Goal: Transaction & Acquisition: Book appointment/travel/reservation

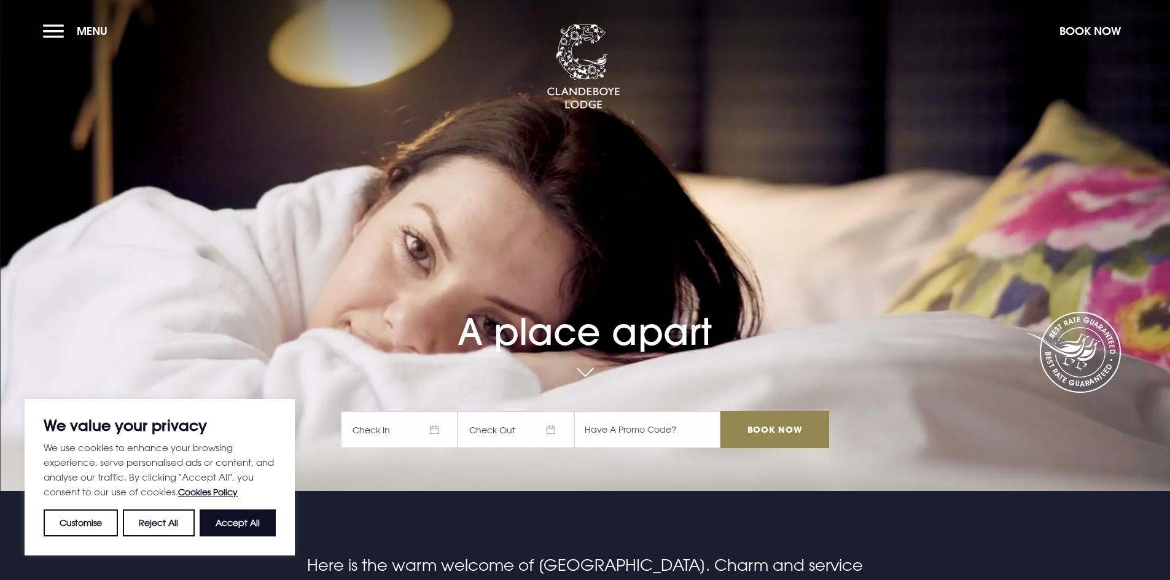
click at [398, 440] on span "Check In" at bounding box center [399, 429] width 117 height 37
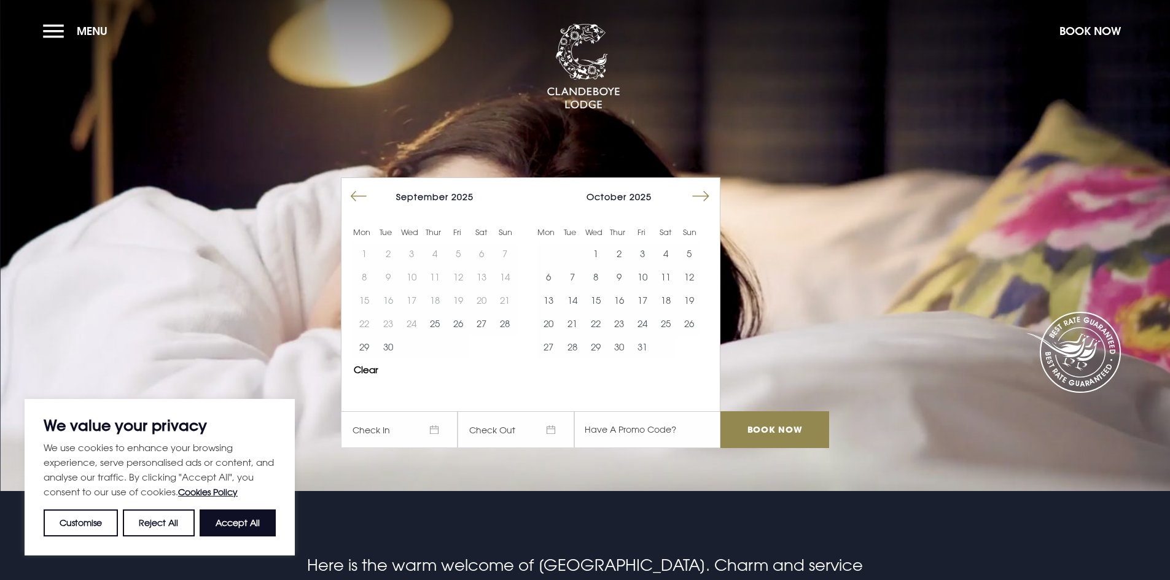
click at [701, 200] on button "Move forward to switch to the next month." at bounding box center [700, 196] width 23 height 23
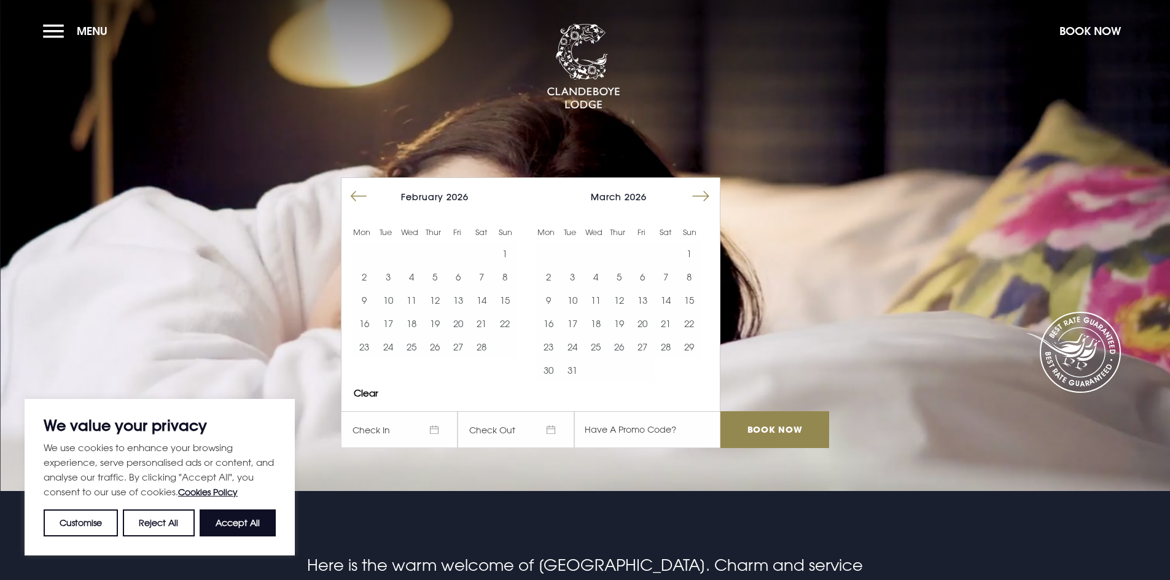
click at [701, 200] on button "Move forward to switch to the next month." at bounding box center [700, 196] width 23 height 23
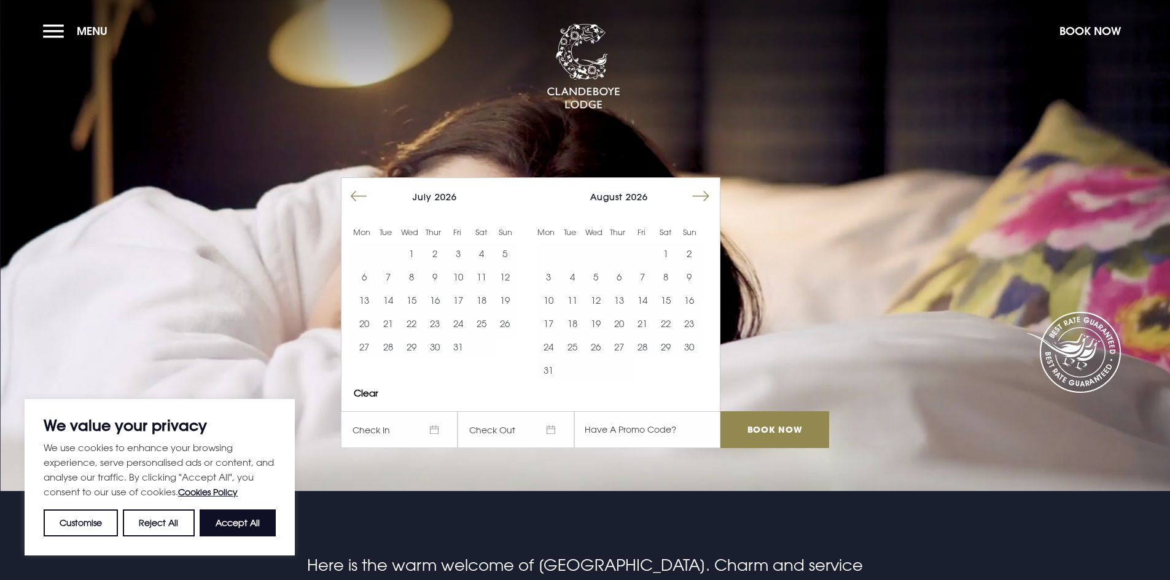
click at [701, 200] on button "Move forward to switch to the next month." at bounding box center [700, 196] width 23 height 23
click at [443, 296] on button "17" at bounding box center [434, 300] width 23 height 23
click at [436, 297] on button "17" at bounding box center [434, 300] width 23 height 23
click at [755, 434] on input "Book Now" at bounding box center [774, 429] width 108 height 37
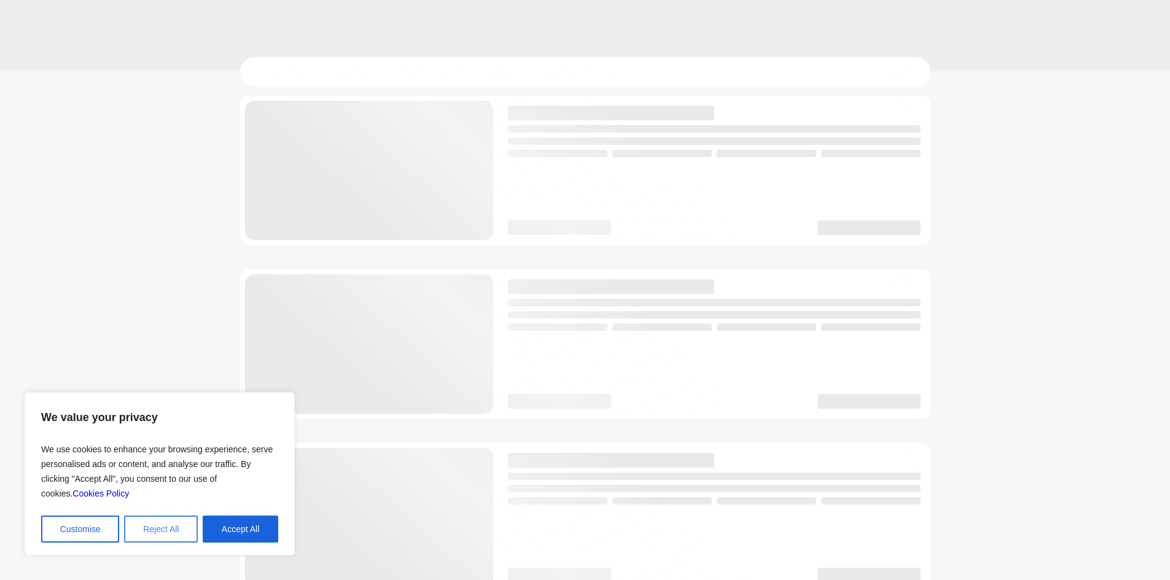
click at [165, 524] on button "Reject All" at bounding box center [161, 529] width 74 height 27
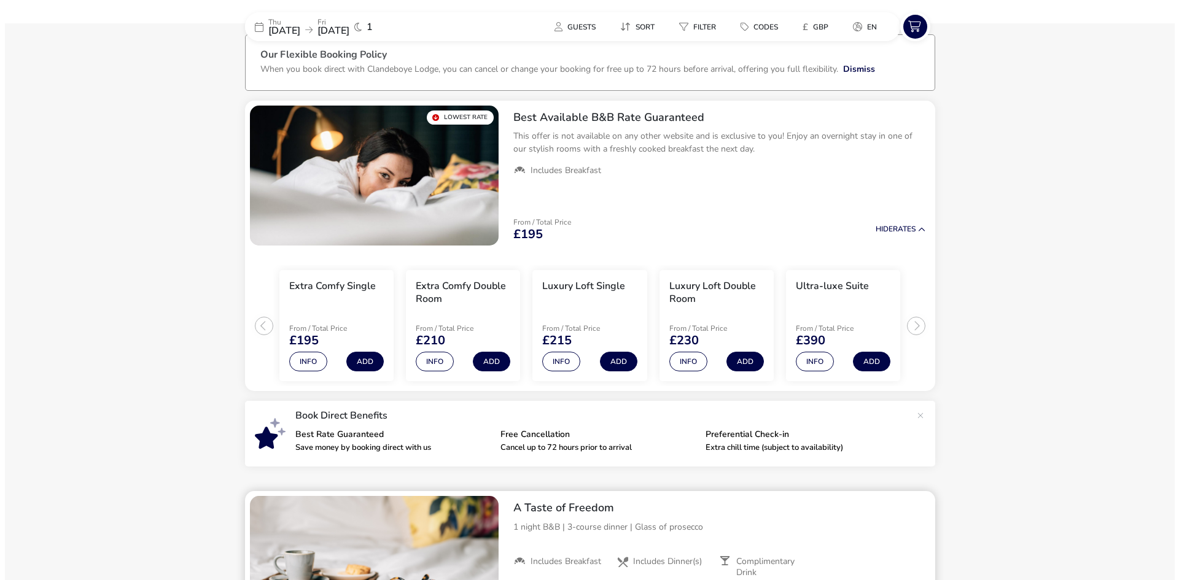
scroll to position [37, 0]
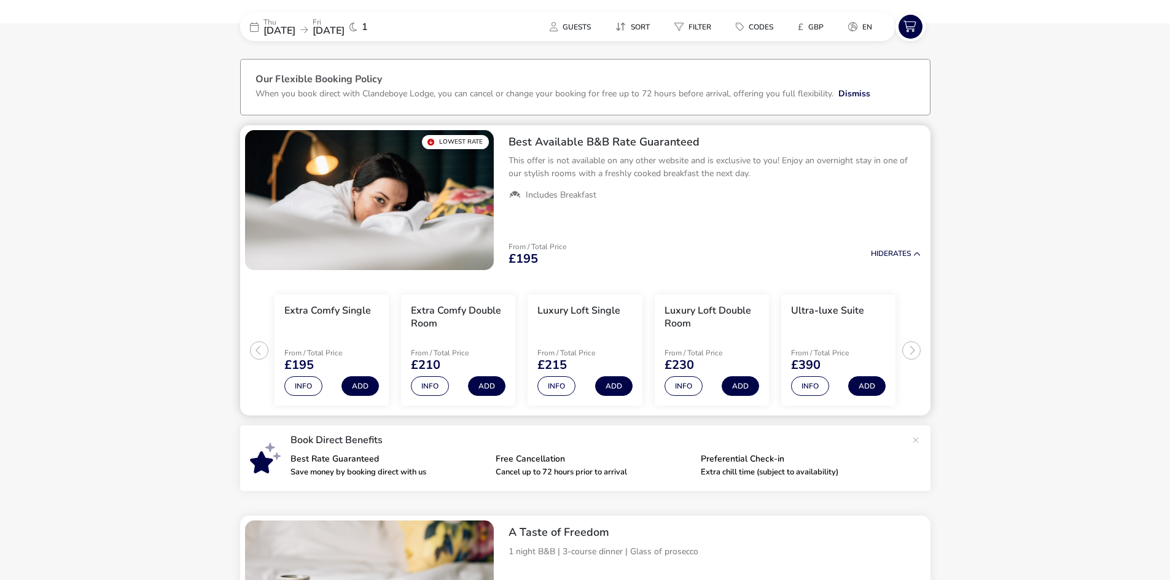
click at [908, 349] on ul "Extra Comfy Single From / Total Price £195 Info Add Extra Comfy Double Room Fro…" at bounding box center [585, 345] width 690 height 141
click at [250, 351] on ul "Extra Comfy Single From / Total Price £195 Info Add Extra Comfy Double Room Fro…" at bounding box center [585, 345] width 690 height 141
click at [424, 383] on button "Info" at bounding box center [430, 386] width 38 height 20
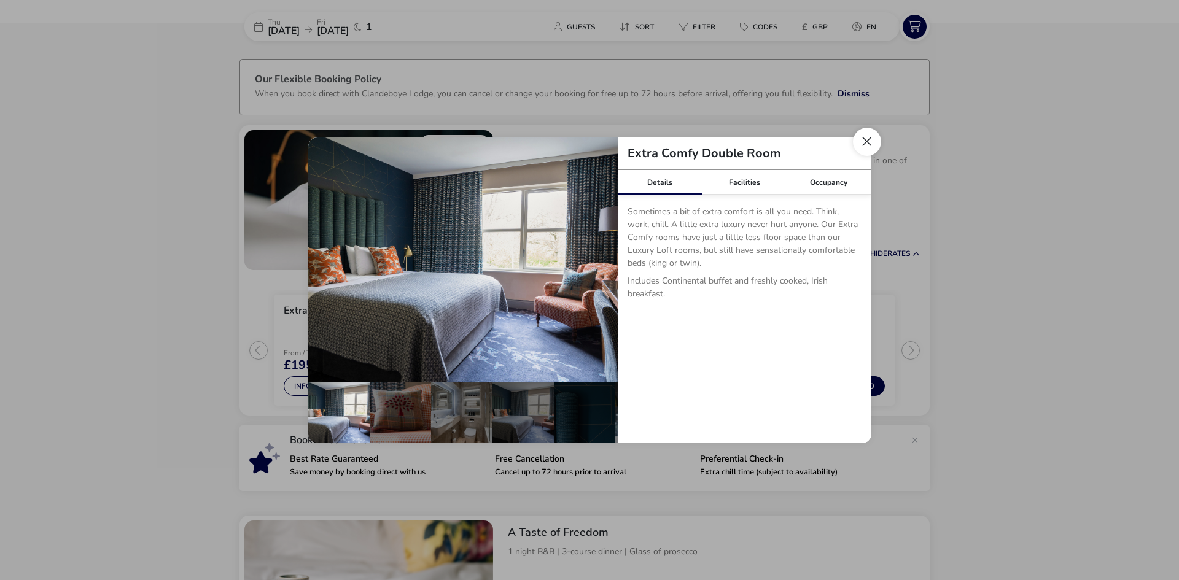
click at [868, 147] on button "Close dialog" at bounding box center [867, 142] width 28 height 28
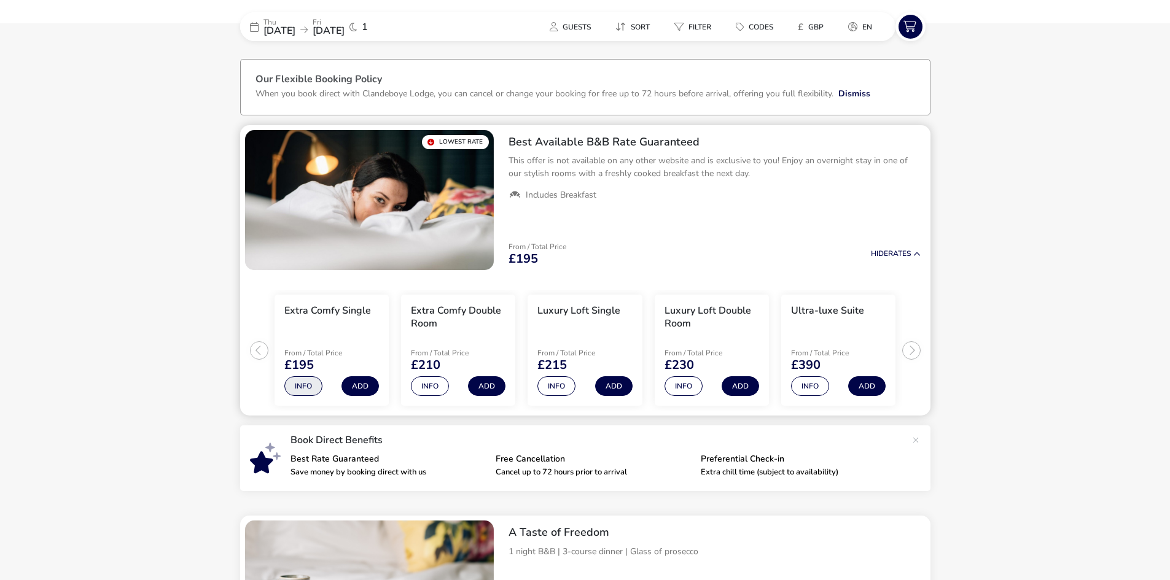
click at [319, 388] on button "Info" at bounding box center [303, 386] width 38 height 20
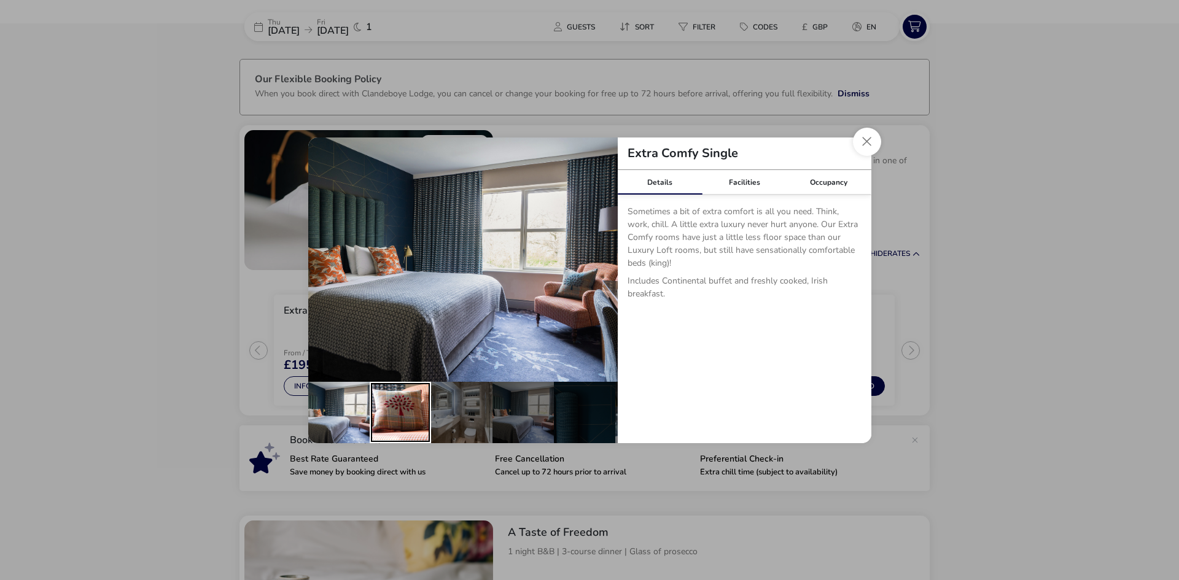
click at [411, 402] on div "details" at bounding box center [400, 412] width 61 height 61
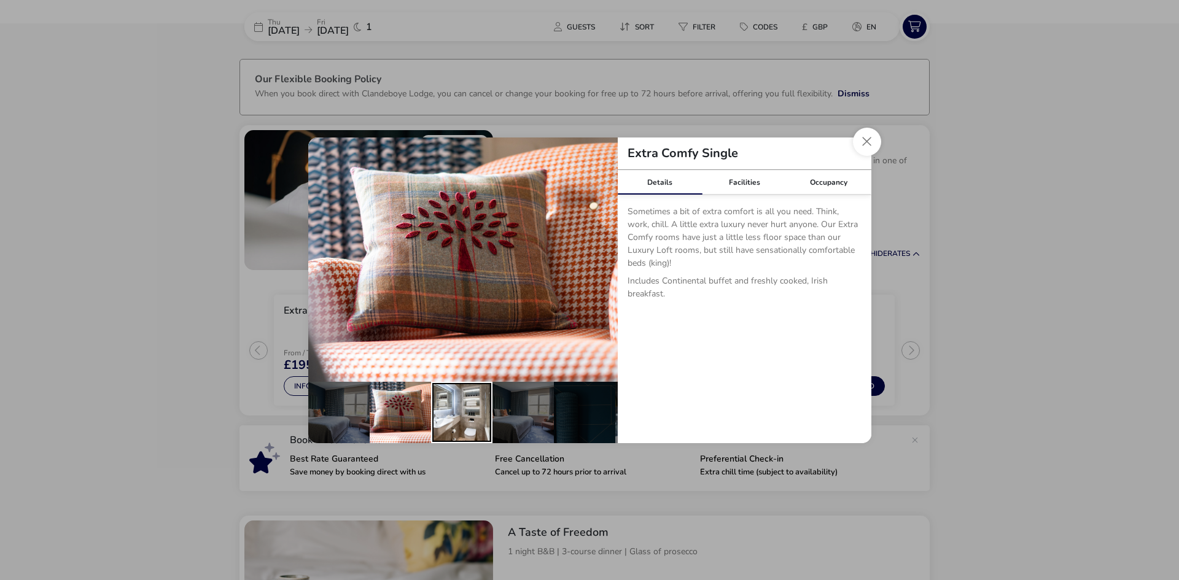
click at [452, 400] on div "details" at bounding box center [461, 412] width 61 height 61
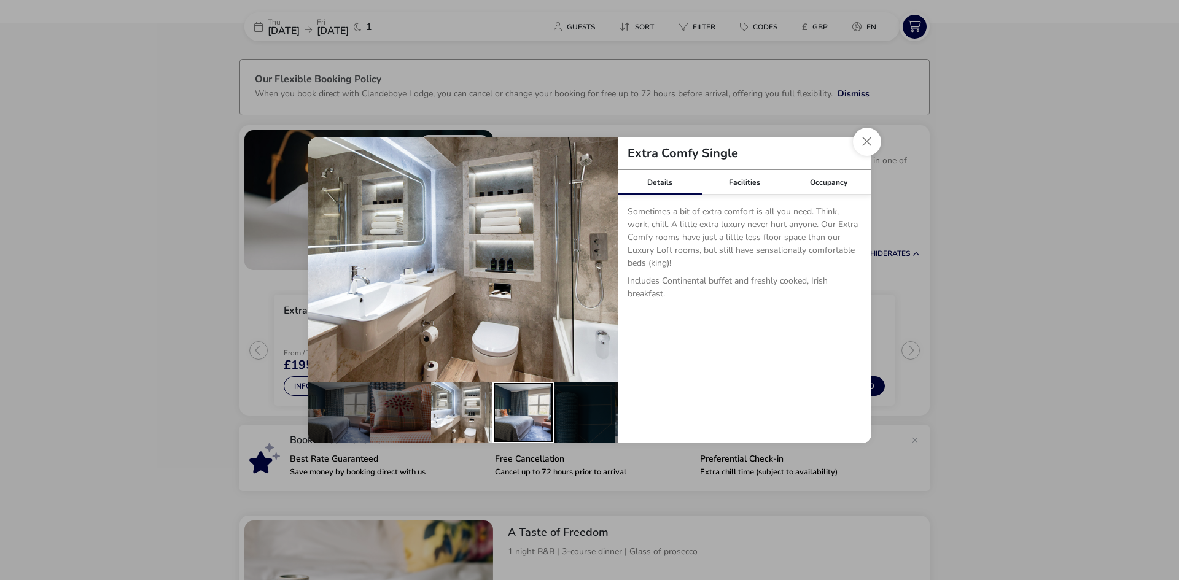
click at [521, 404] on div "details" at bounding box center [523, 412] width 61 height 61
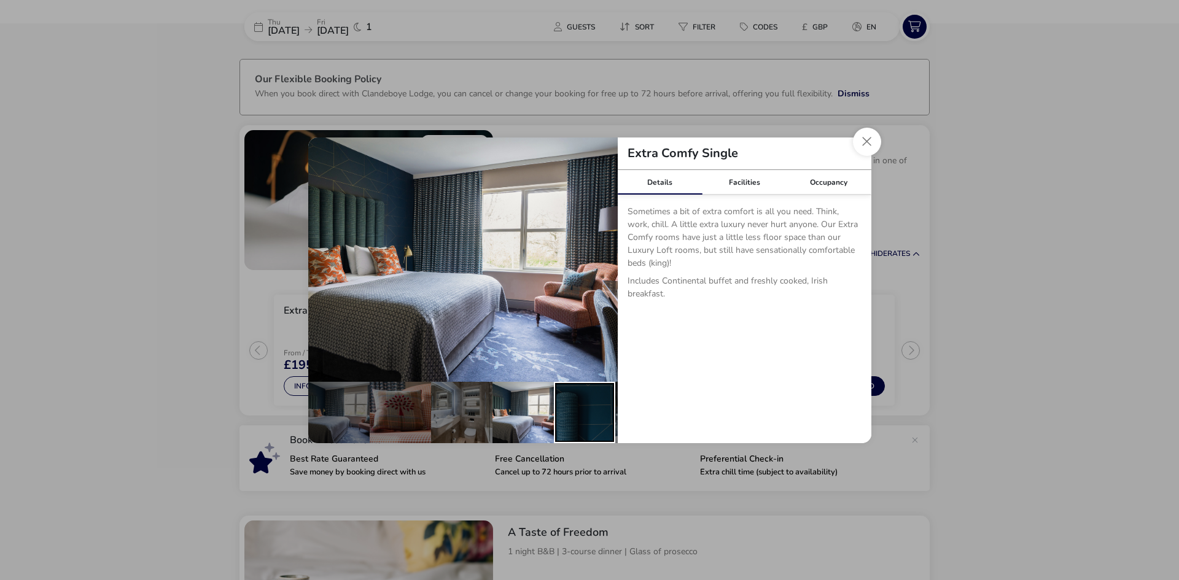
click at [564, 408] on div "details" at bounding box center [584, 412] width 61 height 61
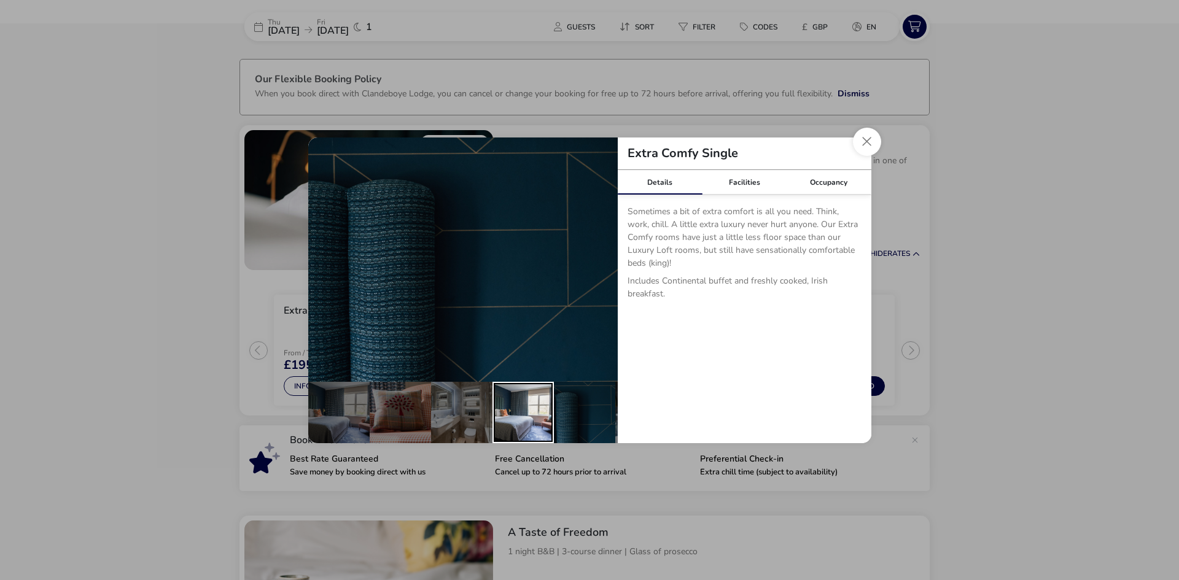
click at [523, 408] on div "details" at bounding box center [523, 412] width 61 height 61
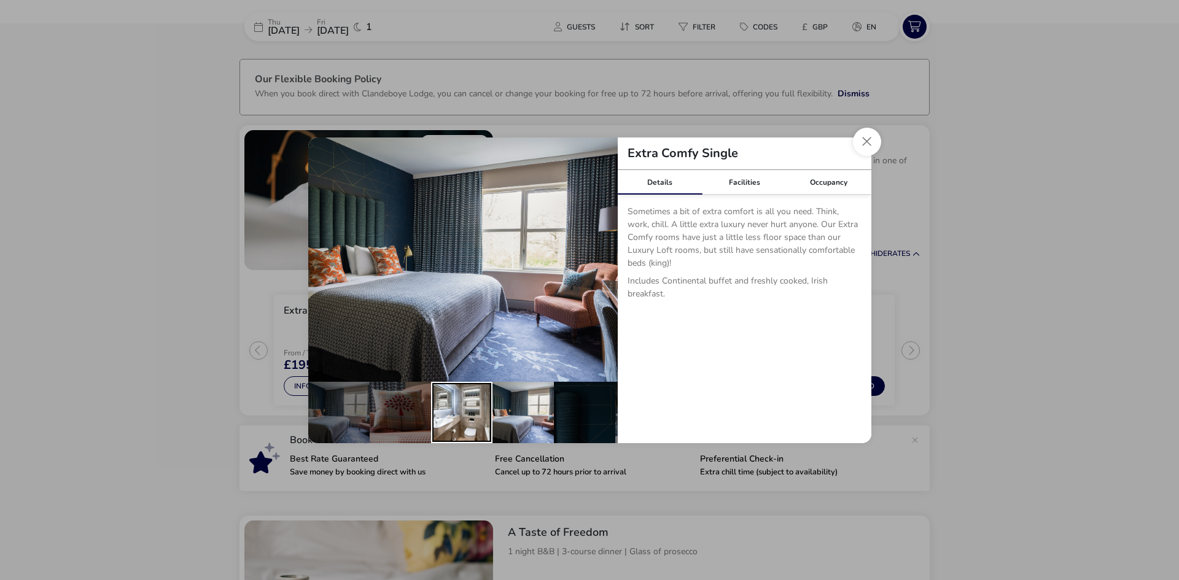
click at [465, 407] on div "details" at bounding box center [461, 412] width 61 height 61
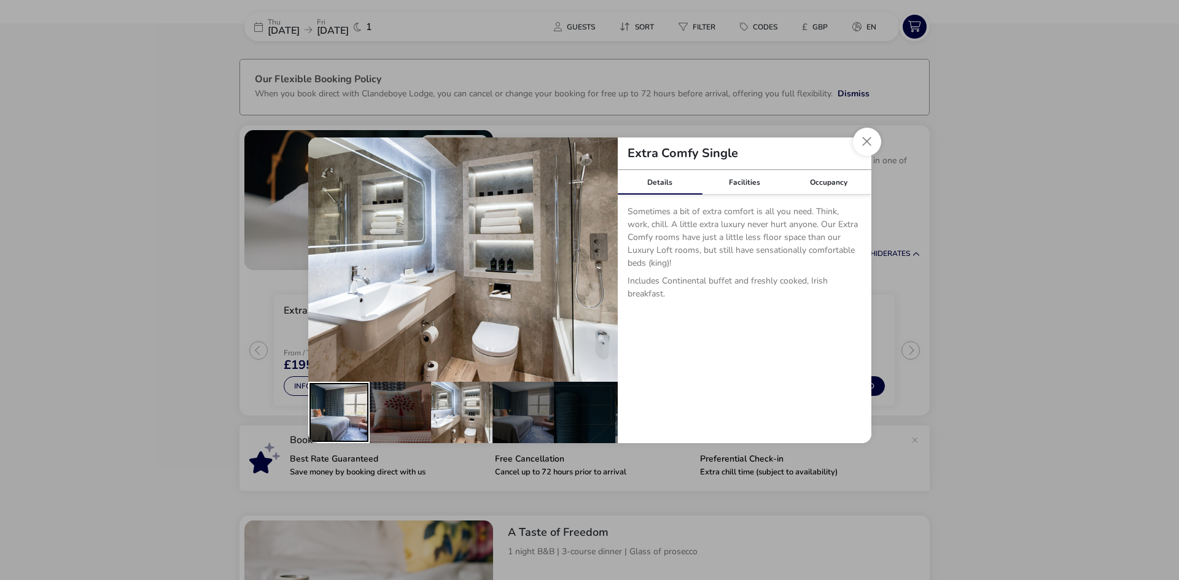
click at [354, 405] on div "details" at bounding box center [338, 412] width 61 height 61
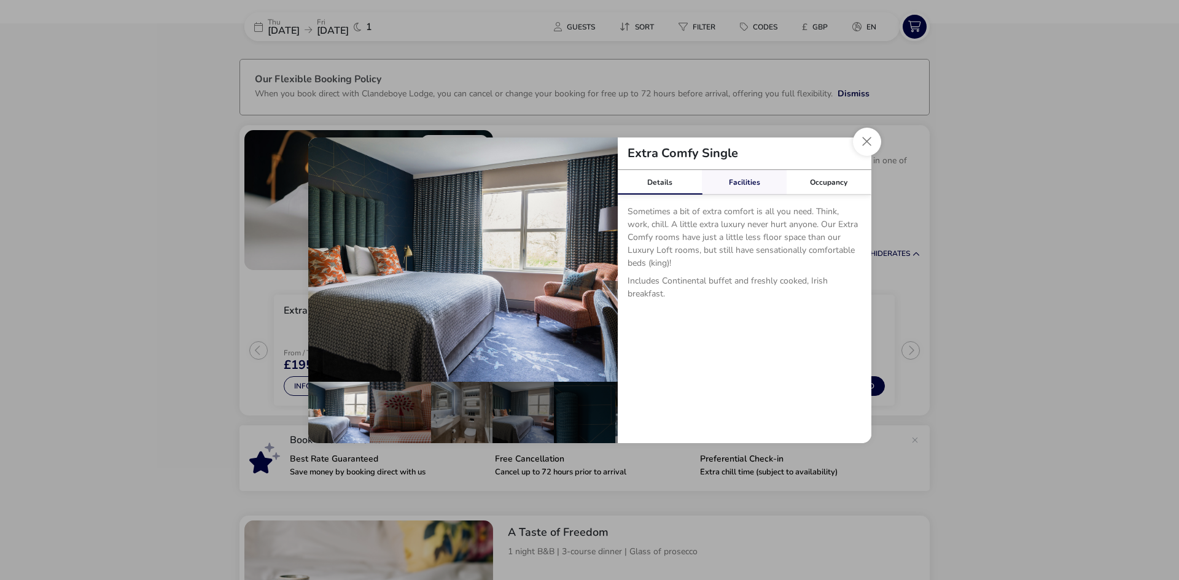
click at [760, 179] on link "Facilities" at bounding box center [744, 182] width 85 height 25
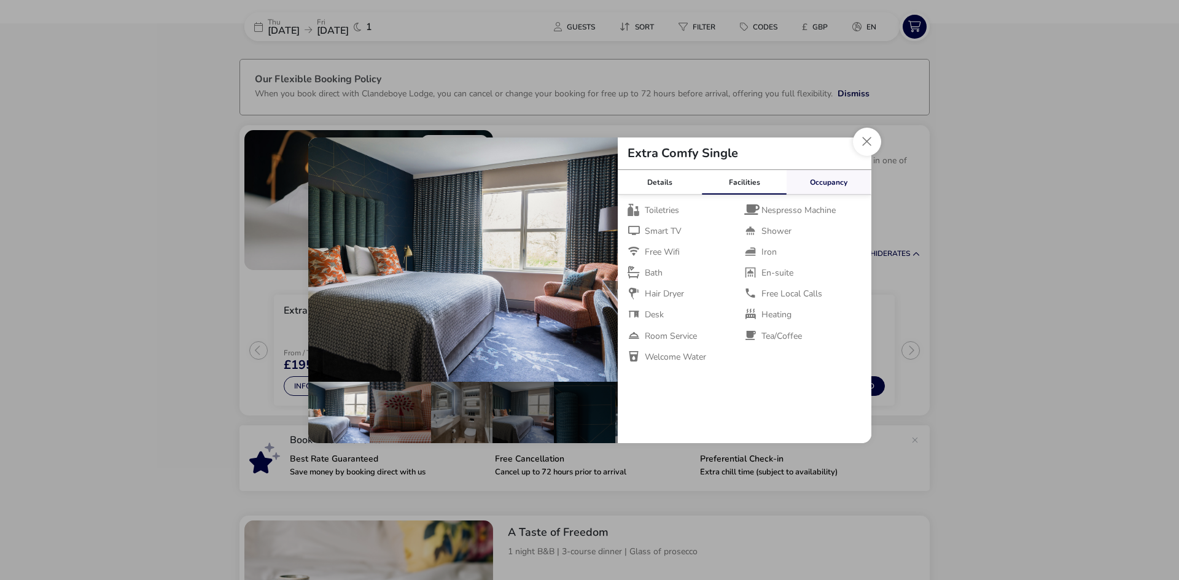
click at [831, 183] on link "Occupancy" at bounding box center [829, 182] width 85 height 25
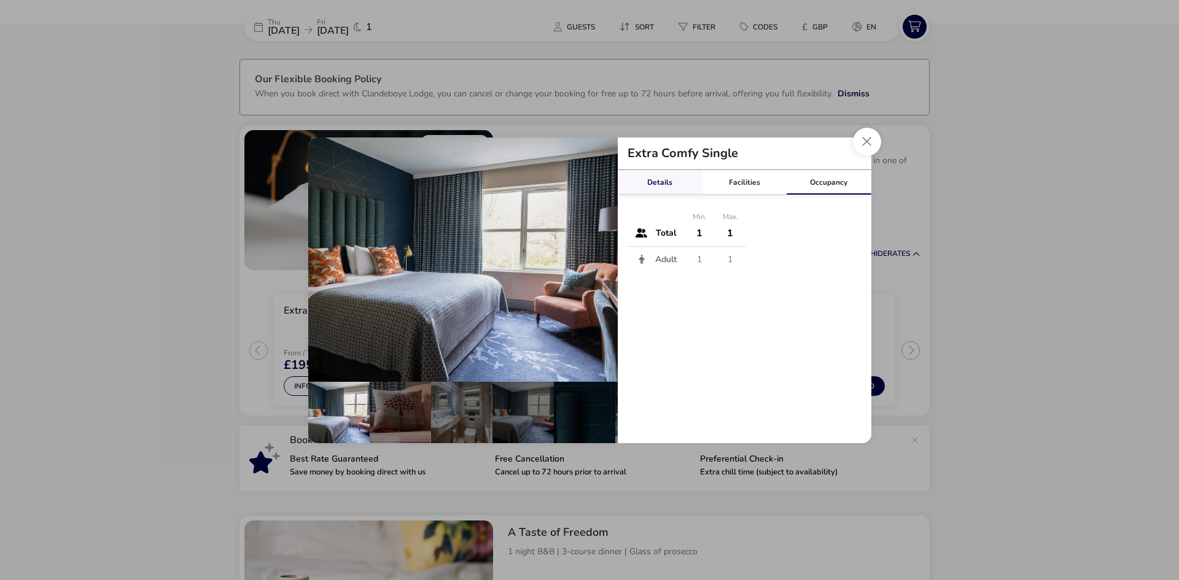
click at [658, 190] on link "Details" at bounding box center [660, 182] width 85 height 25
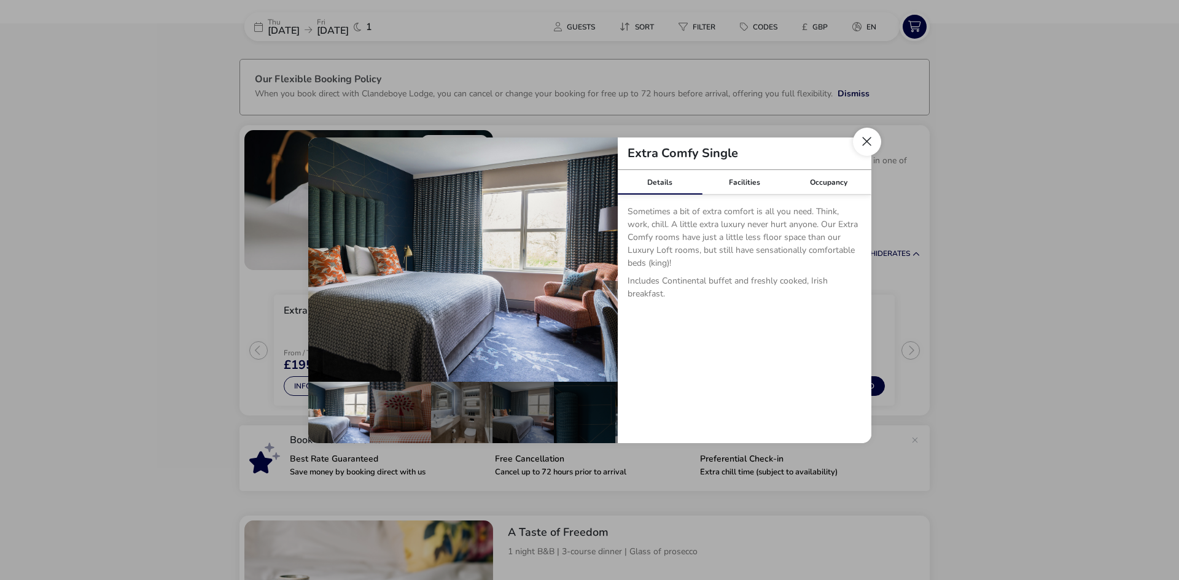
click at [868, 139] on button "Close dialog" at bounding box center [867, 142] width 28 height 28
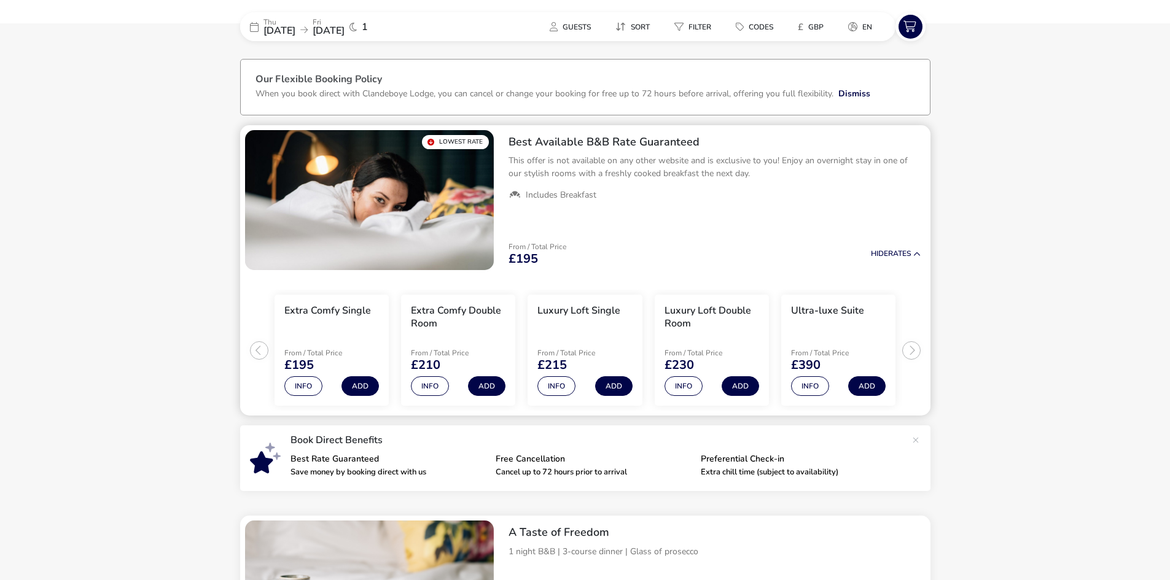
click at [445, 338] on li "Extra Comfy Double Room From / Total Price £210 Info Add" at bounding box center [458, 351] width 114 height 112
click at [431, 388] on button "Info" at bounding box center [430, 386] width 38 height 20
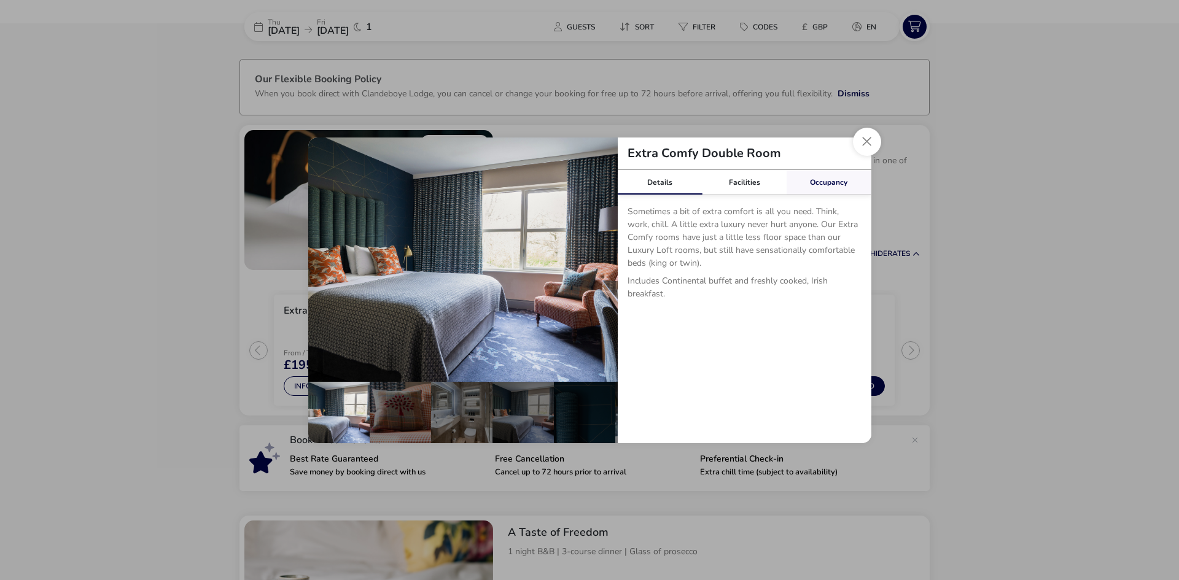
click at [811, 185] on link "Occupancy" at bounding box center [829, 182] width 85 height 25
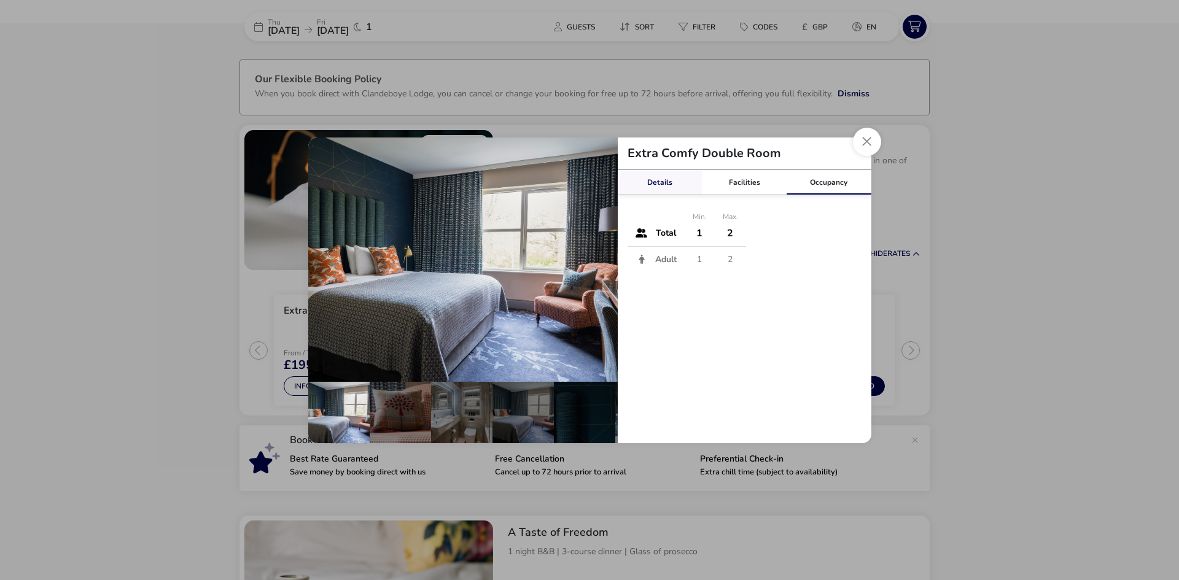
click at [655, 185] on link "Details" at bounding box center [660, 182] width 85 height 25
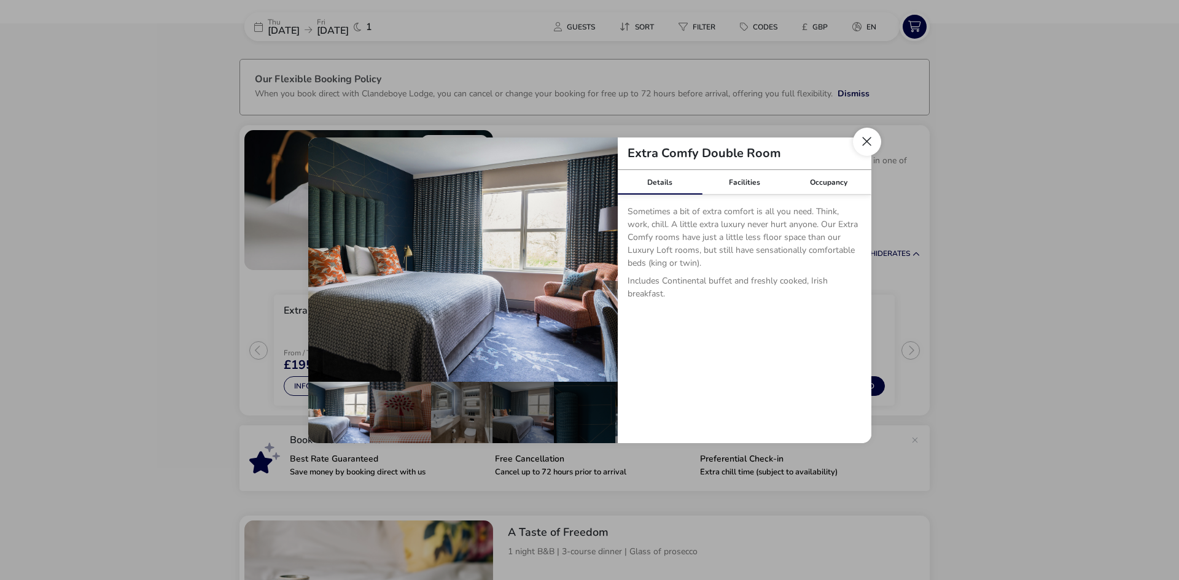
click at [867, 143] on button "Close dialog" at bounding box center [867, 142] width 28 height 28
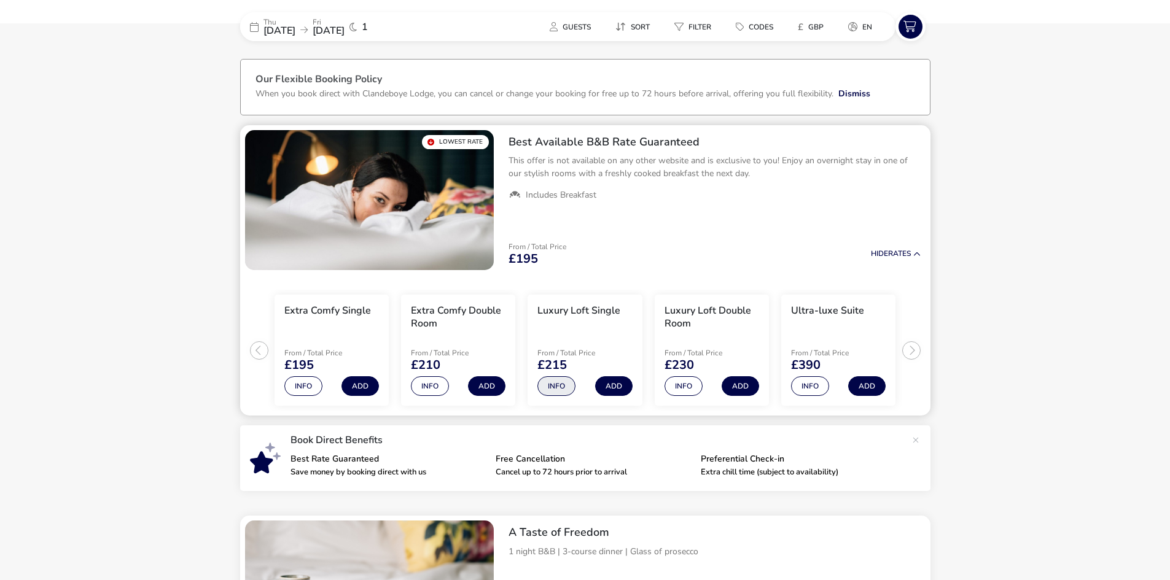
click at [554, 386] on button "Info" at bounding box center [556, 386] width 38 height 20
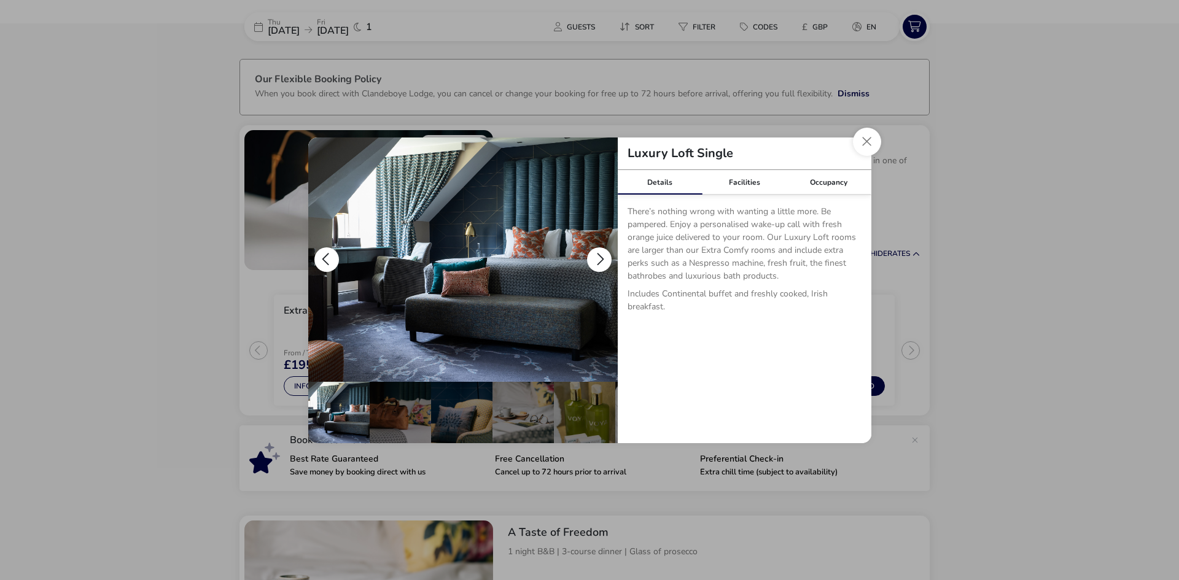
click at [601, 254] on button "details" at bounding box center [599, 260] width 25 height 25
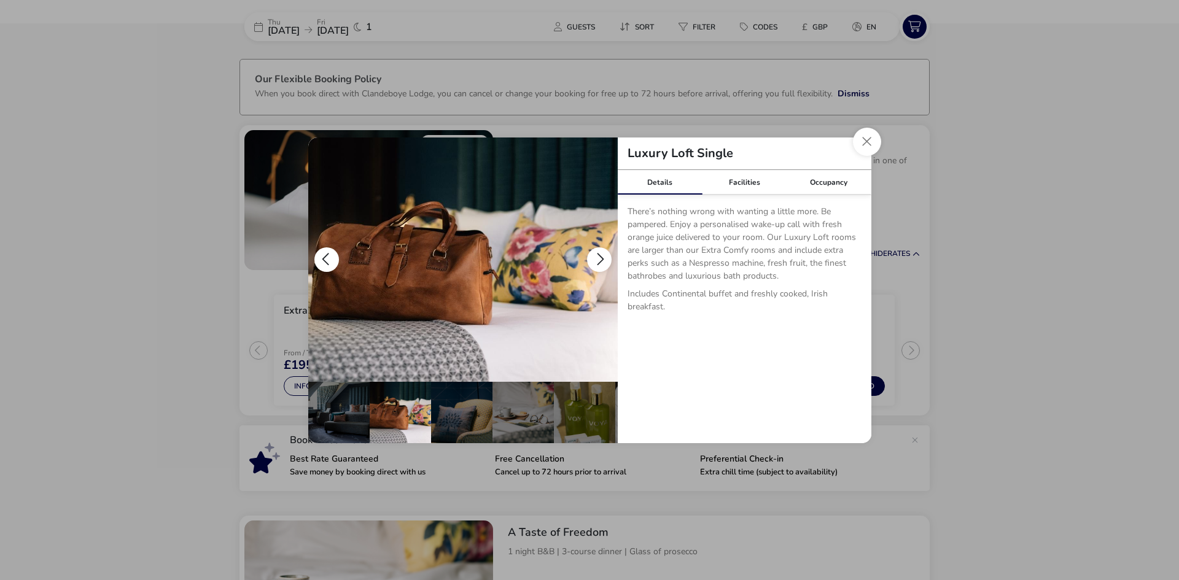
click at [602, 254] on button "details" at bounding box center [599, 260] width 25 height 25
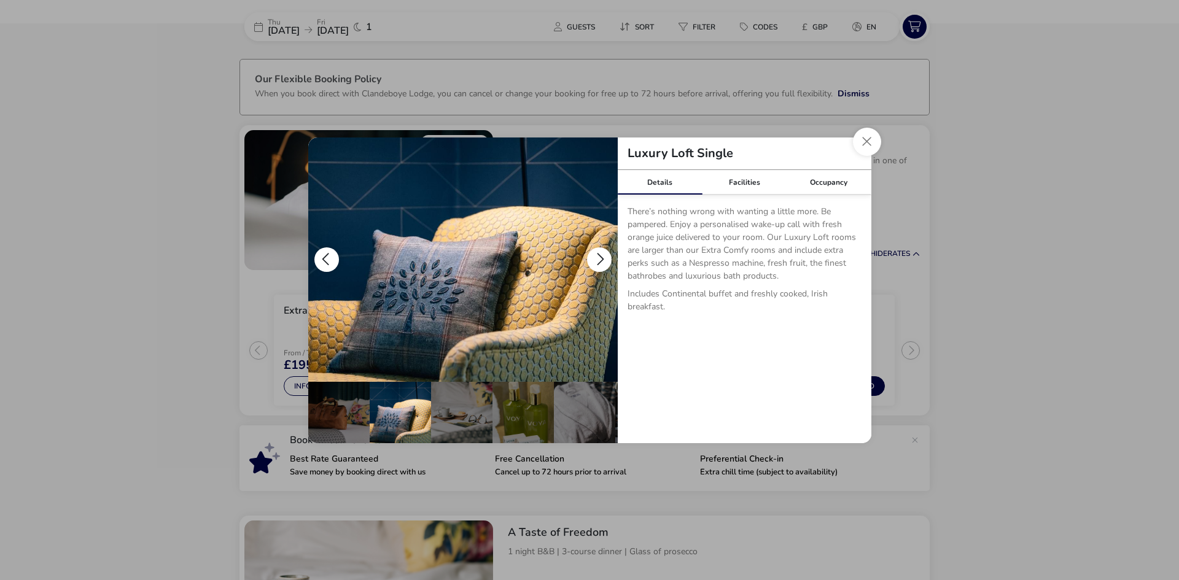
click at [602, 254] on button "details" at bounding box center [599, 260] width 25 height 25
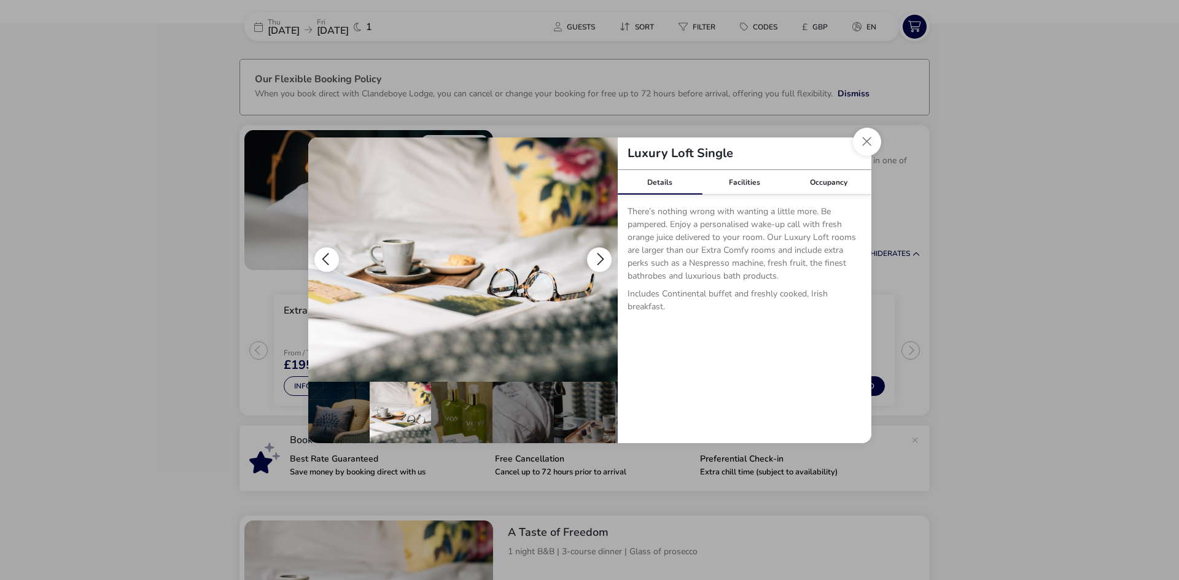
click at [602, 254] on button "details" at bounding box center [599, 260] width 25 height 25
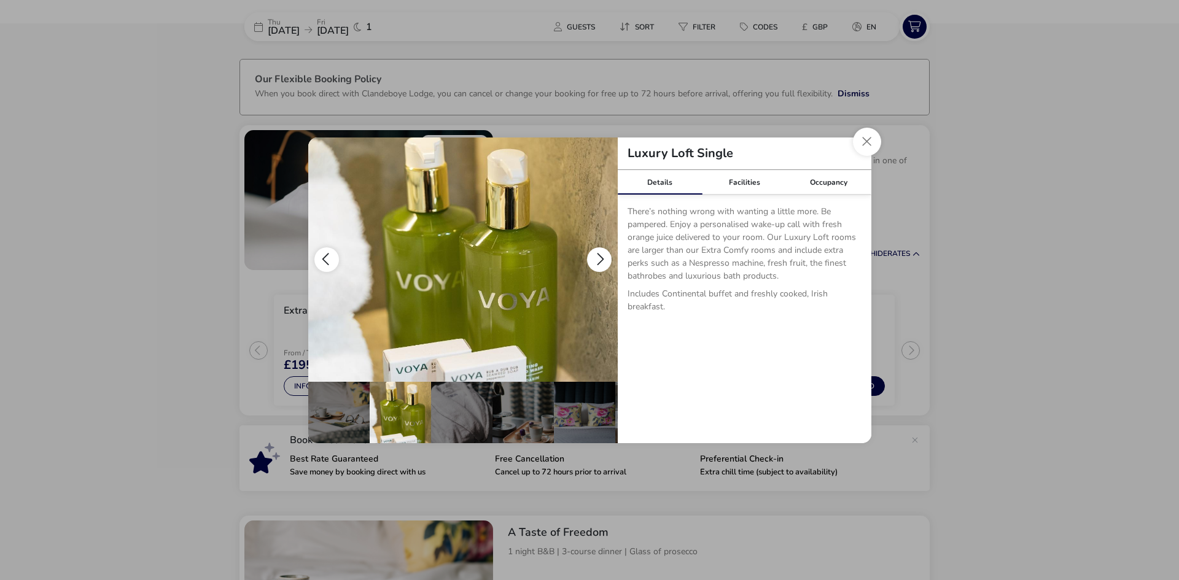
click at [602, 254] on button "details" at bounding box center [599, 260] width 25 height 25
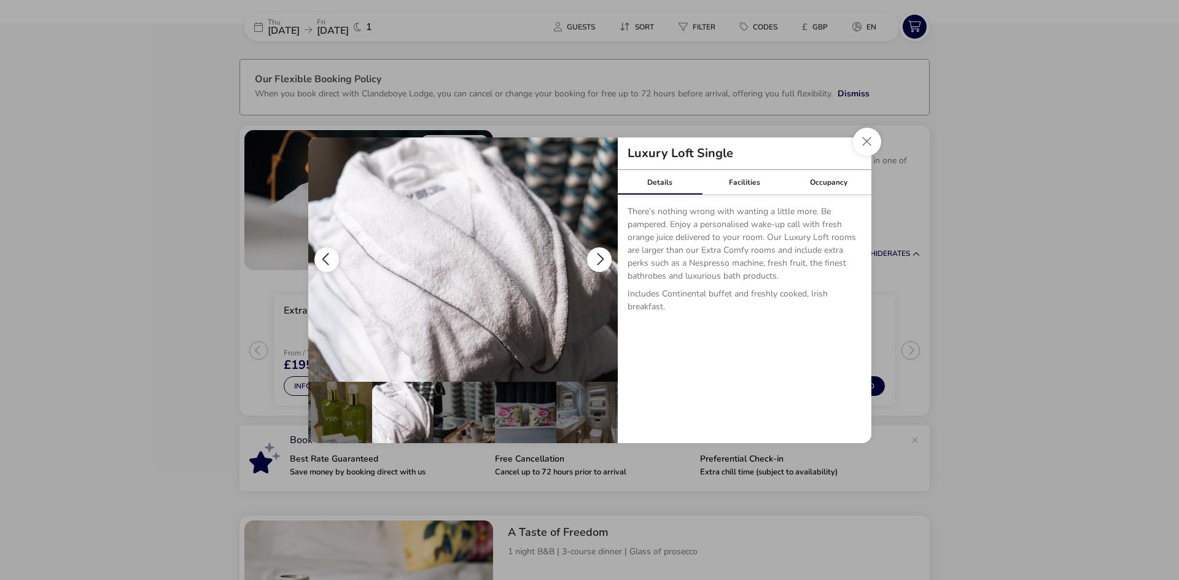
click at [602, 254] on button "details" at bounding box center [599, 260] width 25 height 25
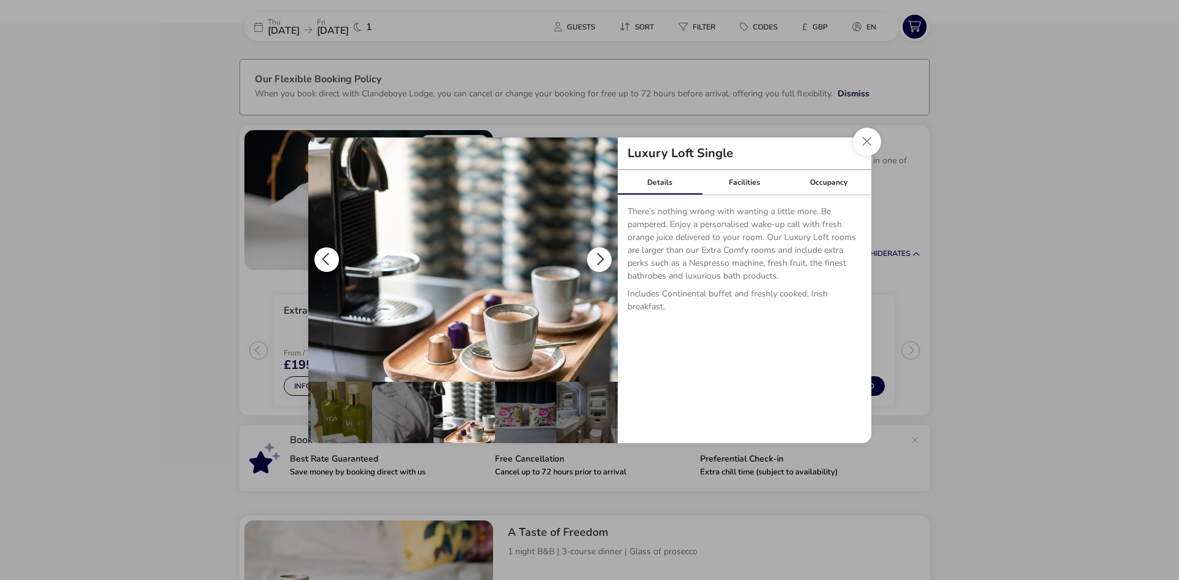
click at [602, 254] on button "details" at bounding box center [599, 260] width 25 height 25
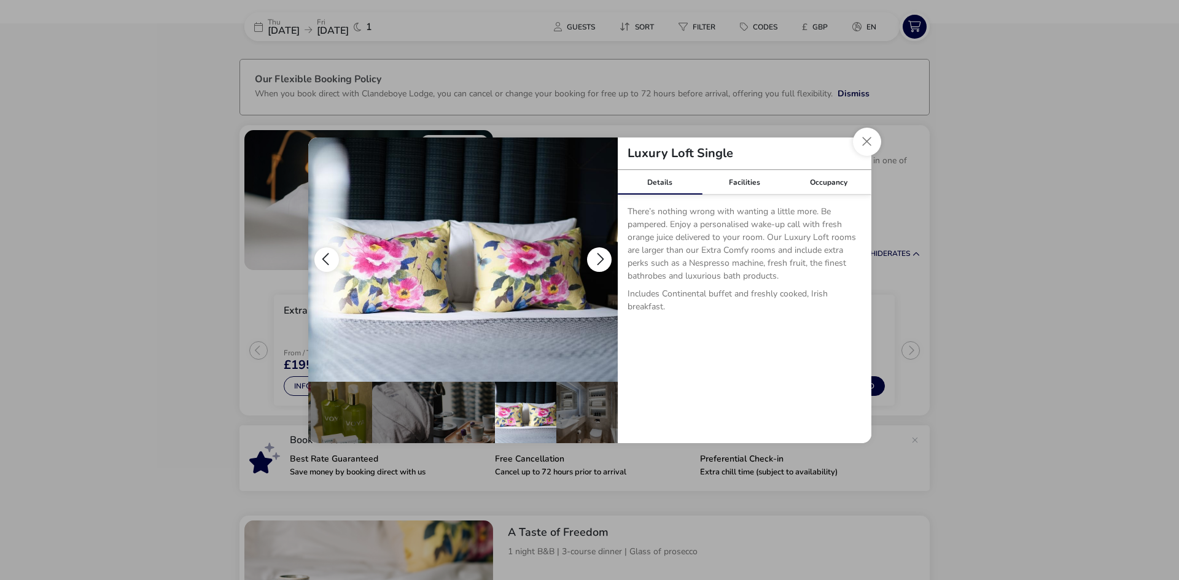
click at [602, 254] on button "details" at bounding box center [599, 260] width 25 height 25
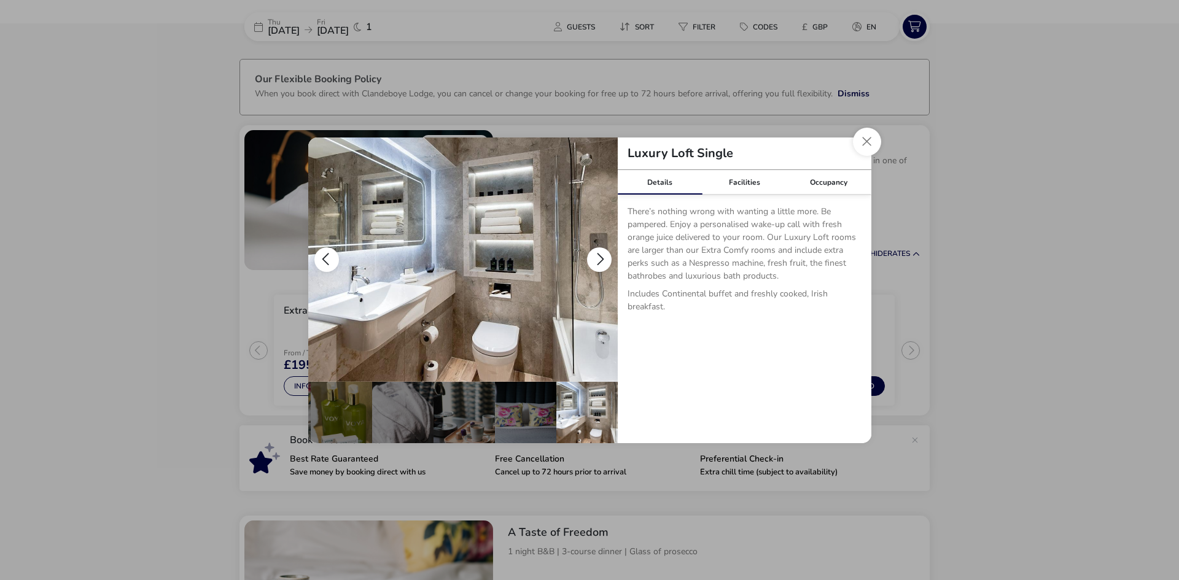
click at [602, 254] on button "details" at bounding box center [599, 260] width 25 height 25
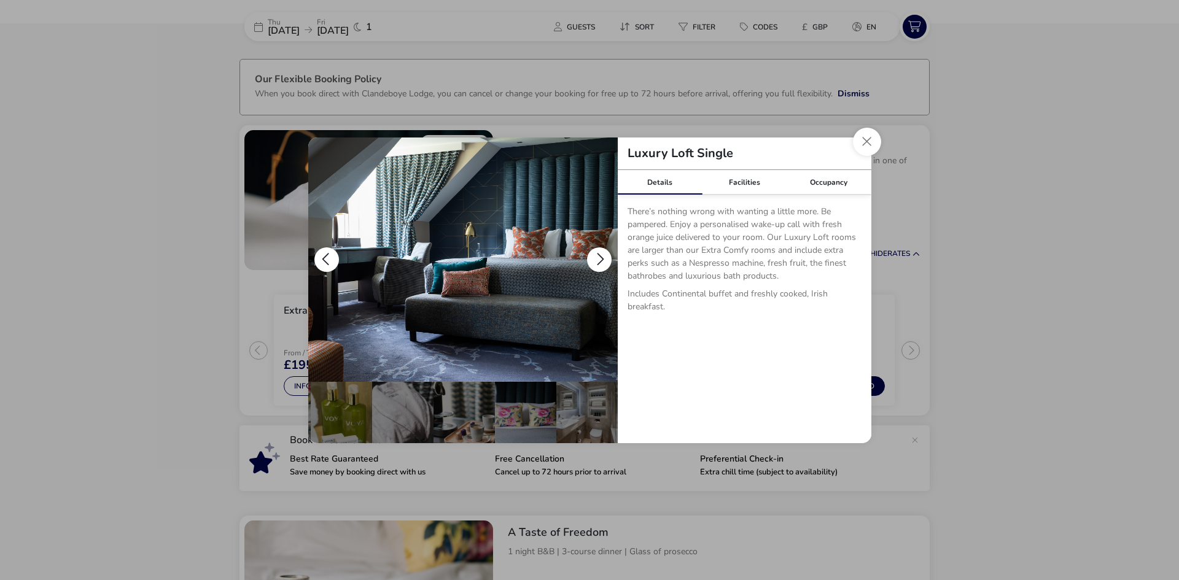
scroll to position [0, 0]
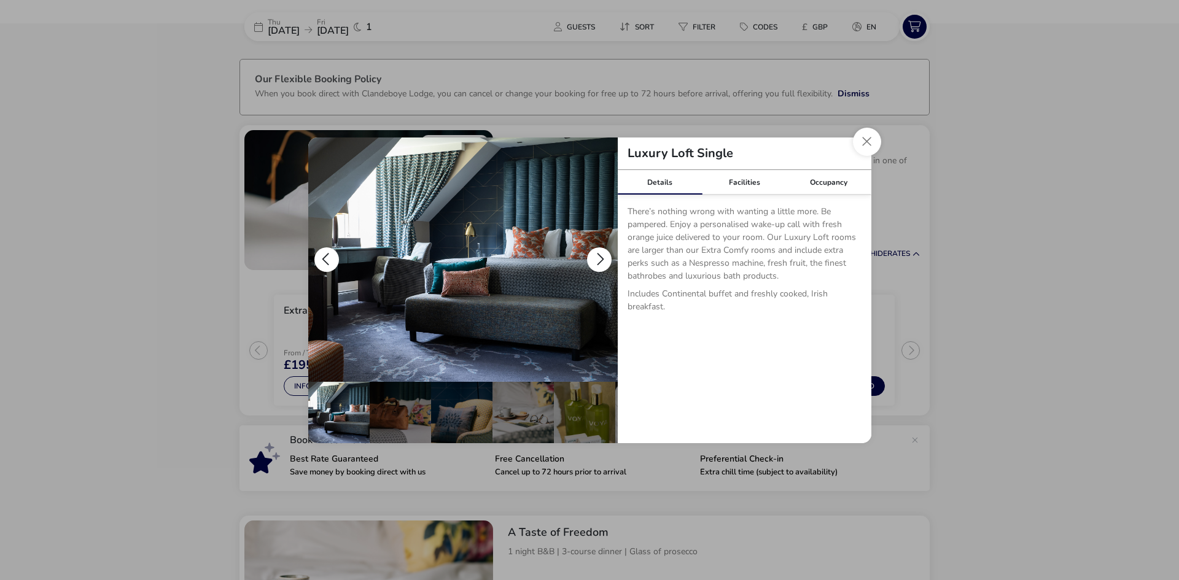
click at [602, 254] on button "details" at bounding box center [599, 260] width 25 height 25
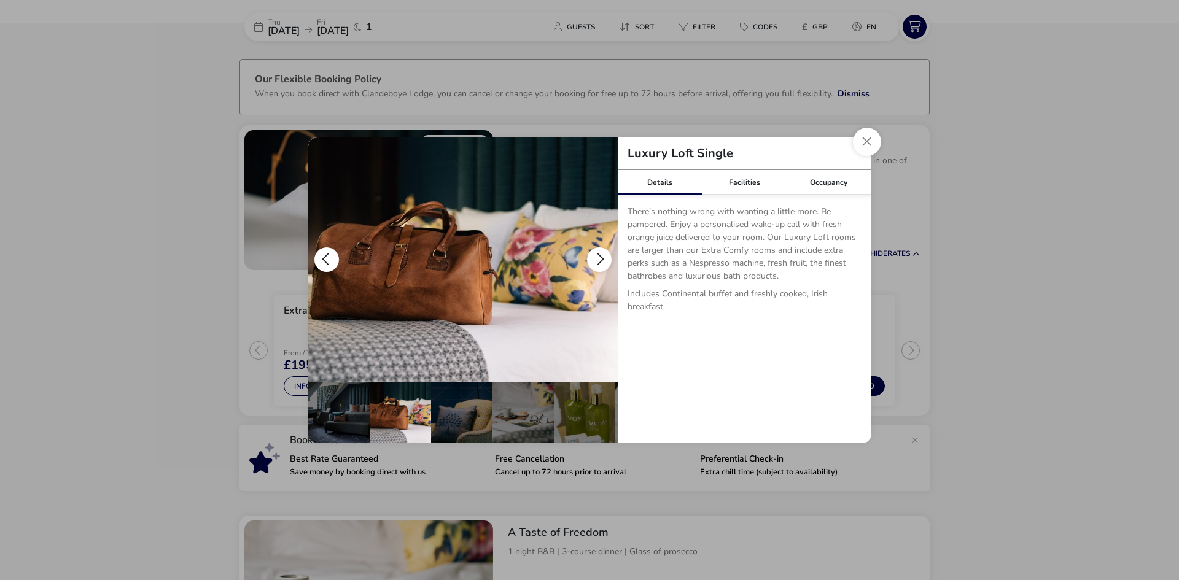
click at [602, 254] on button "details" at bounding box center [599, 260] width 25 height 25
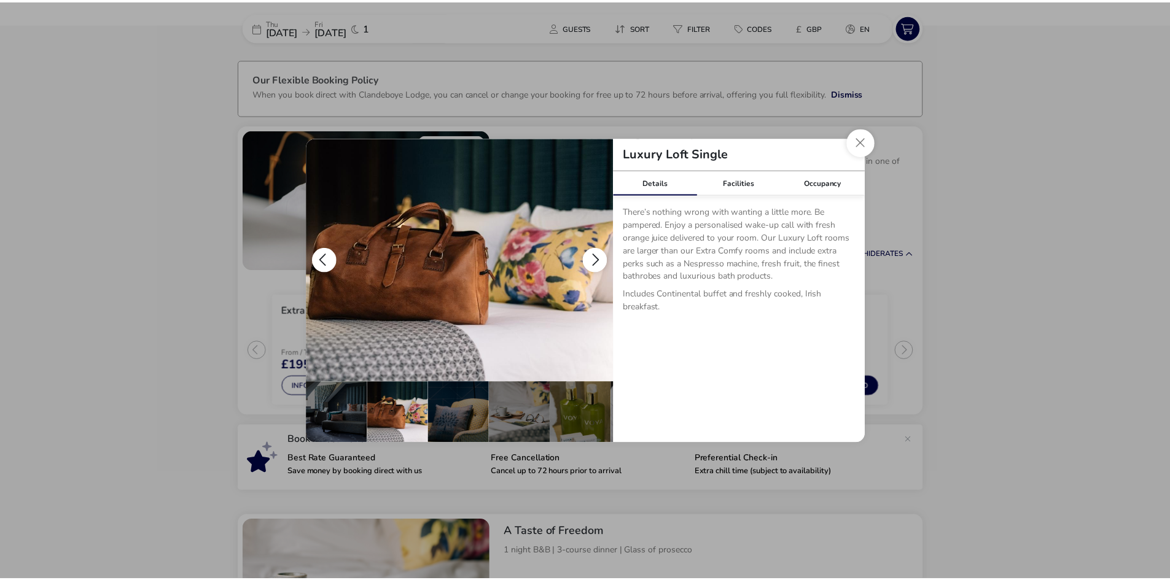
scroll to position [0, 61]
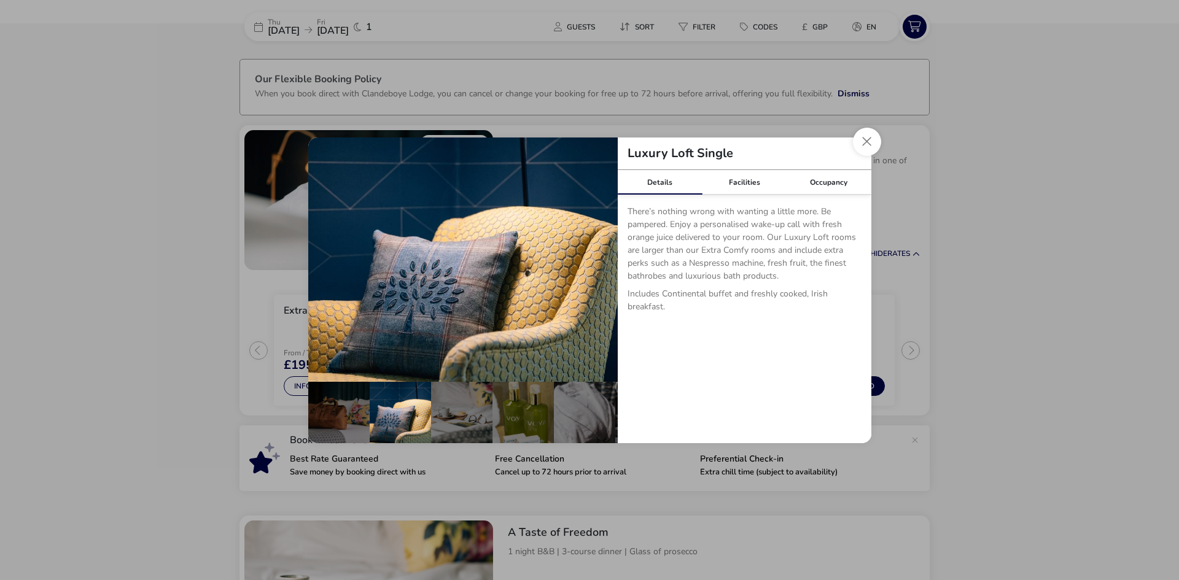
click at [859, 142] on button "Close dialog" at bounding box center [867, 142] width 28 height 28
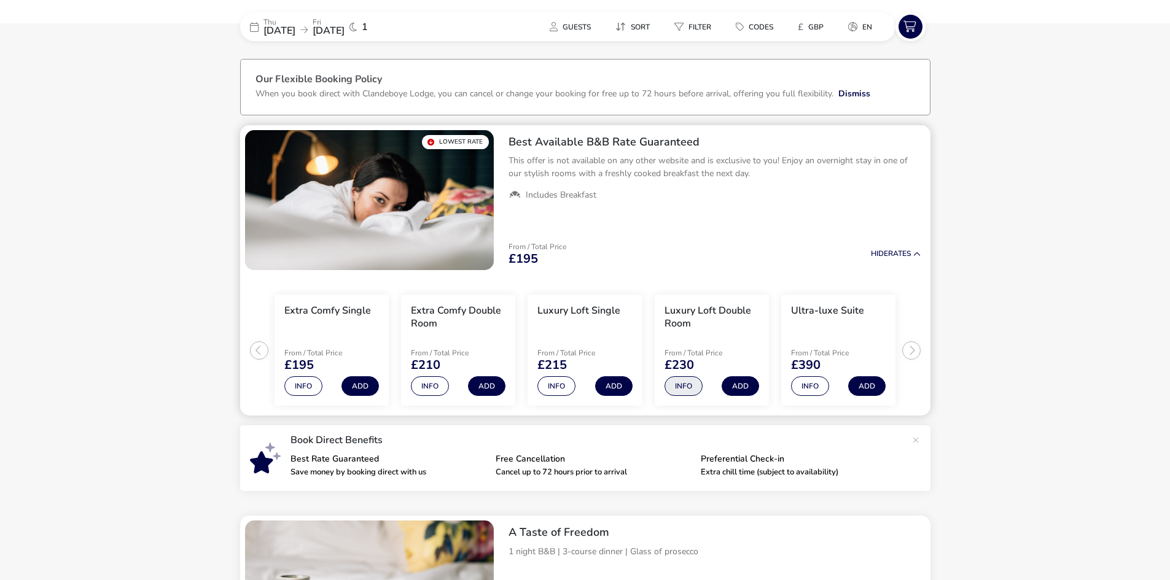
click at [689, 388] on button "Info" at bounding box center [684, 386] width 38 height 20
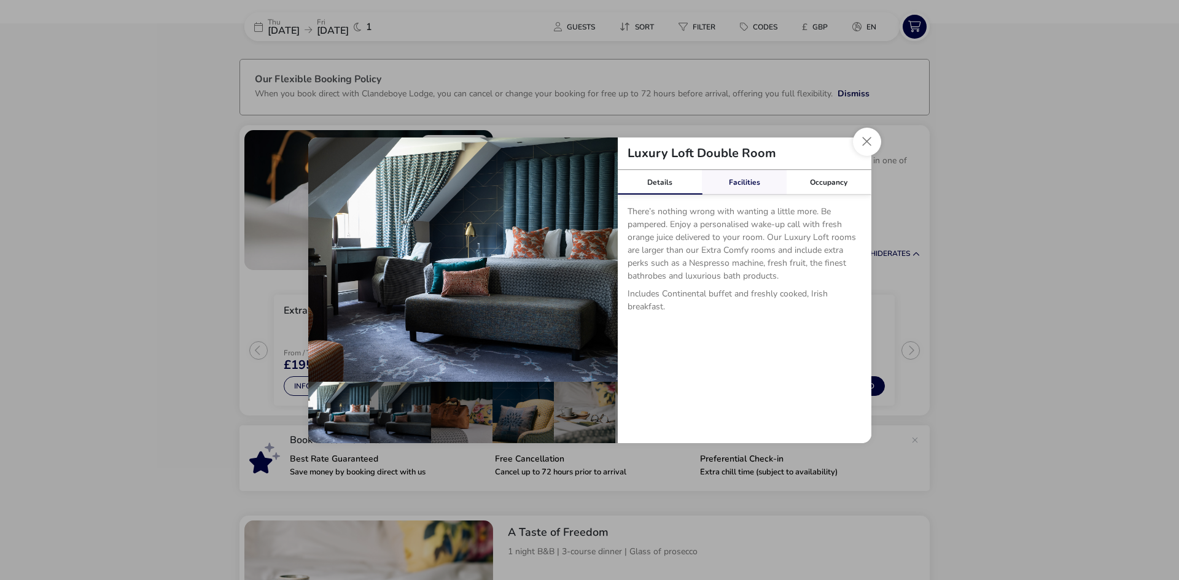
click at [750, 184] on link "Facilities" at bounding box center [744, 182] width 85 height 25
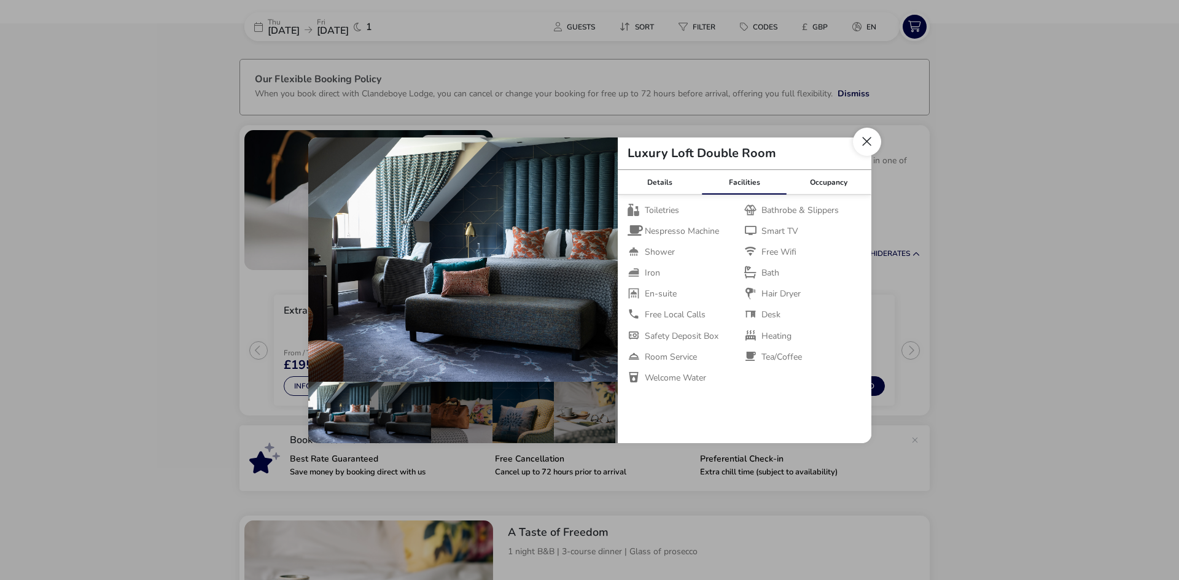
click at [860, 142] on button "Close dialog" at bounding box center [867, 142] width 28 height 28
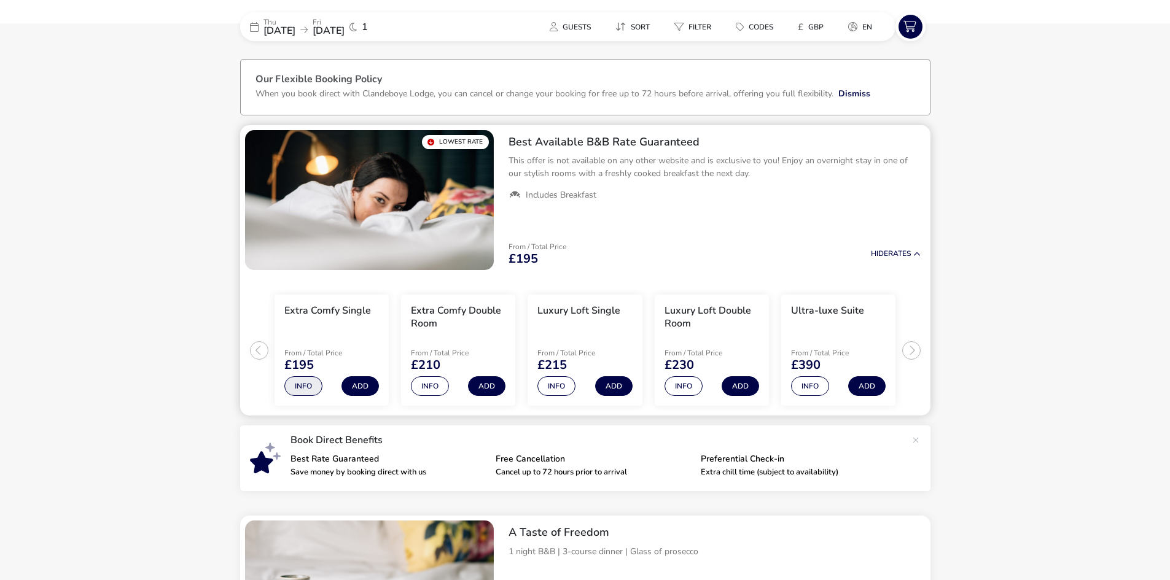
click at [300, 392] on button "Info" at bounding box center [303, 386] width 38 height 20
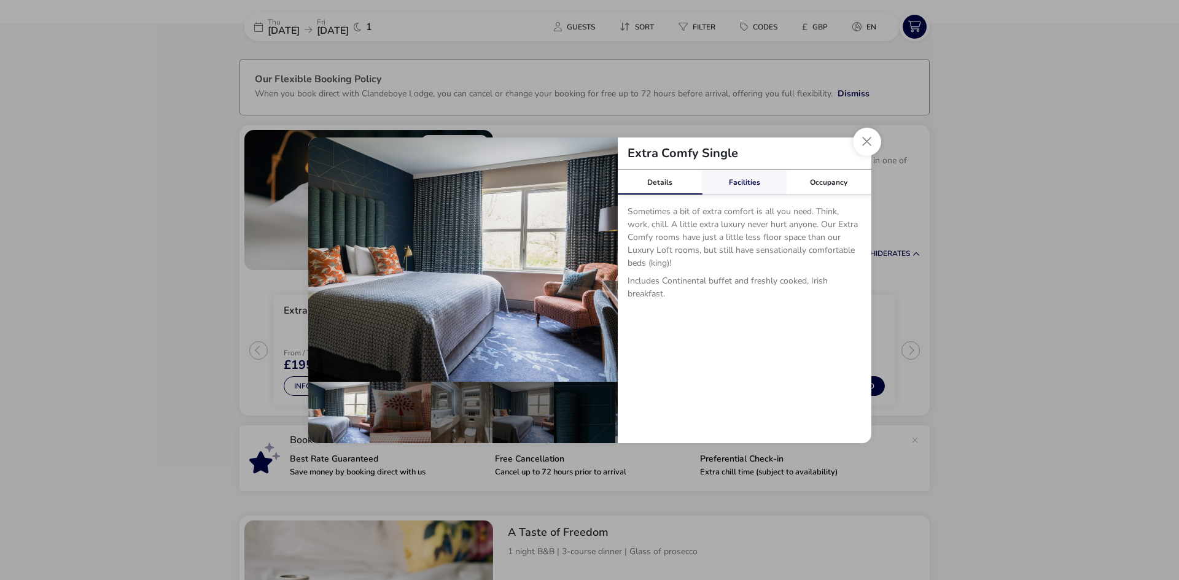
click at [738, 182] on link "Facilities" at bounding box center [744, 182] width 85 height 25
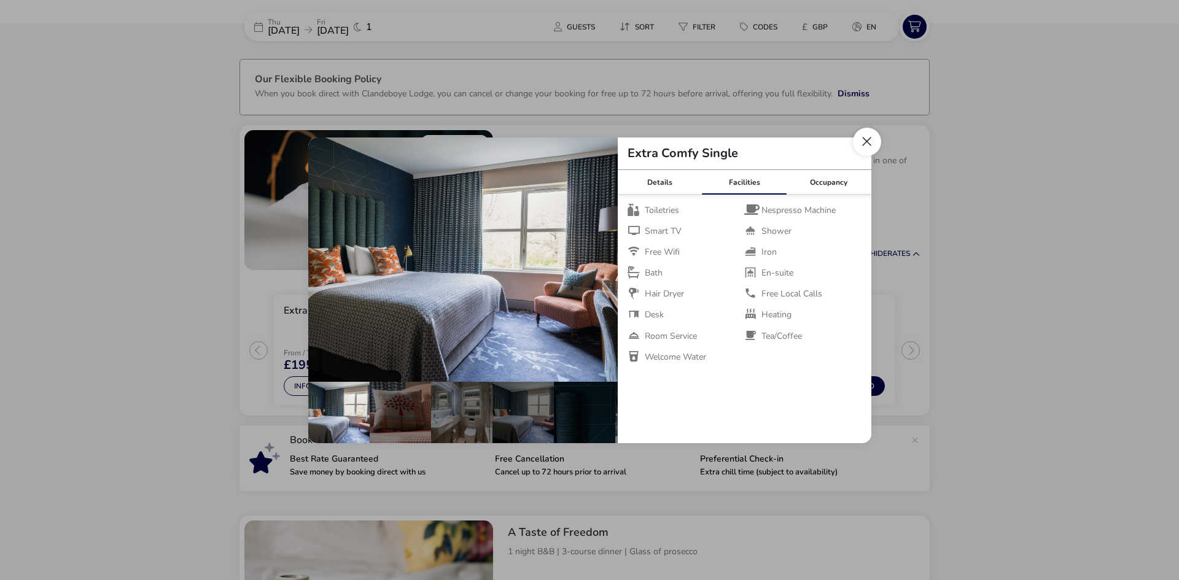
click at [860, 142] on button "Close dialog" at bounding box center [867, 142] width 28 height 28
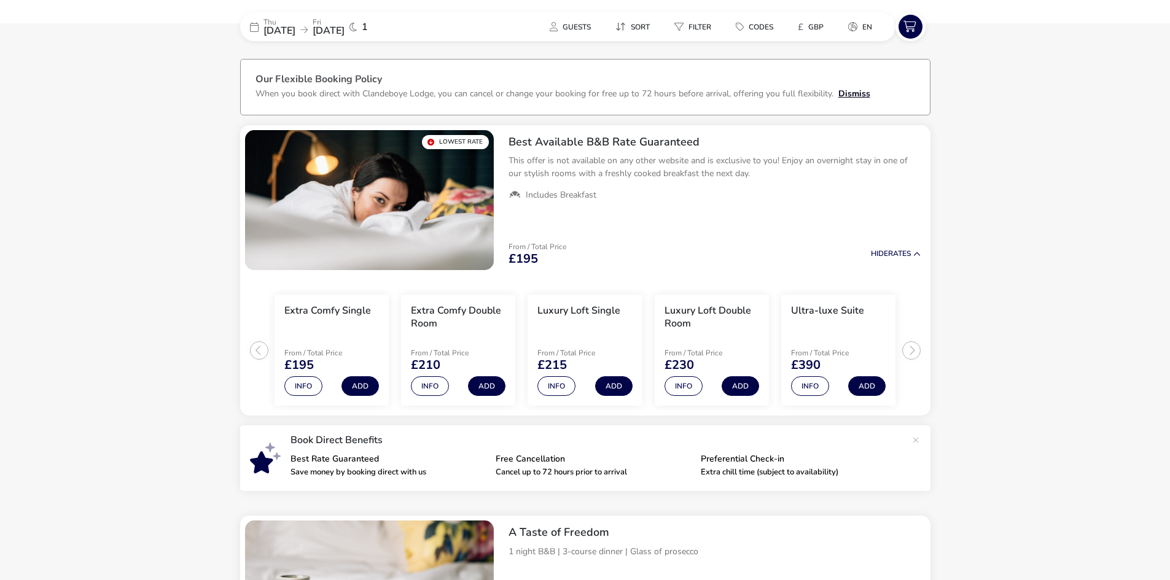
click at [863, 93] on button "Dismiss" at bounding box center [854, 93] width 32 height 13
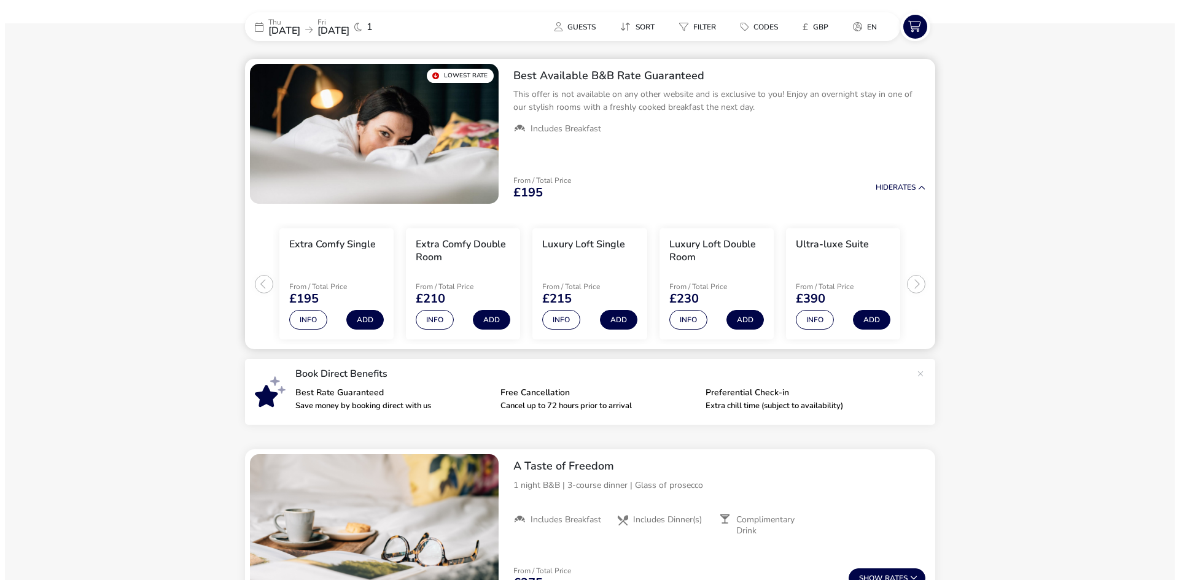
scroll to position [36, 0]
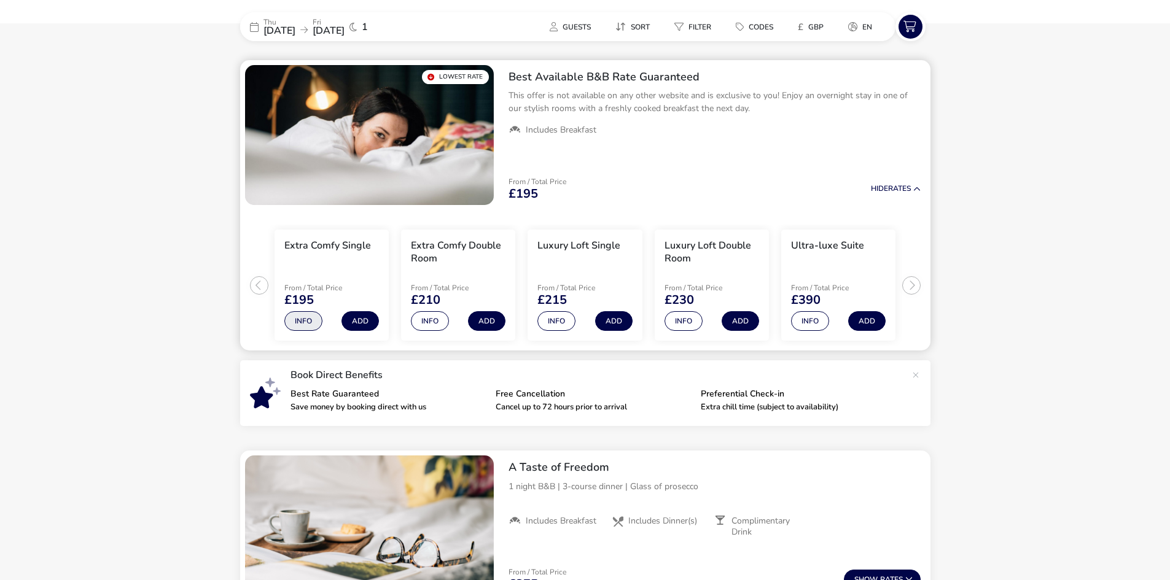
click at [304, 322] on button "Info" at bounding box center [303, 321] width 38 height 20
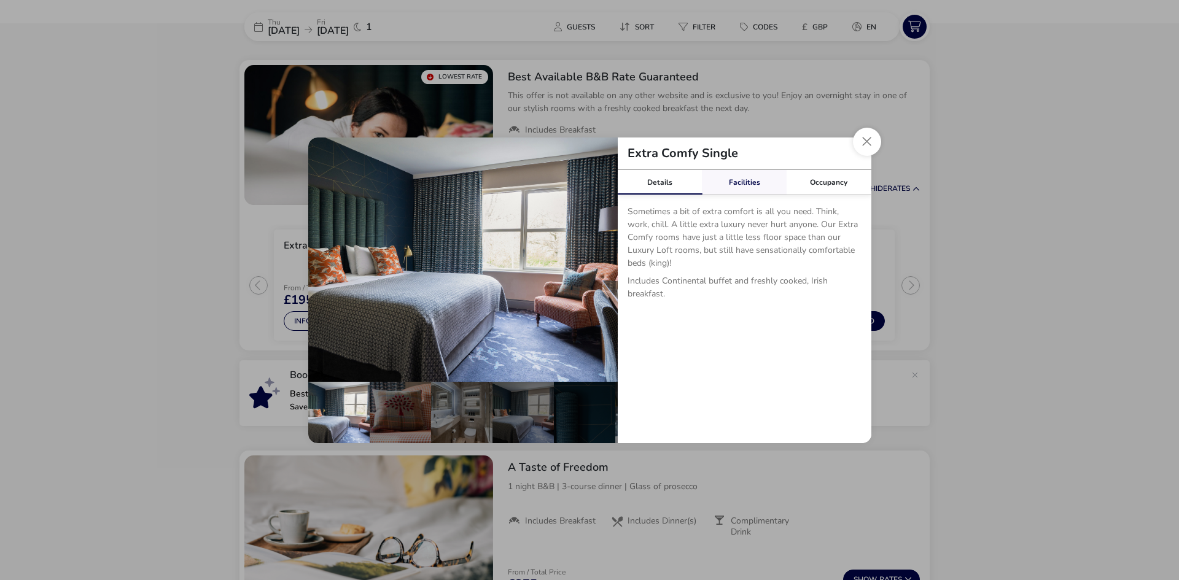
click at [733, 185] on link "Facilities" at bounding box center [744, 182] width 85 height 25
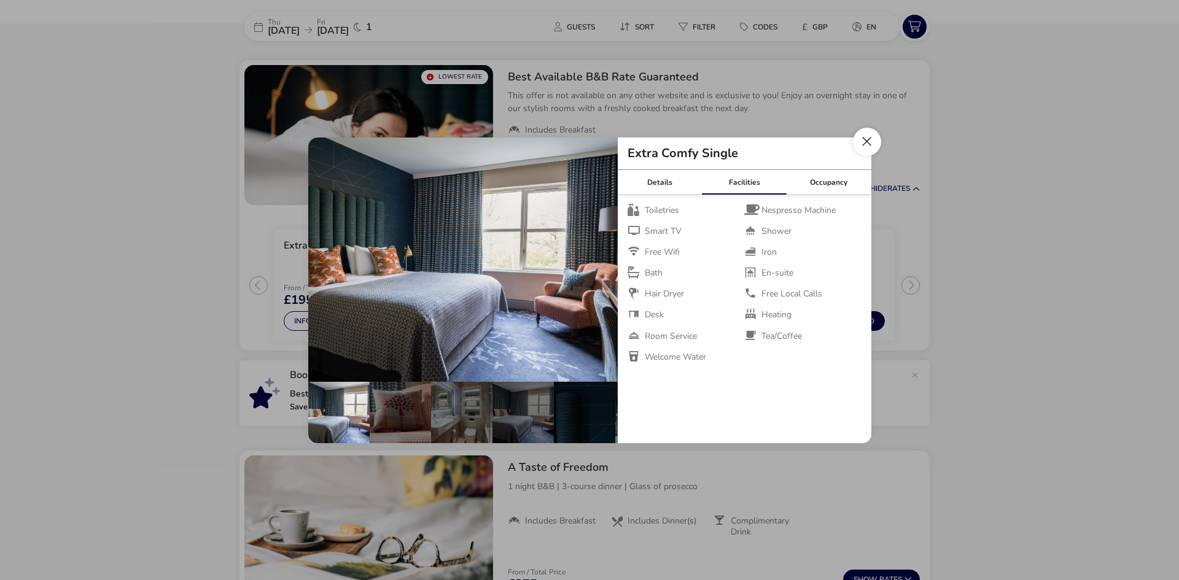
click at [855, 144] on button "Close dialog" at bounding box center [867, 142] width 28 height 28
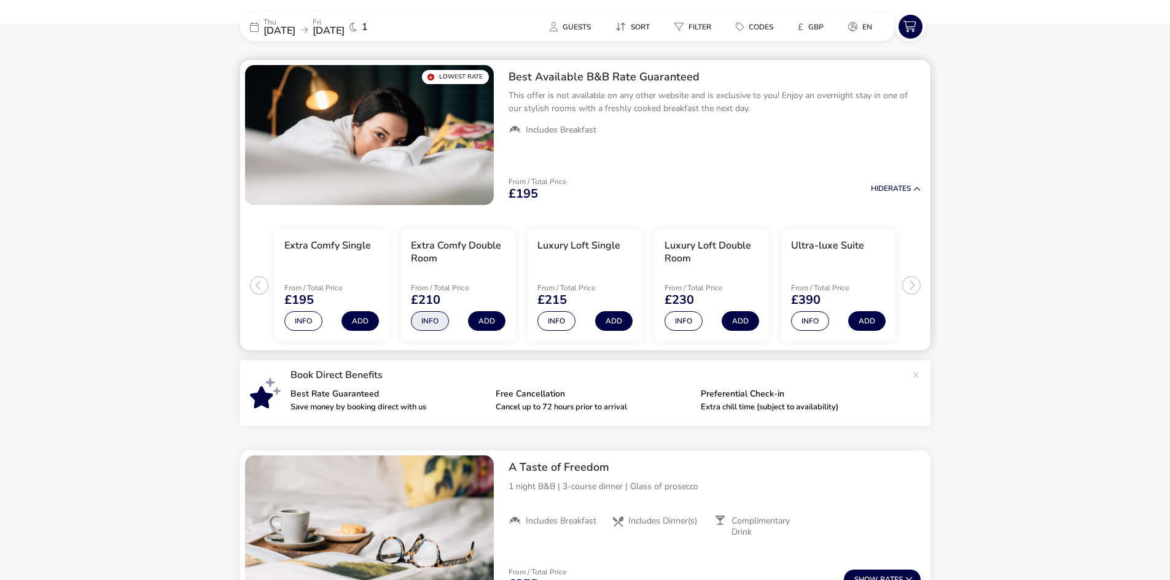
click at [436, 318] on button "Info" at bounding box center [430, 321] width 38 height 20
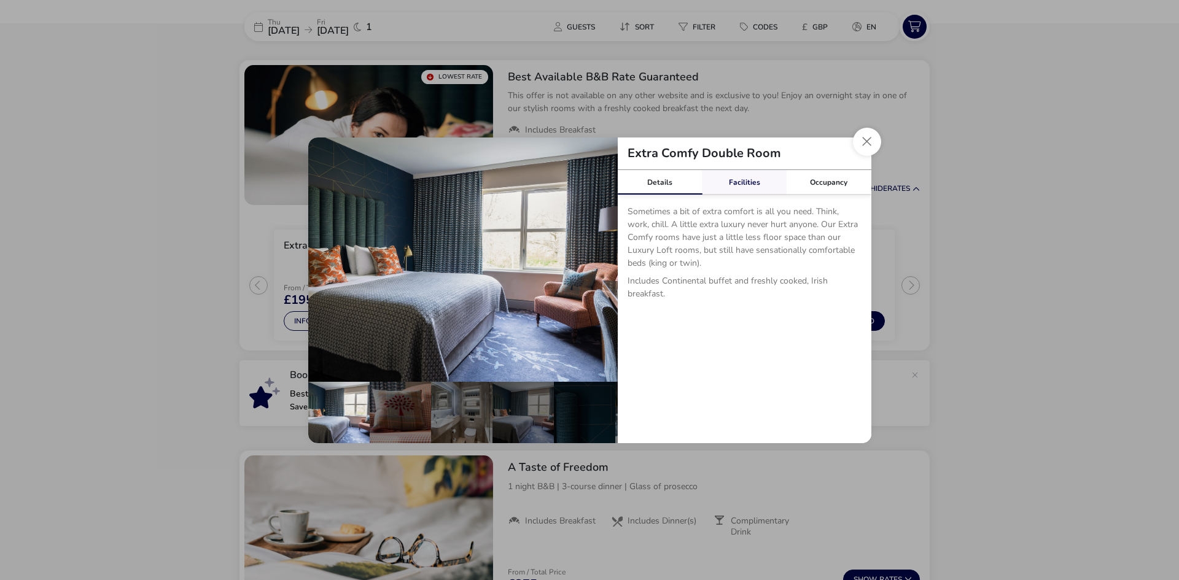
click at [739, 179] on link "Facilities" at bounding box center [744, 182] width 85 height 25
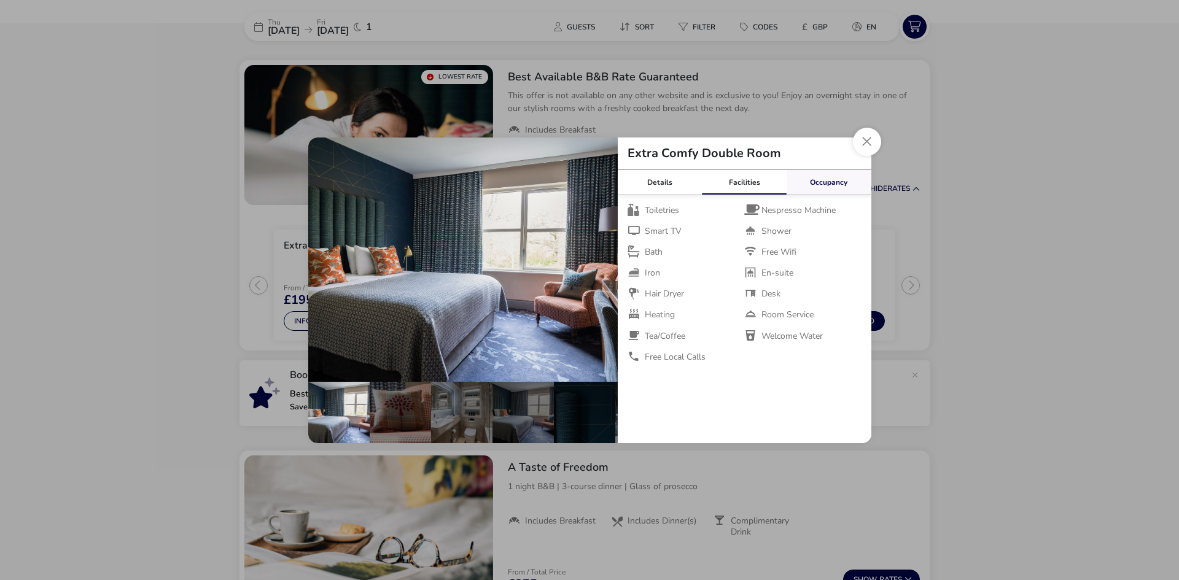
click at [844, 189] on link "Occupancy" at bounding box center [829, 182] width 85 height 25
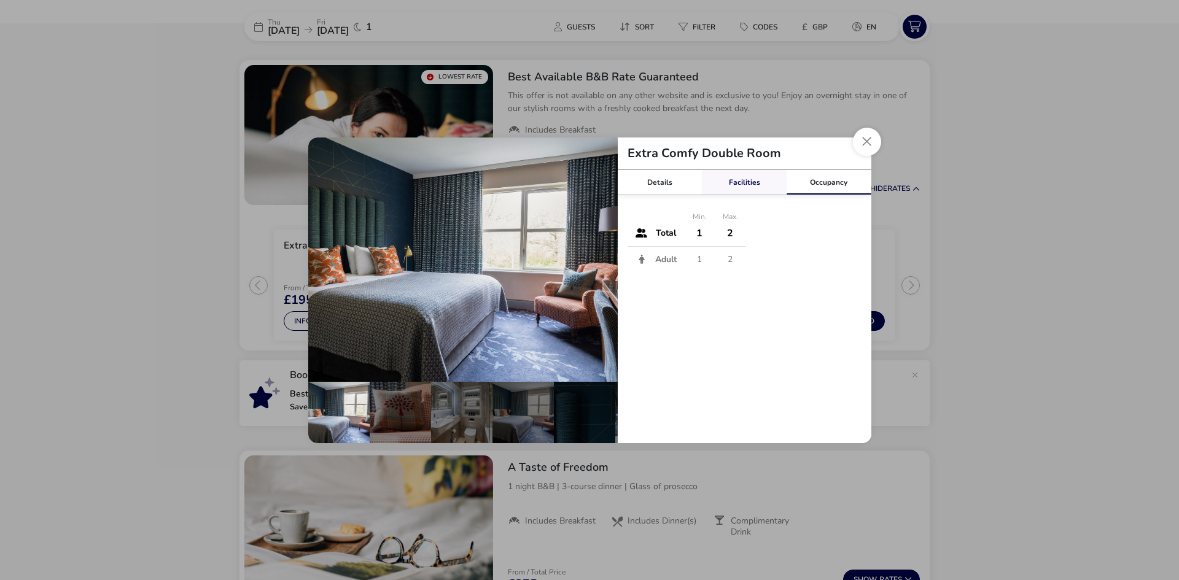
click at [738, 185] on link "Facilities" at bounding box center [744, 182] width 85 height 25
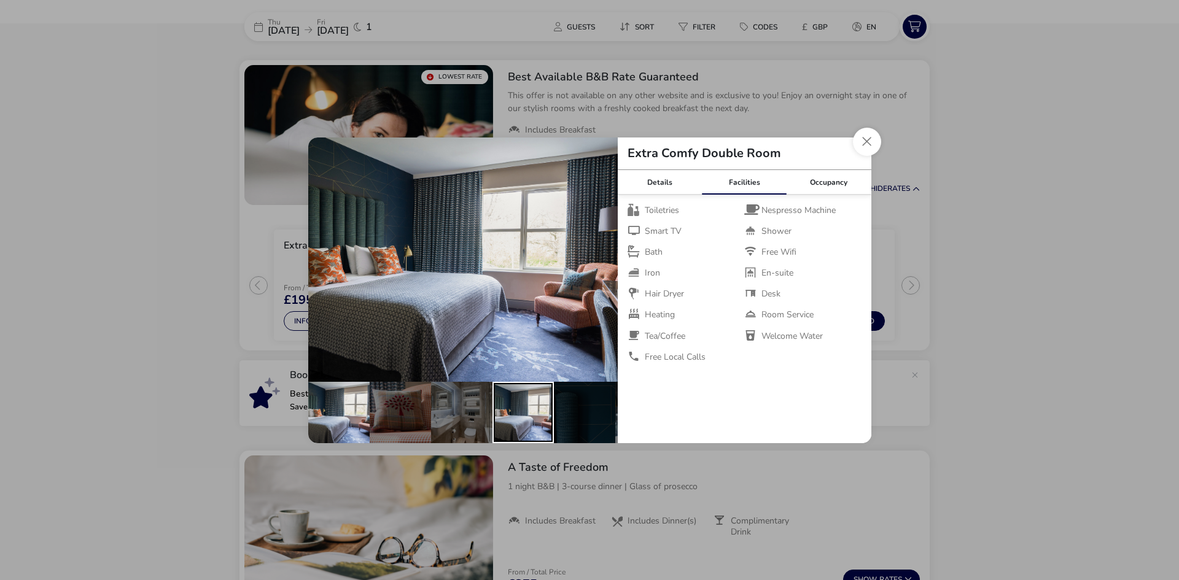
click at [537, 408] on div "details" at bounding box center [523, 412] width 61 height 61
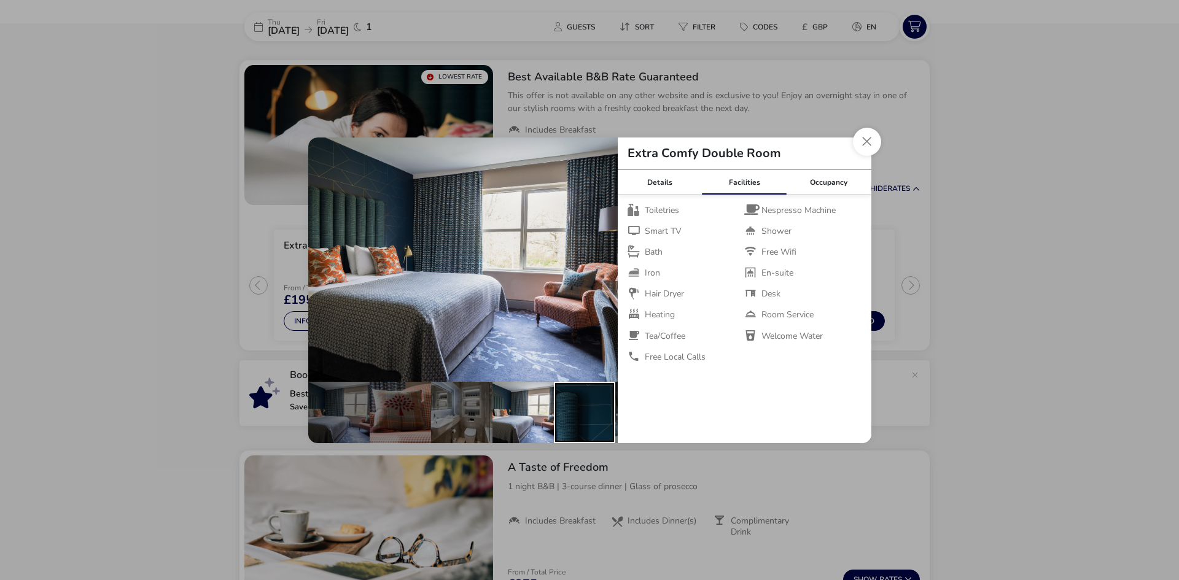
click at [572, 400] on div "details" at bounding box center [584, 412] width 61 height 61
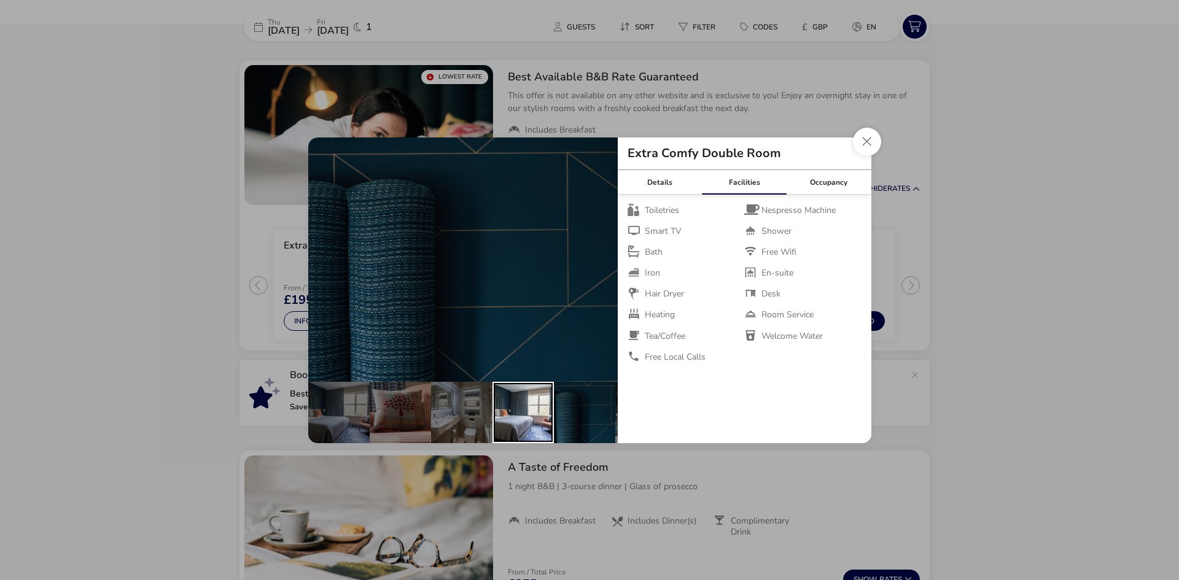
click at [512, 408] on div "details" at bounding box center [523, 412] width 61 height 61
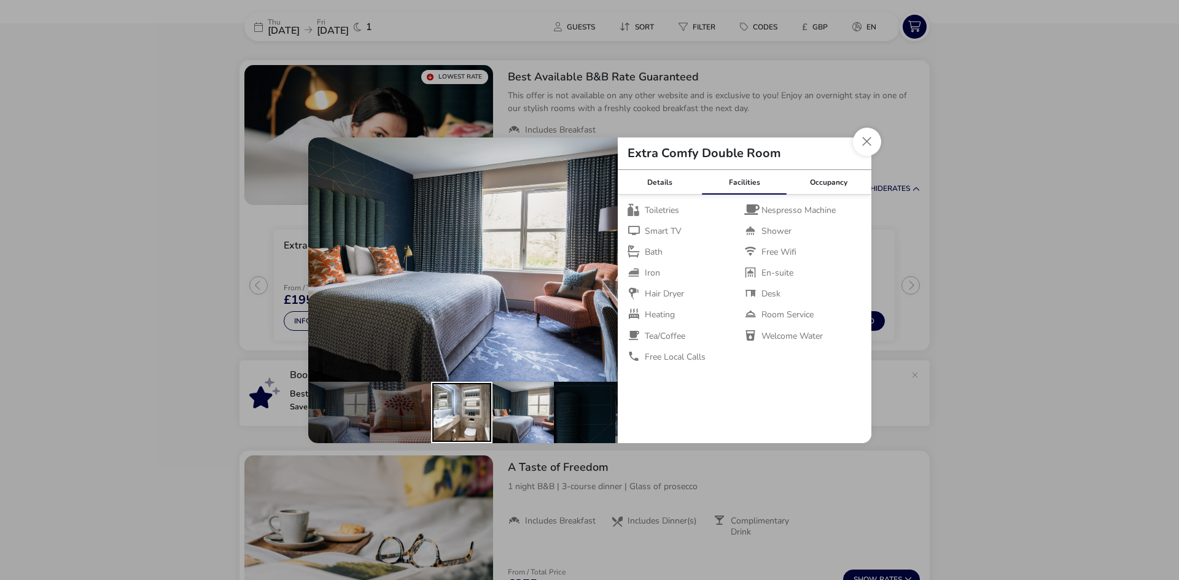
click at [451, 410] on div "details" at bounding box center [461, 412] width 61 height 61
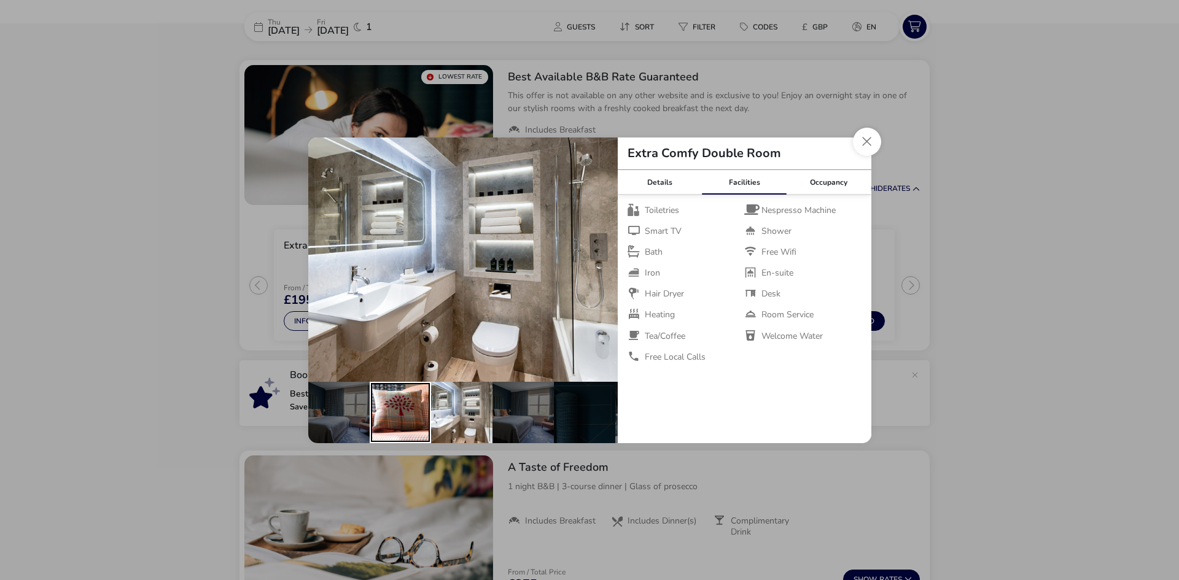
click at [384, 410] on div "details" at bounding box center [400, 412] width 61 height 61
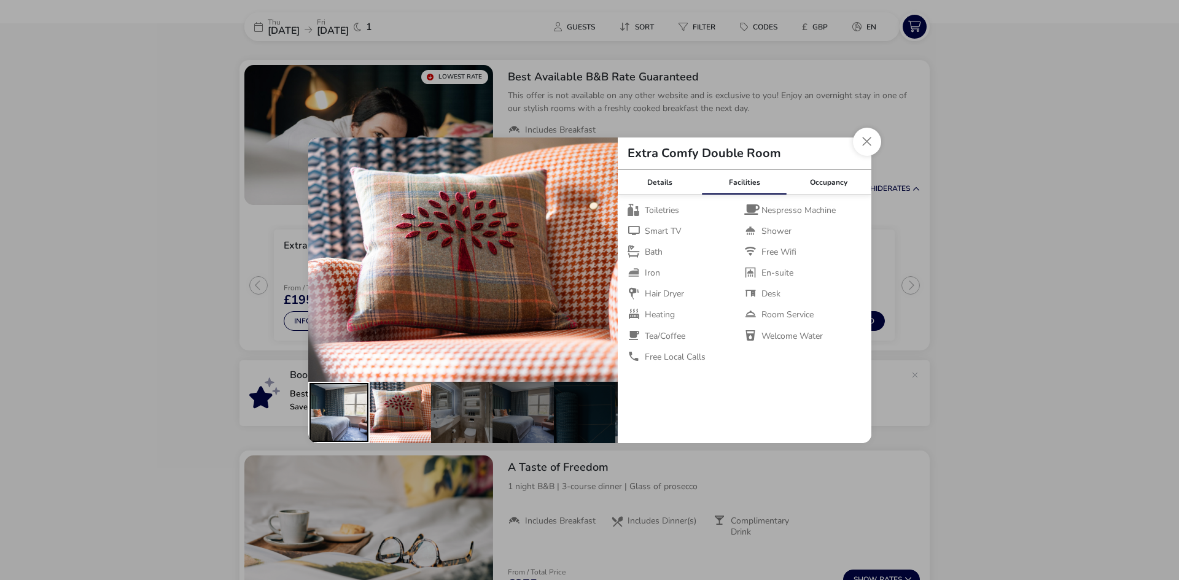
click at [336, 405] on div "details" at bounding box center [338, 412] width 61 height 61
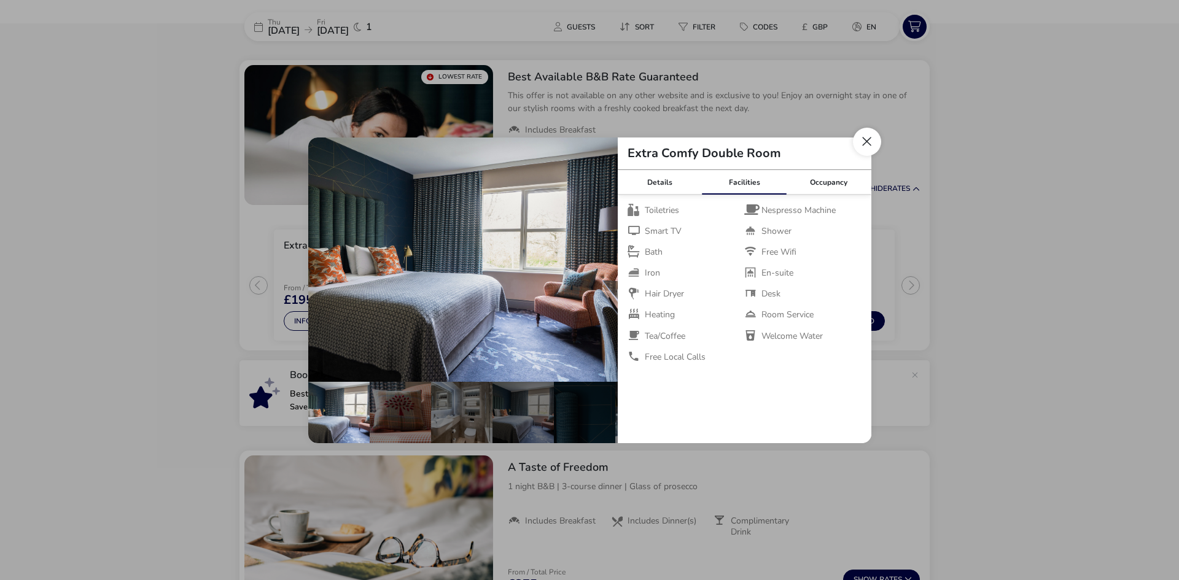
click at [870, 141] on button "Close dialog" at bounding box center [867, 142] width 28 height 28
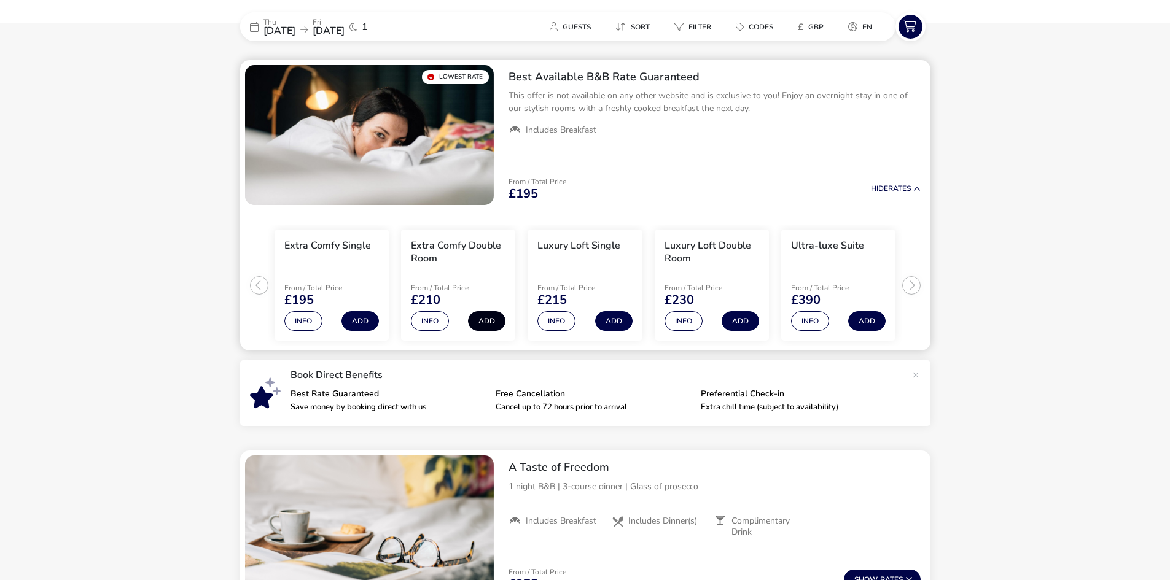
click at [485, 316] on button "Add" at bounding box center [486, 321] width 37 height 20
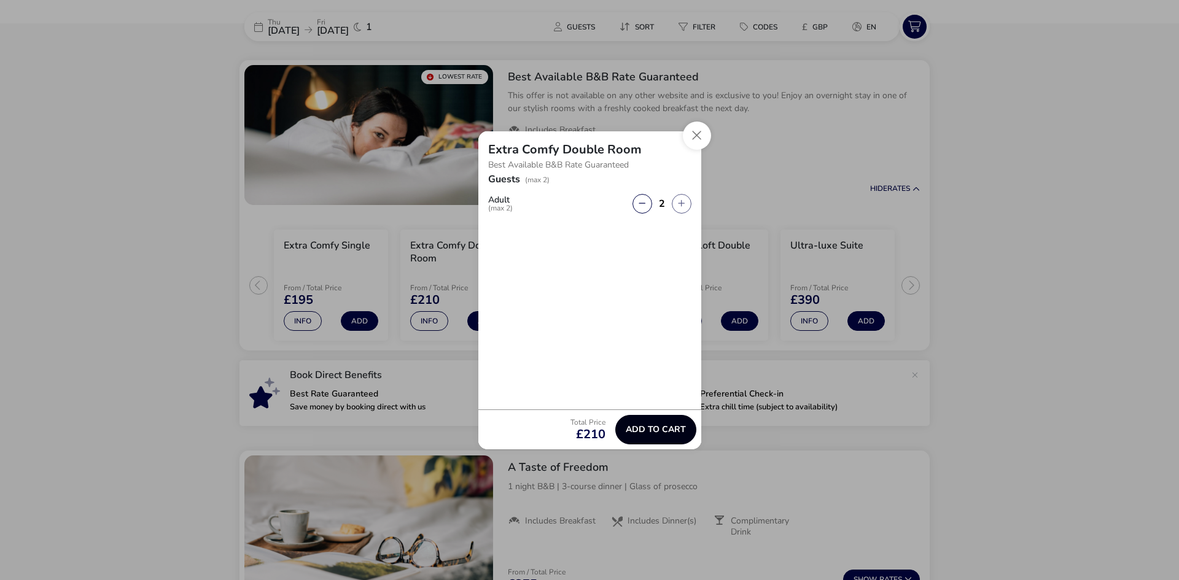
click at [655, 417] on button "Add to cart" at bounding box center [655, 429] width 81 height 29
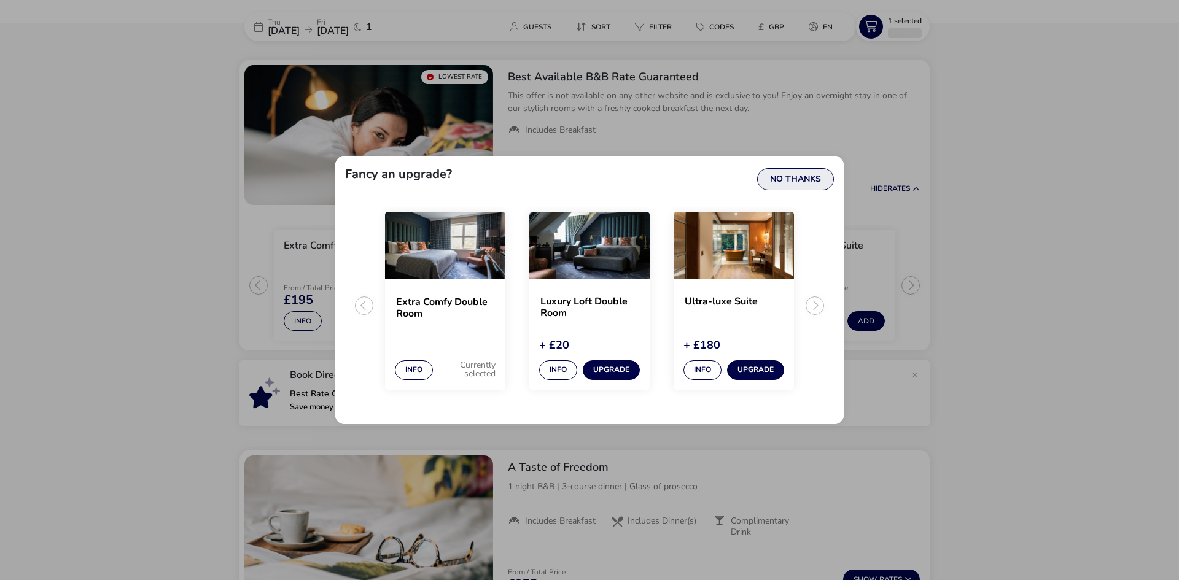
click at [798, 181] on button "No Thanks" at bounding box center [795, 179] width 77 height 22
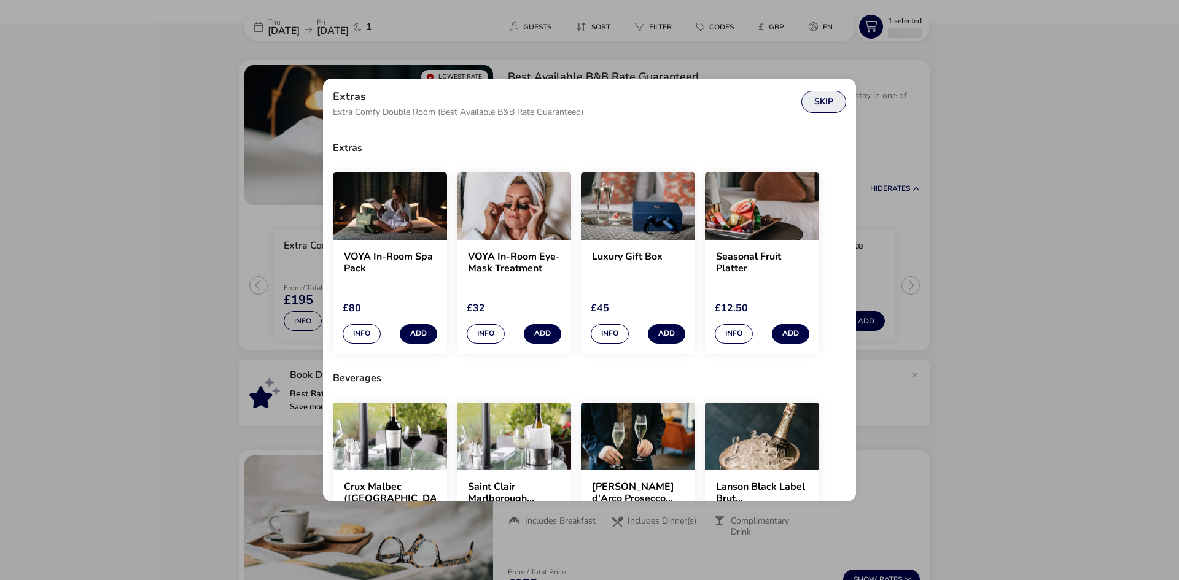
click at [829, 101] on button "Skip" at bounding box center [823, 102] width 45 height 22
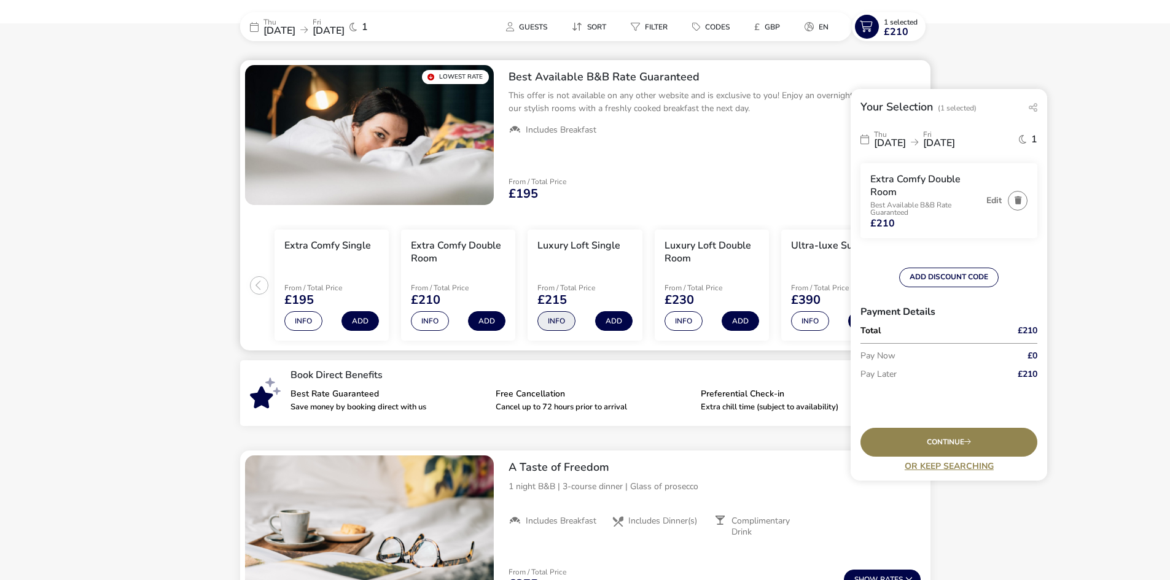
click at [553, 319] on button "Info" at bounding box center [556, 321] width 38 height 20
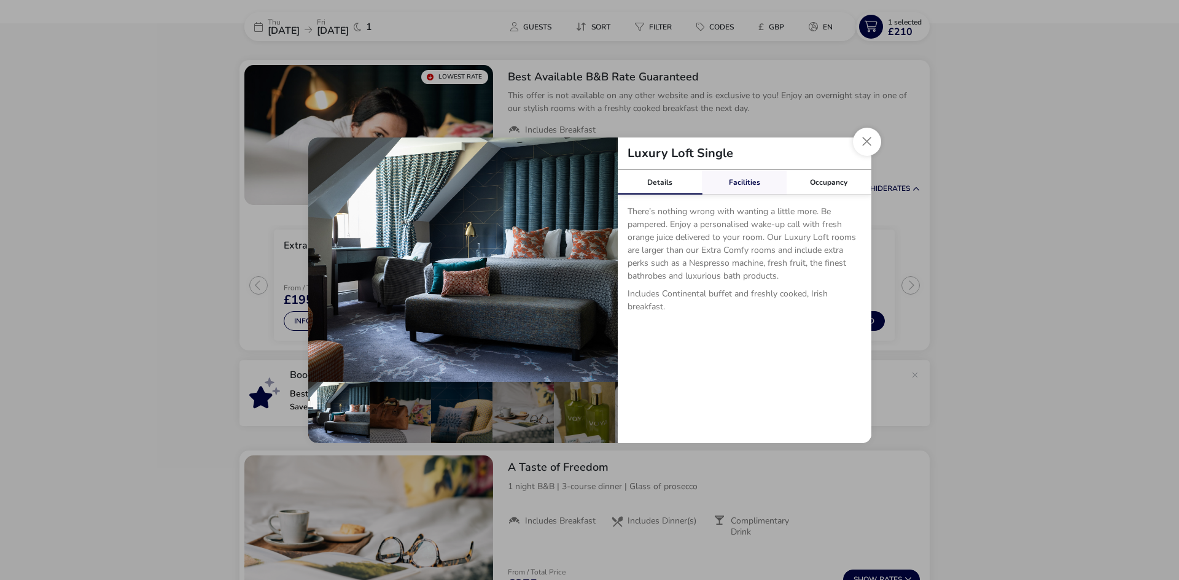
click at [736, 188] on link "Facilities" at bounding box center [744, 182] width 85 height 25
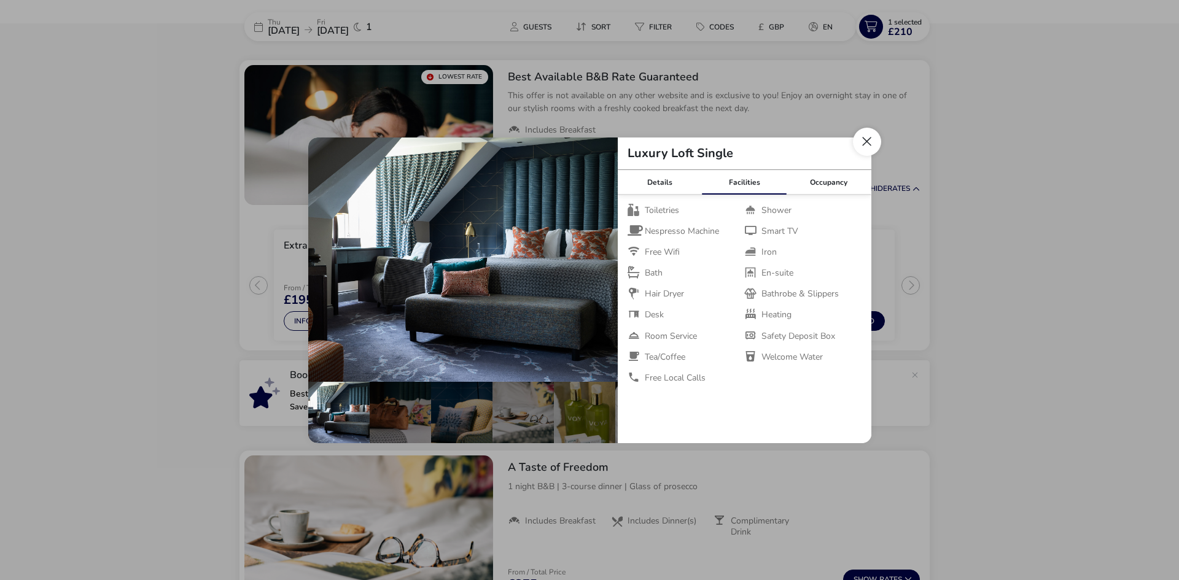
click at [869, 139] on button "Close dialog" at bounding box center [867, 142] width 28 height 28
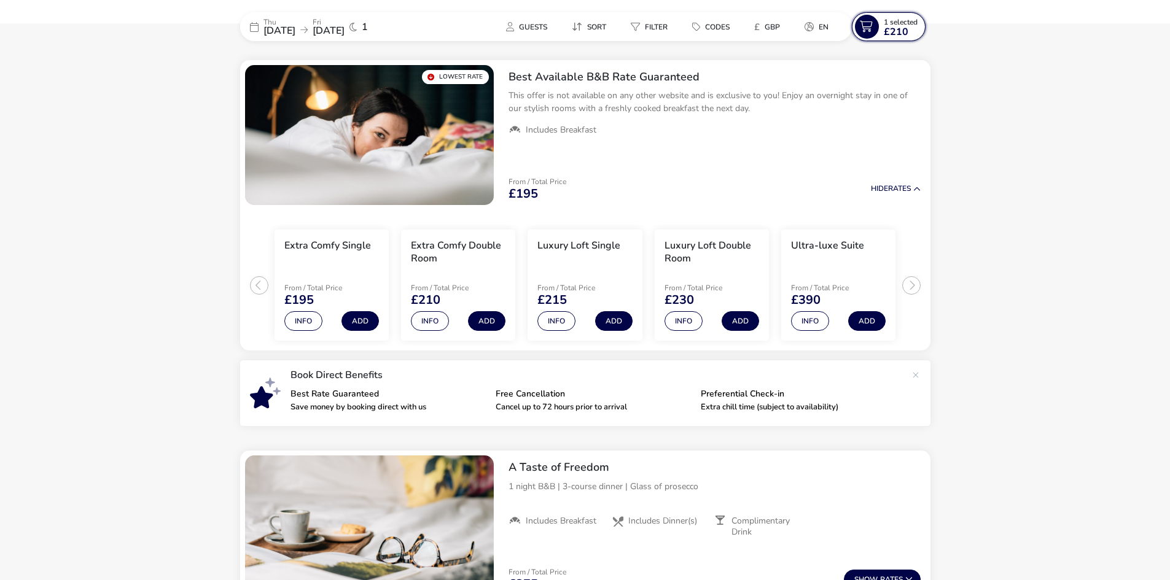
click at [884, 27] on span "£210" at bounding box center [896, 32] width 25 height 10
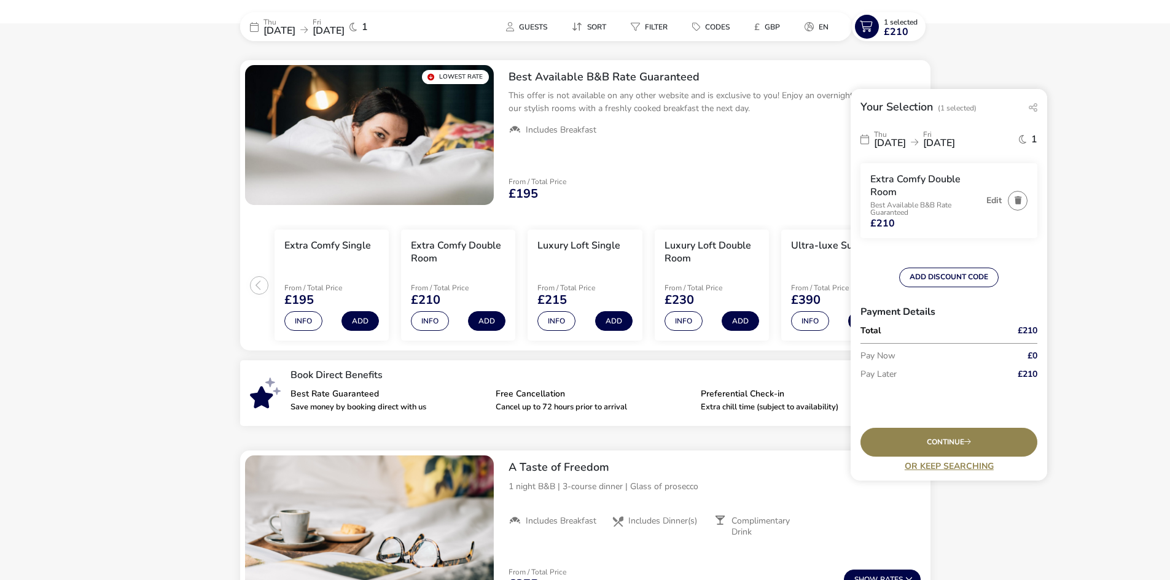
click at [908, 198] on h3 "Extra Comfy Double Room" at bounding box center [925, 186] width 110 height 26
click at [1005, 198] on div "Edit" at bounding box center [1003, 200] width 47 height 55
click at [988, 200] on button "Edit" at bounding box center [993, 200] width 15 height 9
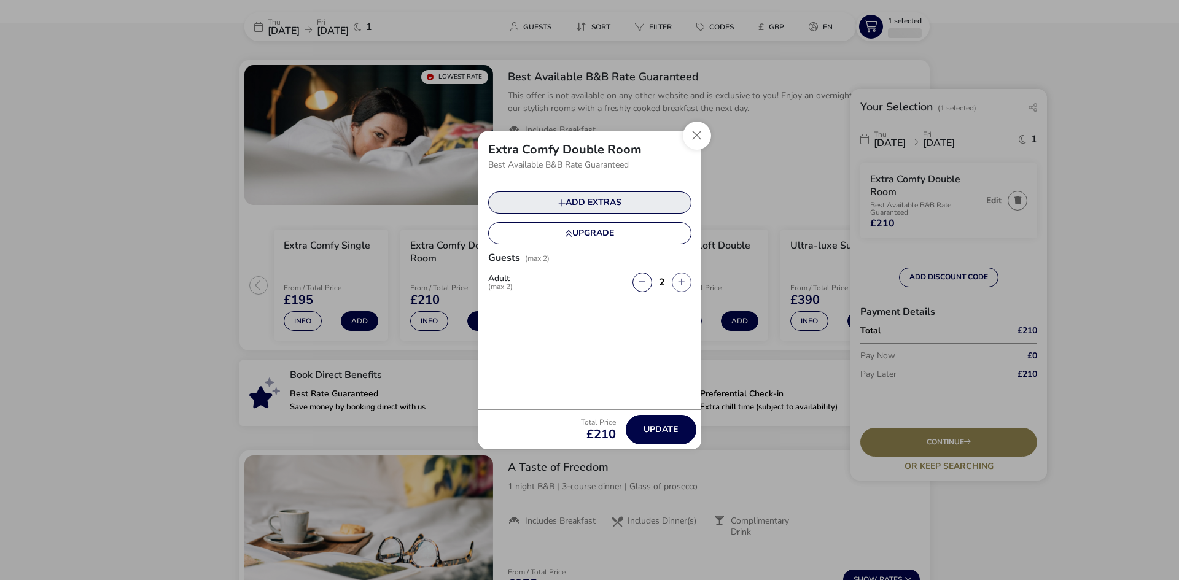
click at [617, 202] on button "Add extras" at bounding box center [589, 203] width 203 height 22
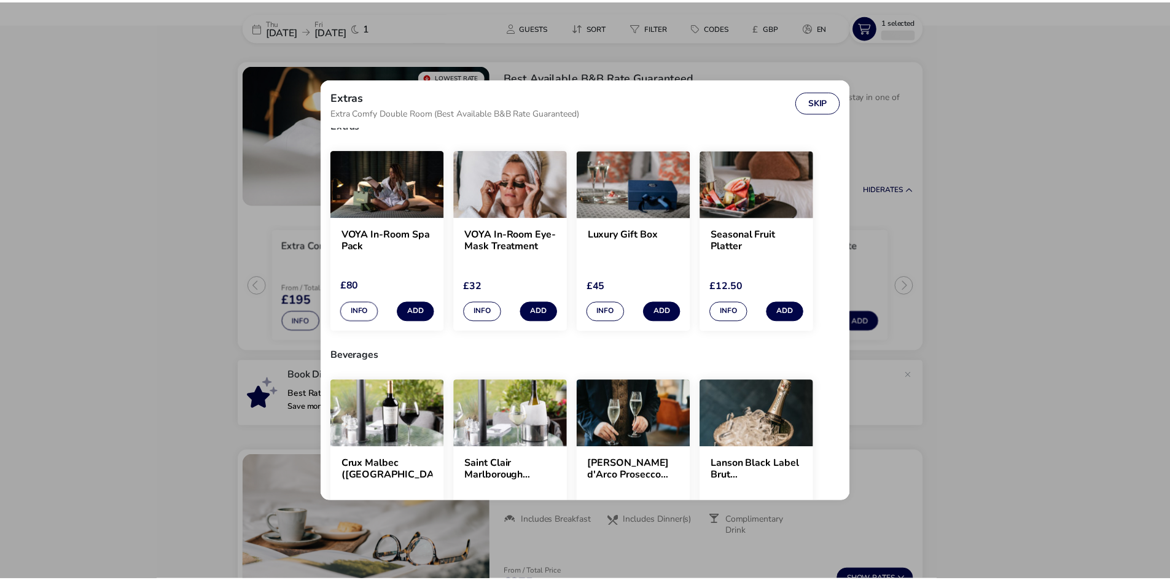
scroll to position [0, 0]
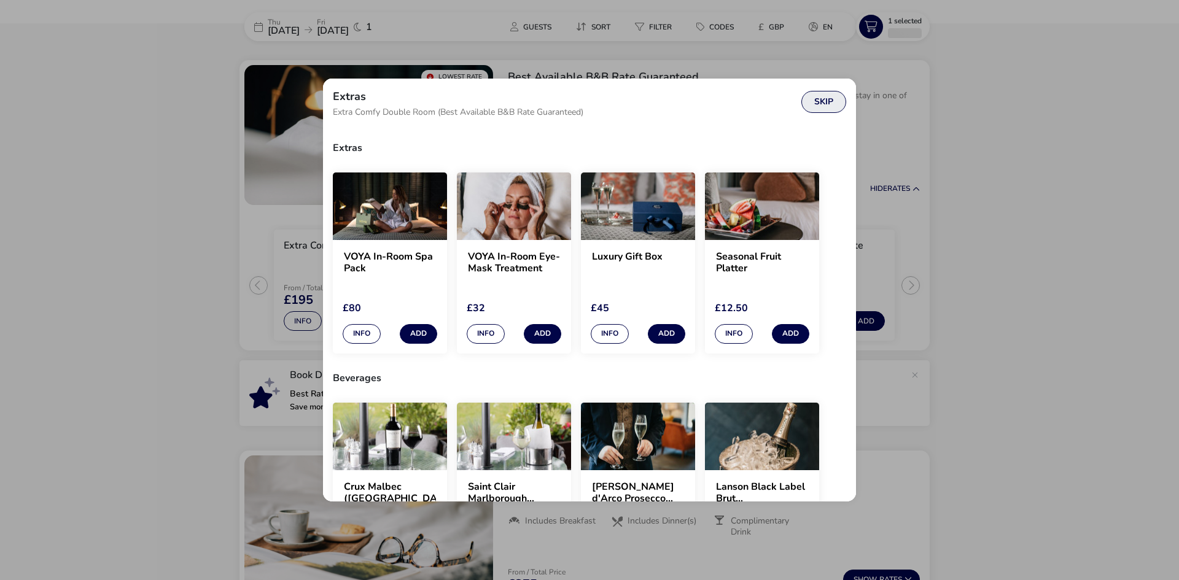
click at [835, 103] on button "Skip" at bounding box center [823, 102] width 45 height 22
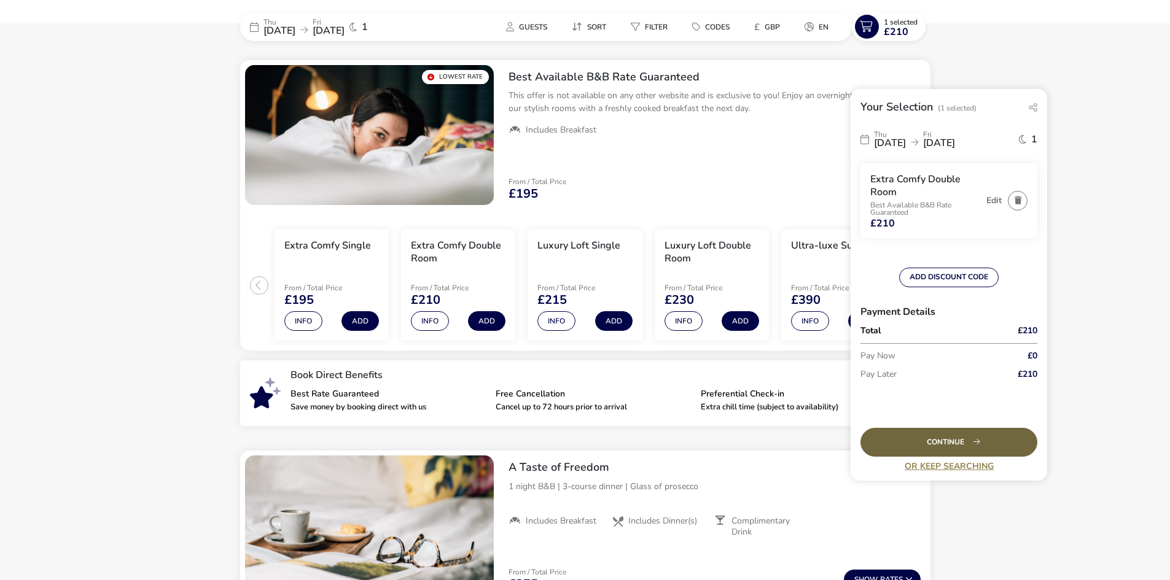
click at [942, 448] on div "Continue" at bounding box center [948, 442] width 177 height 29
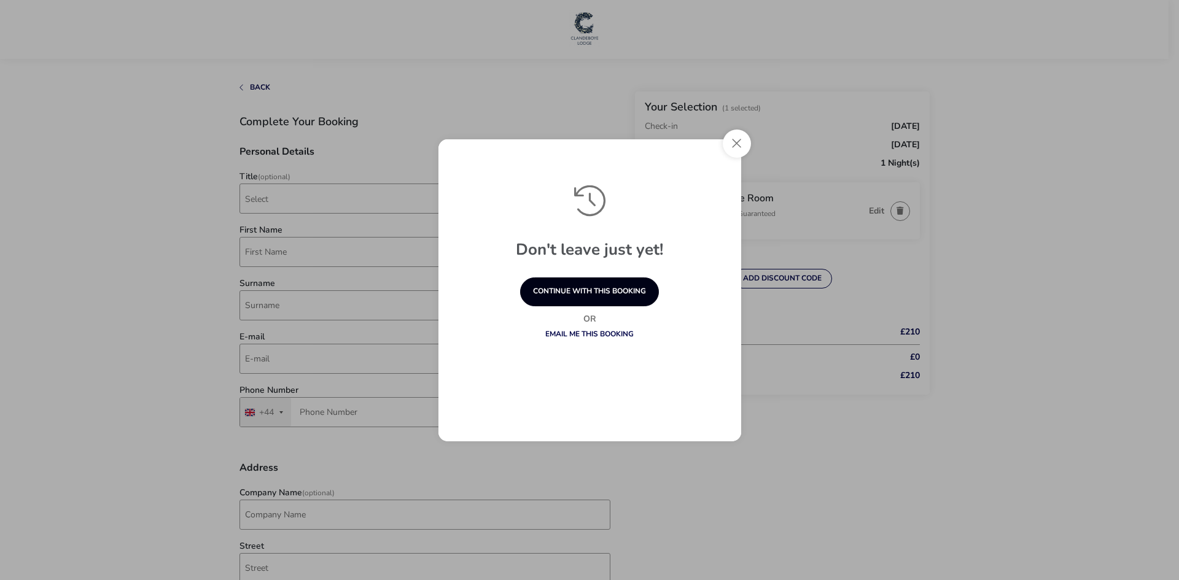
click at [606, 292] on button "continue with this booking" at bounding box center [589, 292] width 139 height 29
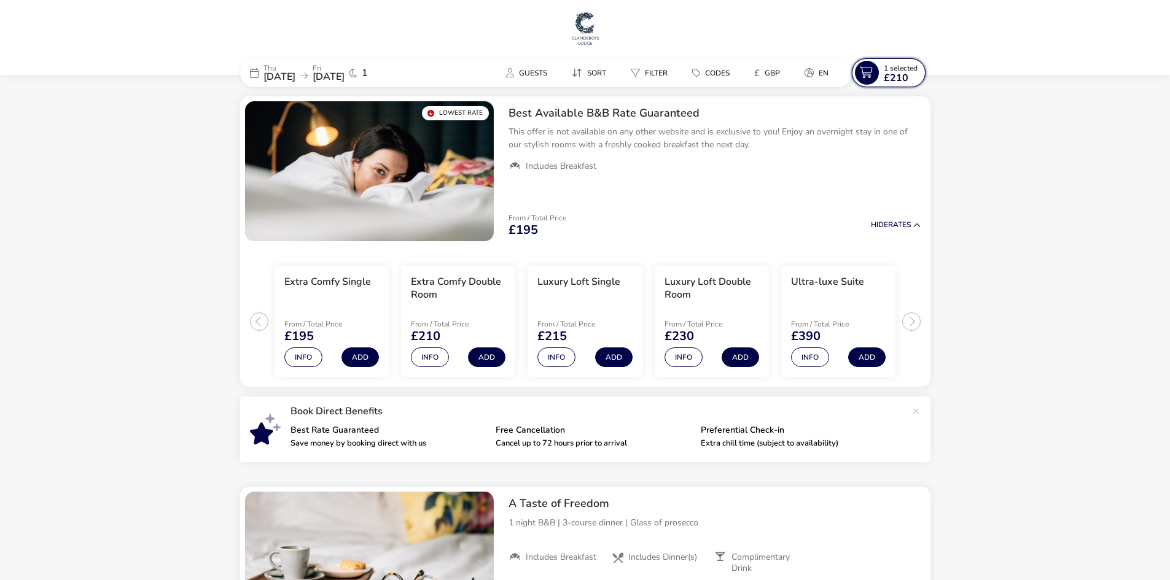
click at [894, 64] on span "1 Selected" at bounding box center [901, 68] width 34 height 10
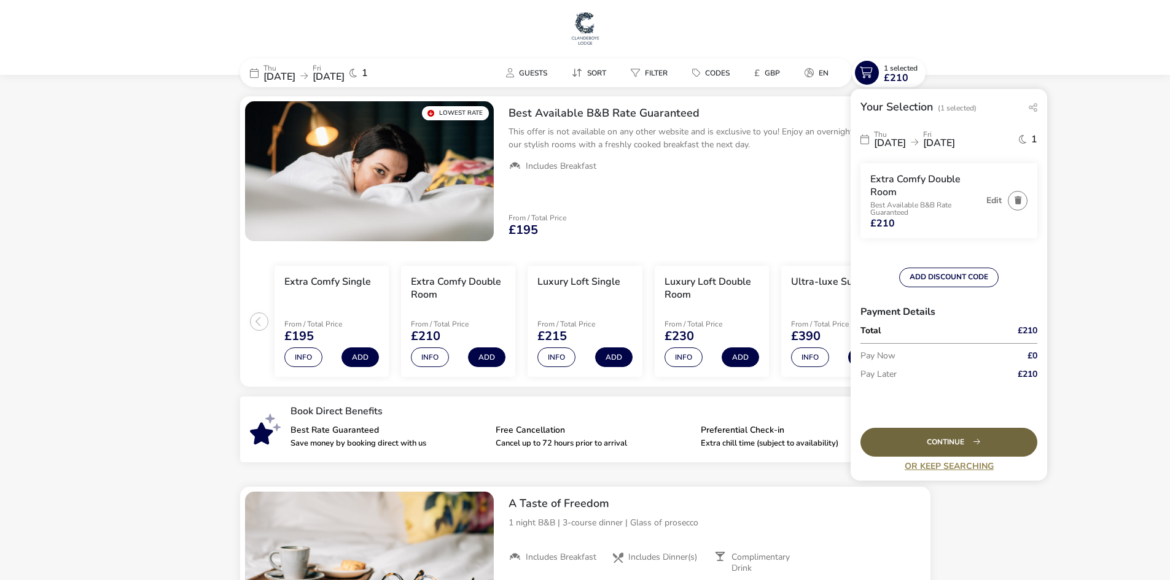
click at [949, 437] on div "Continue" at bounding box center [948, 442] width 177 height 29
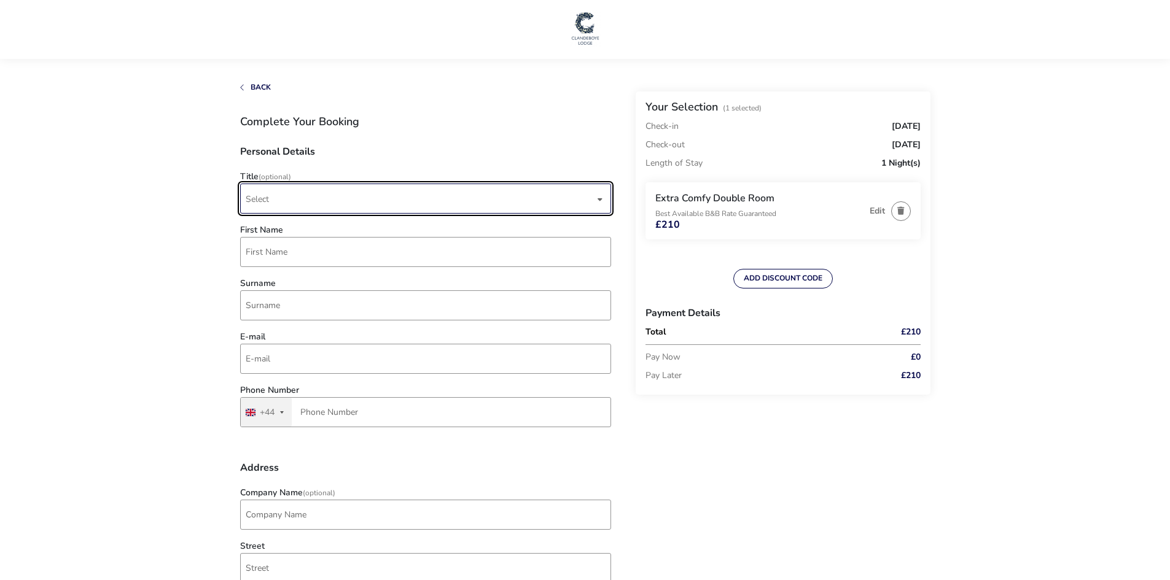
click at [331, 190] on span "Select" at bounding box center [420, 198] width 349 height 29
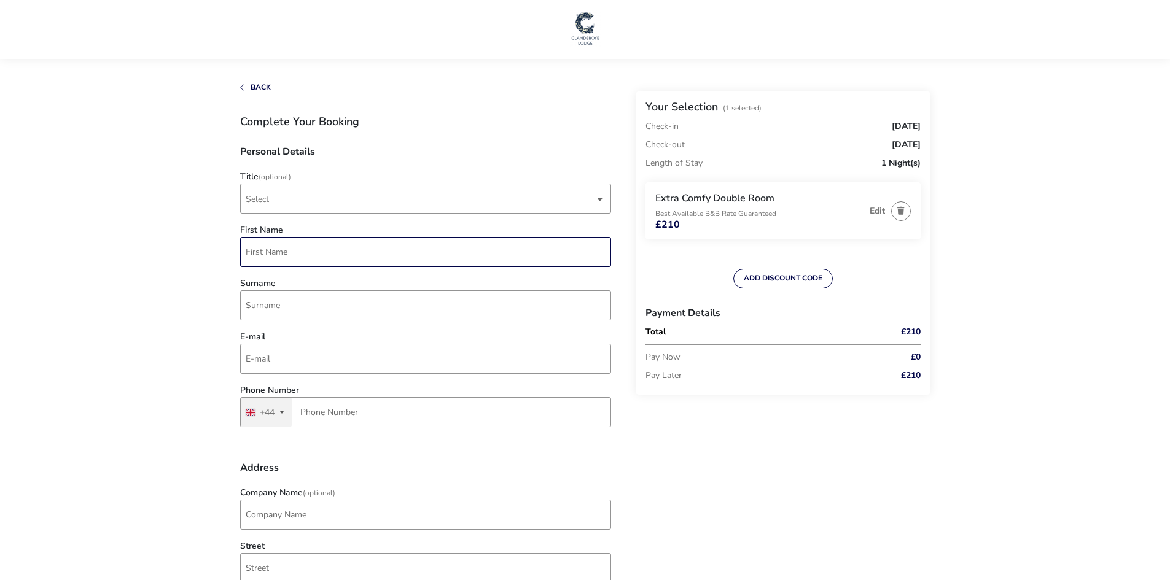
click at [305, 249] on input "First Name" at bounding box center [425, 252] width 371 height 30
type input "s"
type input "Susi"
click at [289, 297] on input "Surname" at bounding box center [425, 305] width 371 height 30
type input "[PERSON_NAME]"
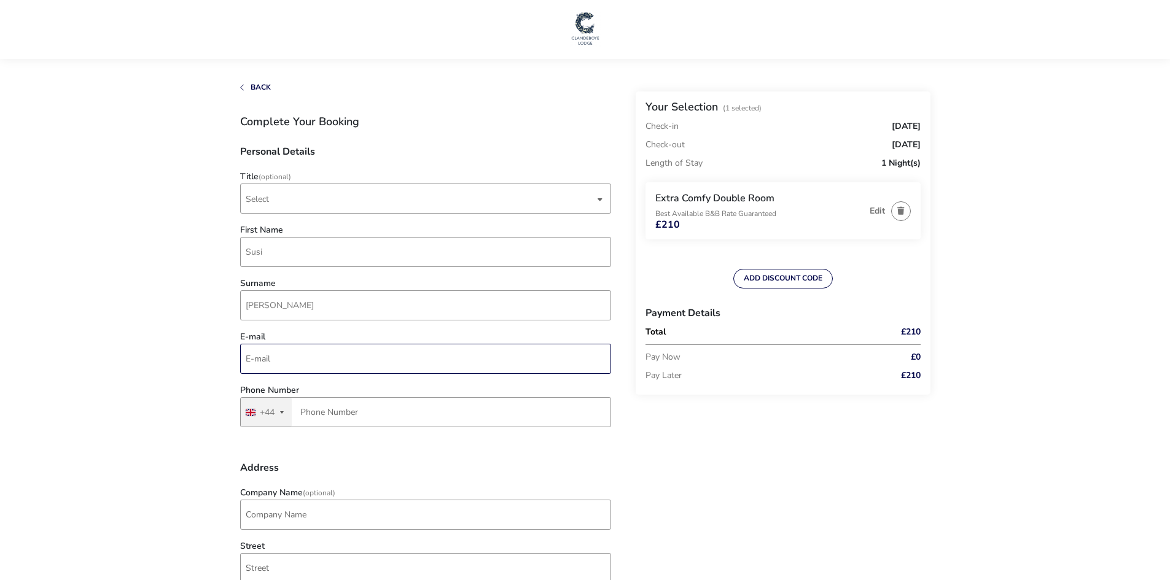
click at [275, 344] on input "E-mail" at bounding box center [425, 359] width 371 height 30
type input "[EMAIL_ADDRESS][DOMAIN_NAME]"
click at [308, 416] on input "Phone Number" at bounding box center [425, 412] width 371 height 30
click at [322, 410] on input "7849 50166" at bounding box center [425, 412] width 371 height 30
click at [360, 409] on input "7849 50166" at bounding box center [425, 412] width 371 height 30
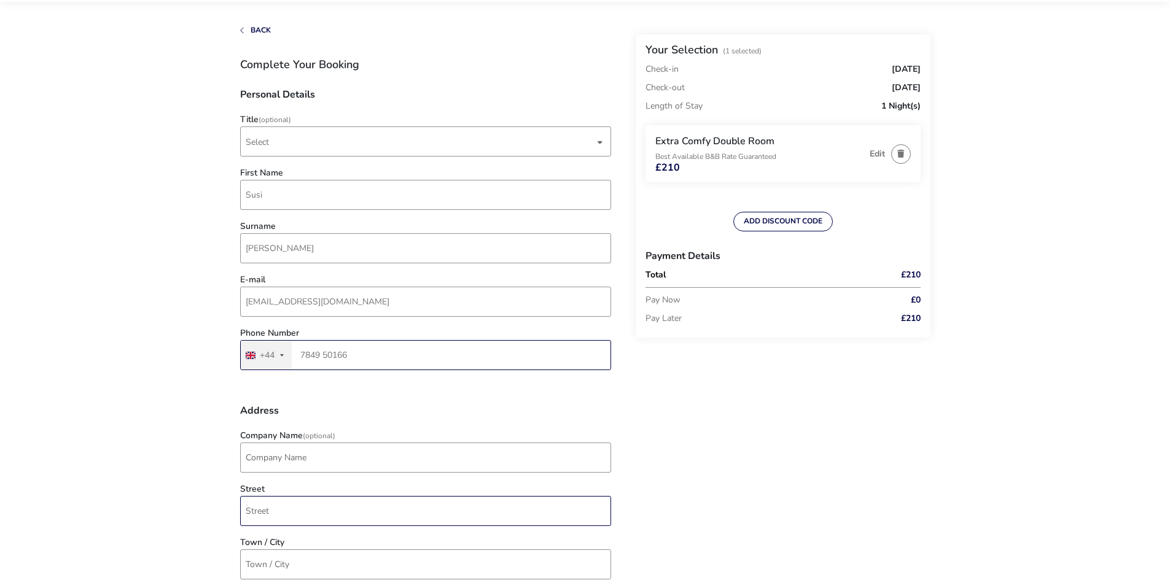
scroll to position [184, 0]
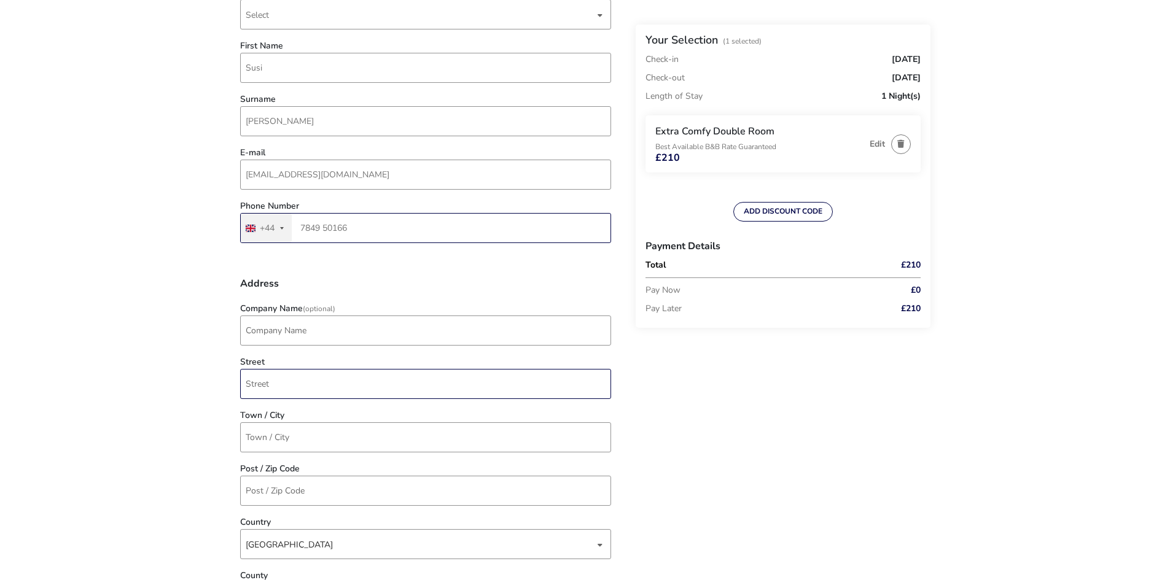
type input "7849 50166"
click at [285, 380] on input "Street" at bounding box center [425, 384] width 371 height 30
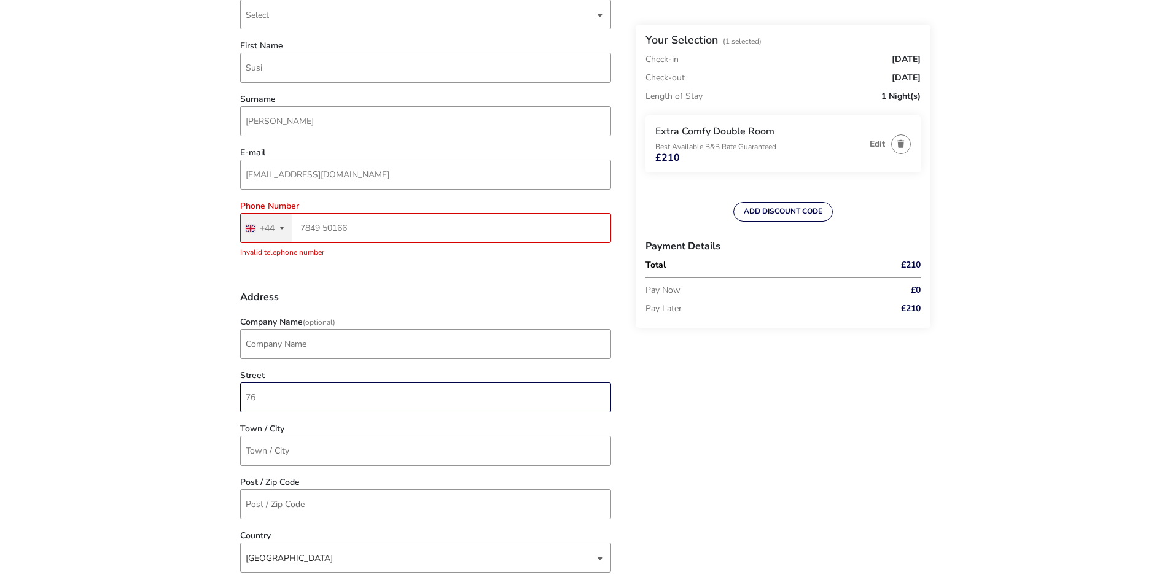
type input "7"
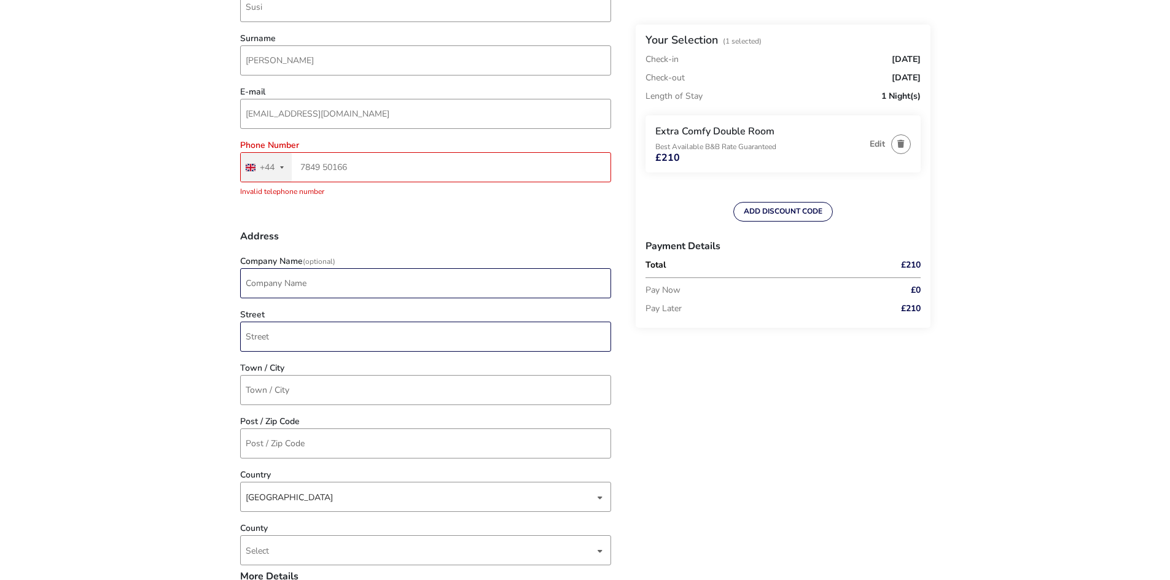
scroll to position [307, 0]
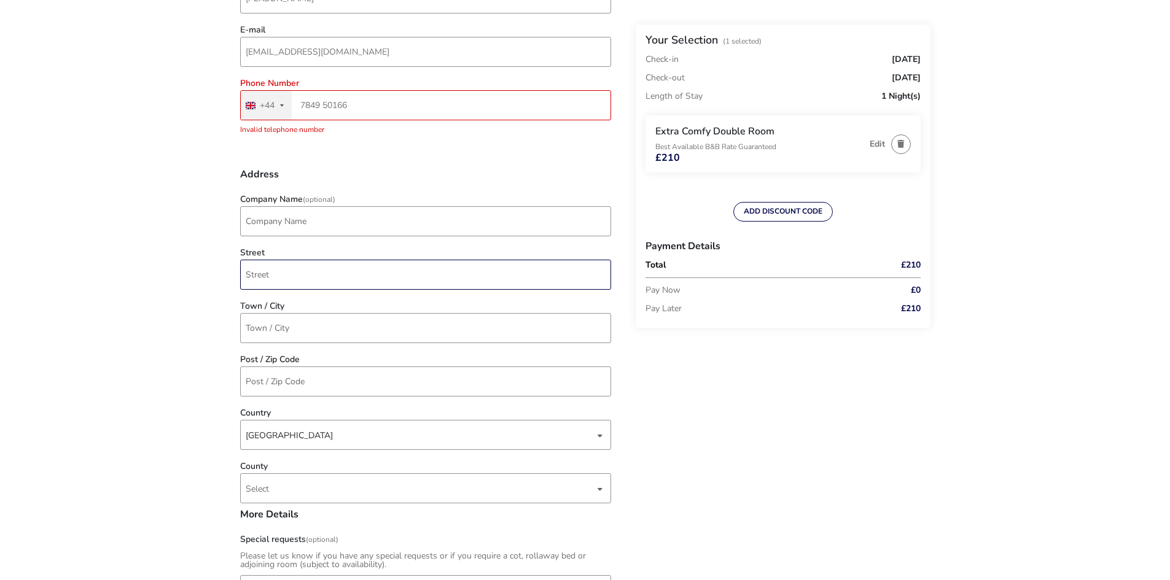
click at [285, 284] on input "Street" at bounding box center [425, 275] width 371 height 30
type input "[GEOGRAPHIC_DATA]"
click at [276, 328] on input "Town / City" at bounding box center [425, 328] width 371 height 30
type input "Holywood"
click at [300, 380] on input "Post / Zip Code" at bounding box center [425, 382] width 371 height 30
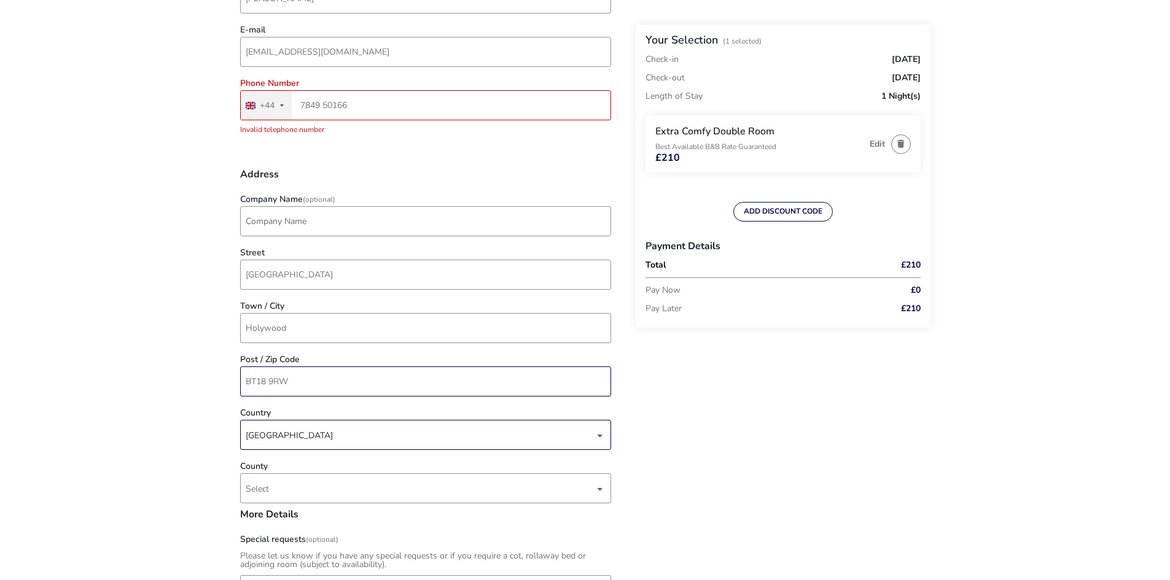
type input "BT18 9RW"
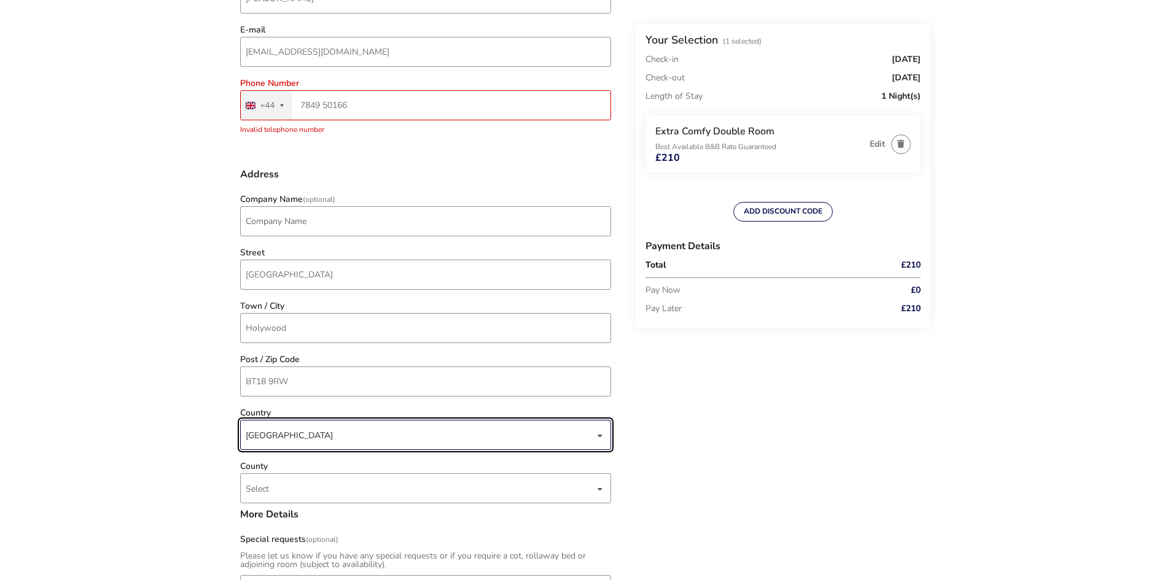
click at [287, 435] on div "[GEOGRAPHIC_DATA]" at bounding box center [420, 436] width 349 height 30
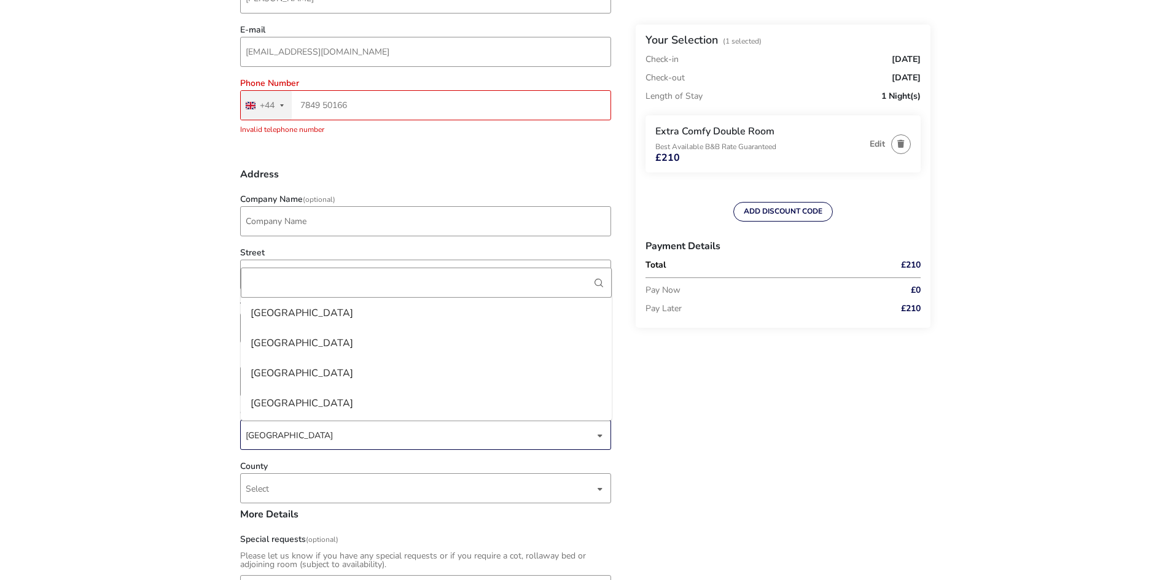
scroll to position [6979, 0]
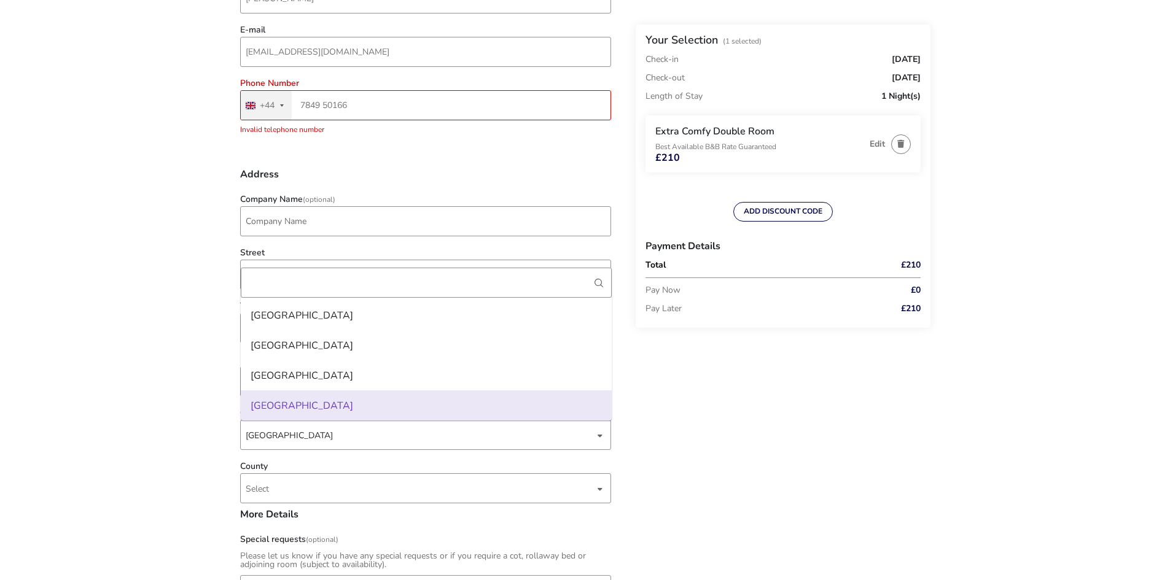
click at [205, 421] on naf-accommodations-shell "Back Your Selection (1 Selected) Check-in [DATE] Check-out [DATE] Length of Sta…" at bounding box center [585, 486] width 1170 height 1587
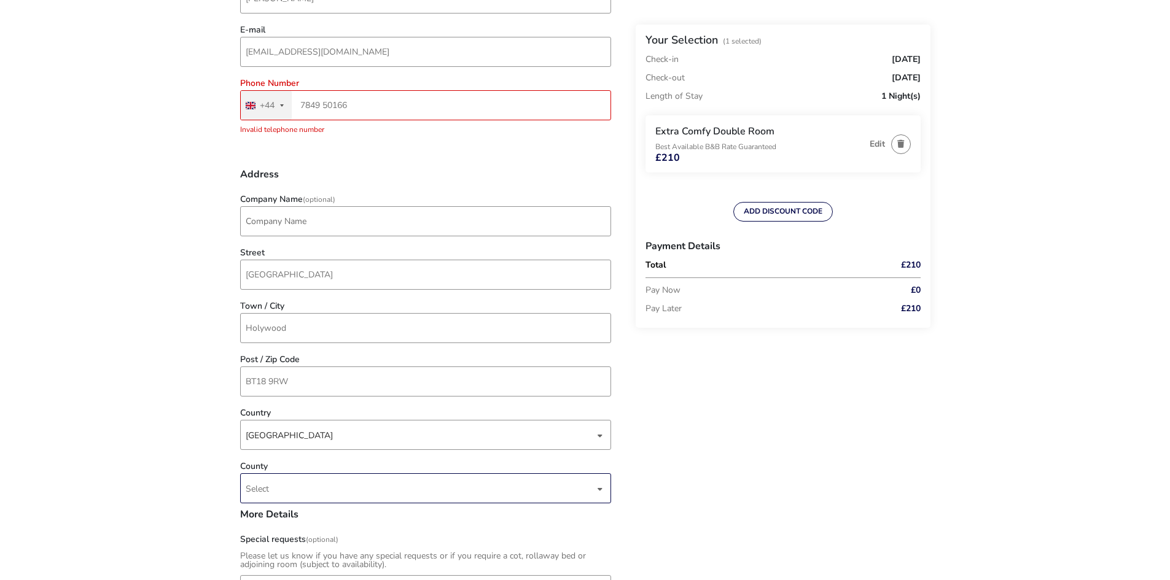
click at [294, 489] on span "Select" at bounding box center [420, 488] width 349 height 29
type input "dow"
click at [297, 542] on li "Down" at bounding box center [426, 549] width 371 height 30
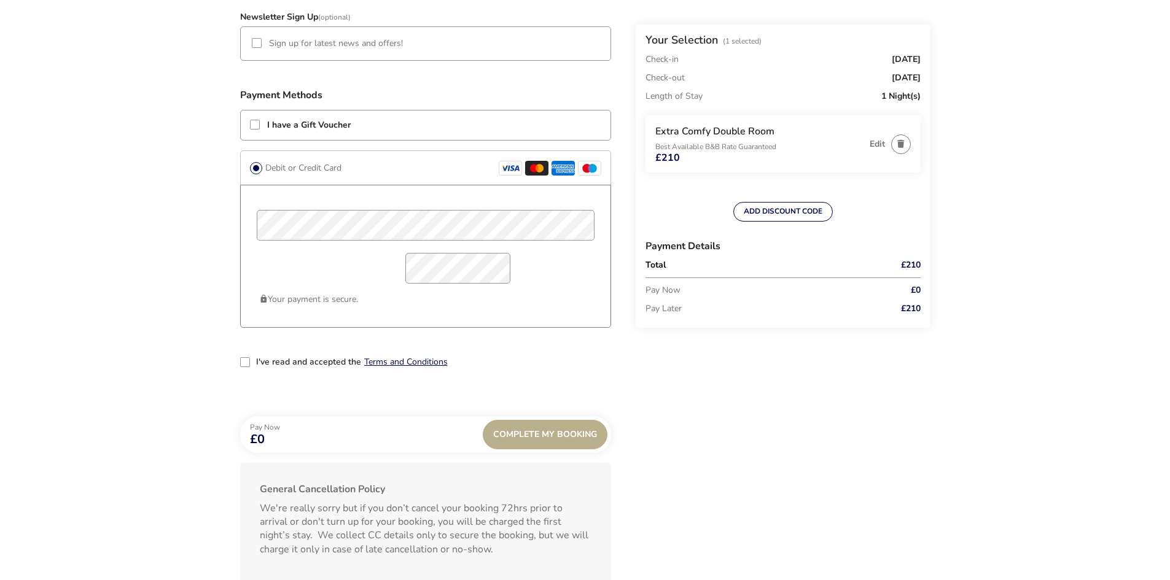
scroll to position [921, 0]
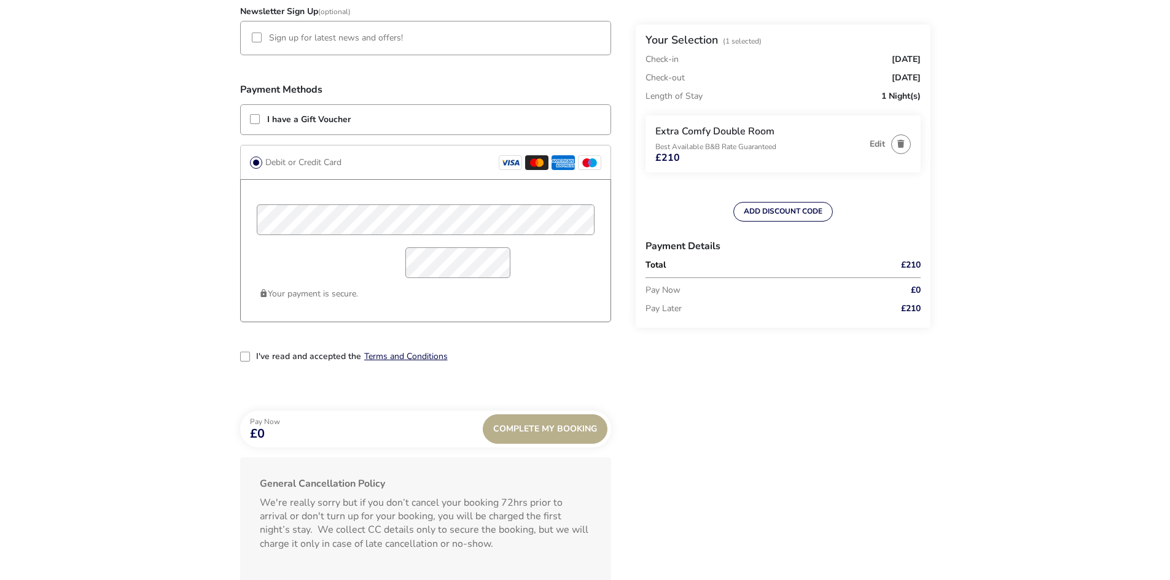
click at [248, 353] on div "2-term_condi" at bounding box center [245, 357] width 10 height 10
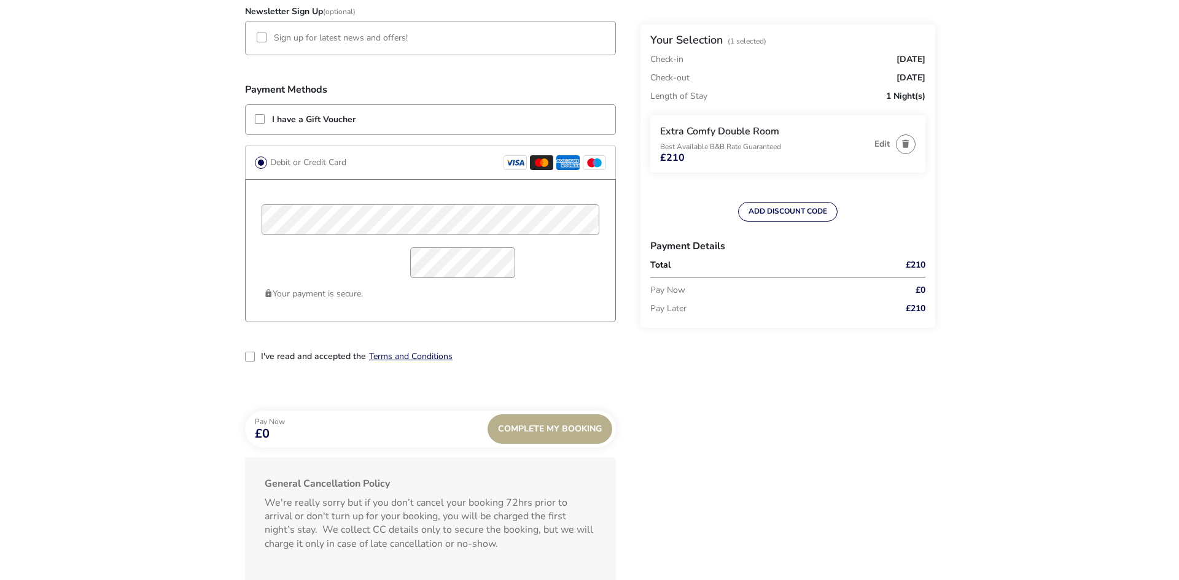
scroll to position [6, 7]
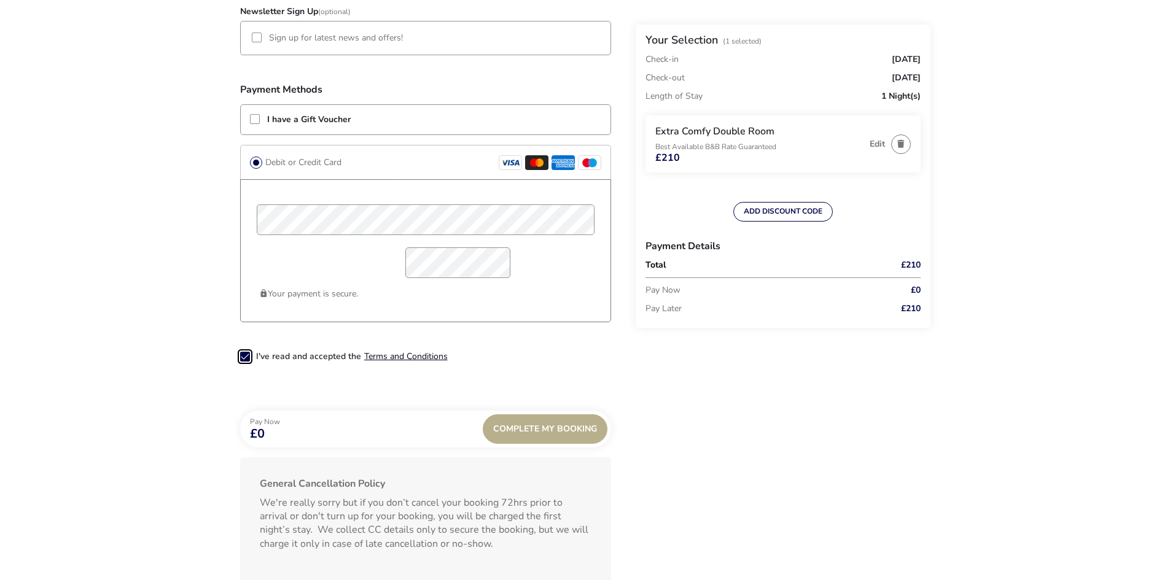
click at [389, 359] on button "Terms and Conditions" at bounding box center [406, 356] width 84 height 9
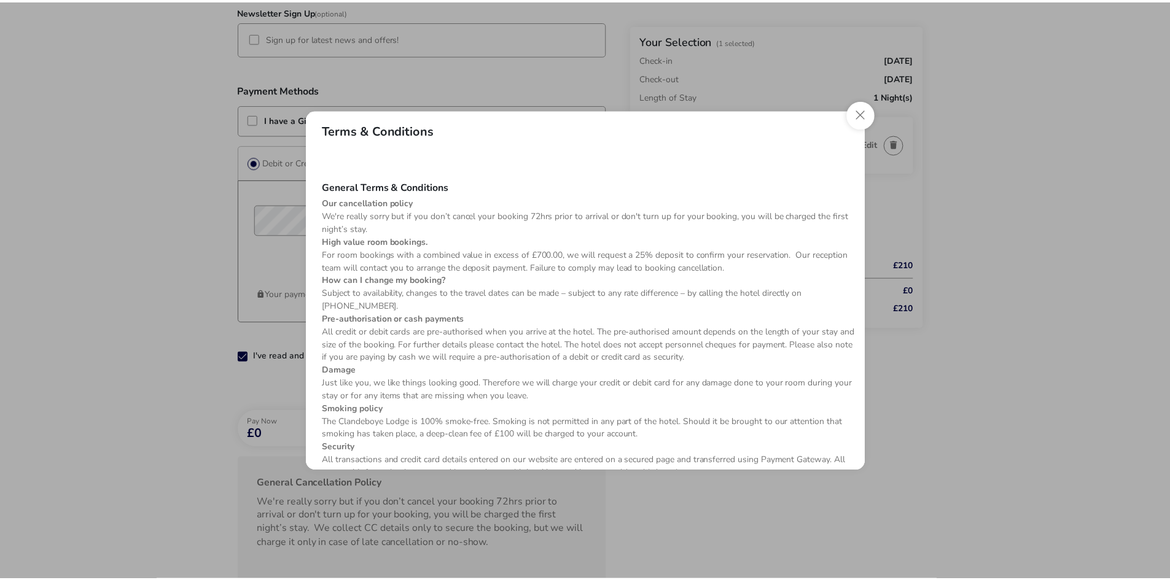
scroll to position [0, 0]
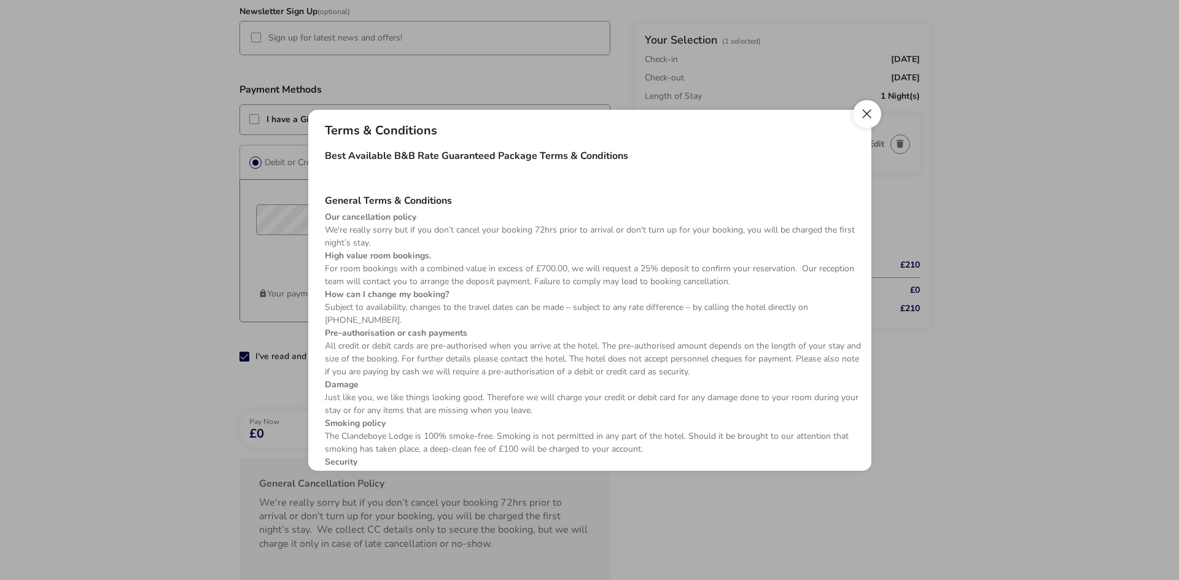
click at [861, 114] on button "Close" at bounding box center [867, 114] width 28 height 28
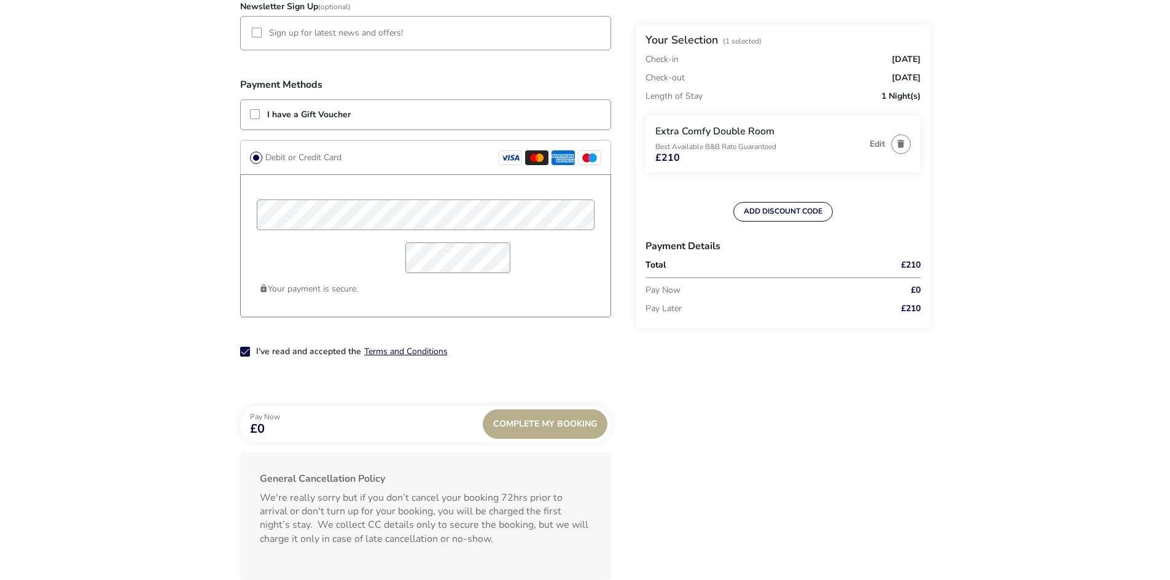
scroll to position [822, 0]
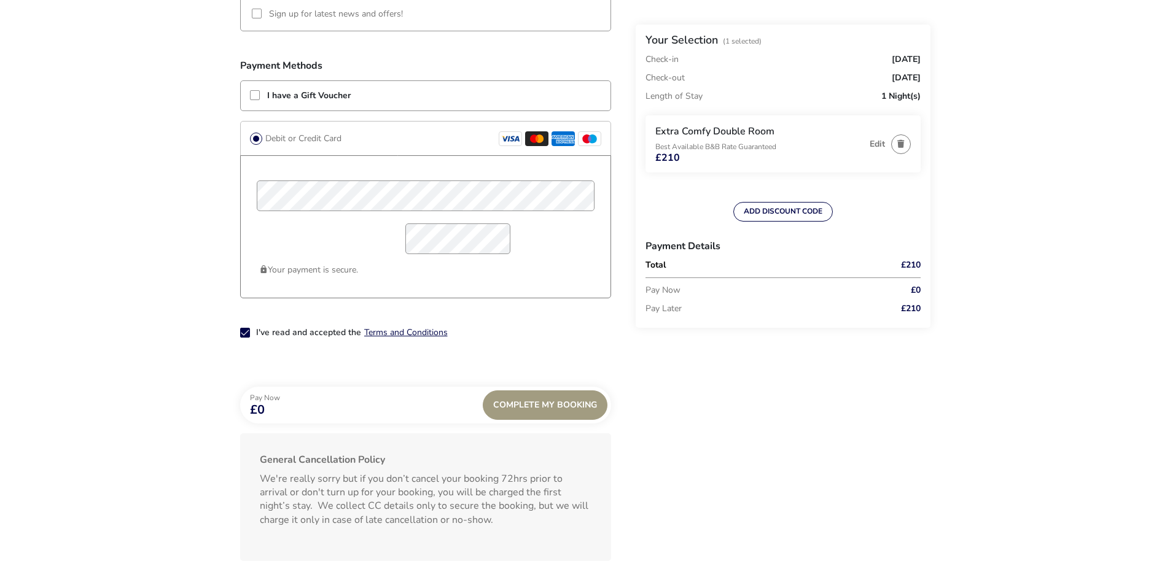
click at [549, 418] on div "Complete My Booking" at bounding box center [545, 405] width 125 height 29
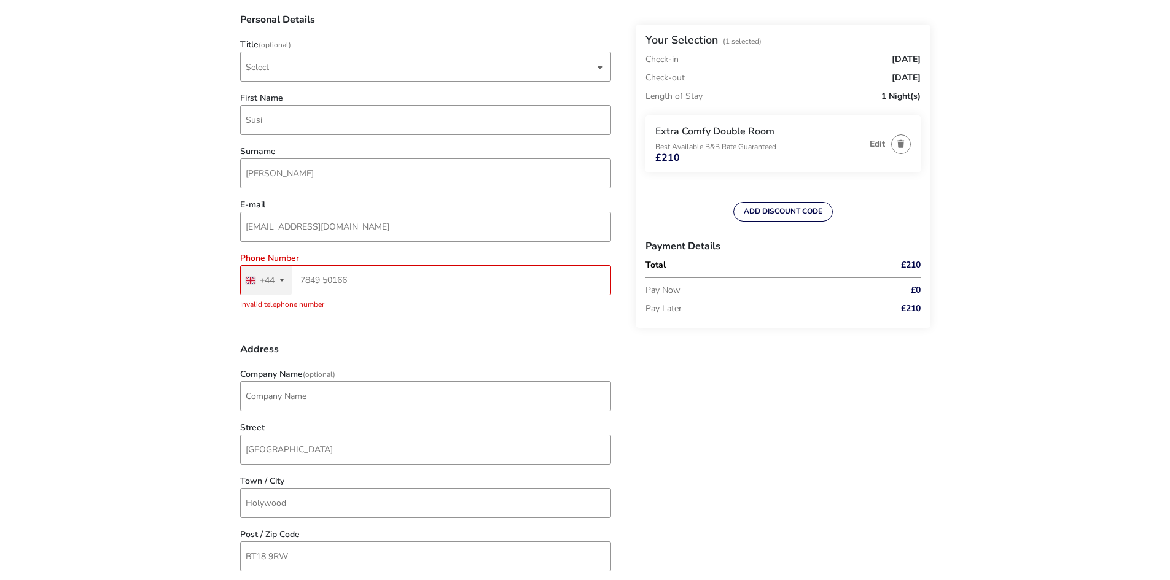
scroll to position [129, 0]
click at [386, 292] on input "7849 50166" at bounding box center [425, 283] width 371 height 30
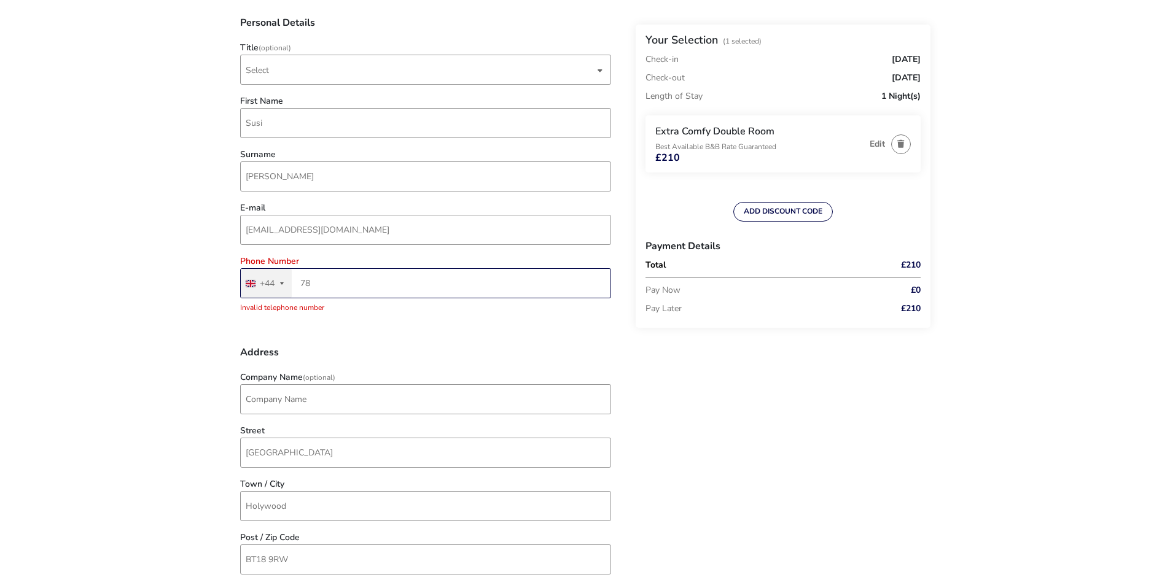
type input "7"
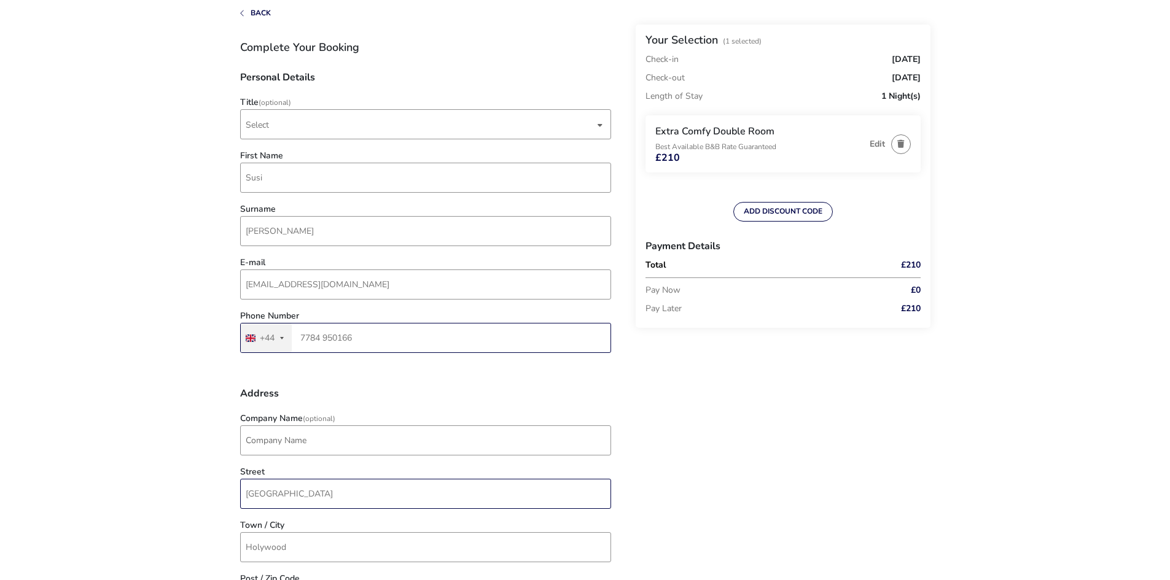
scroll to position [68, 0]
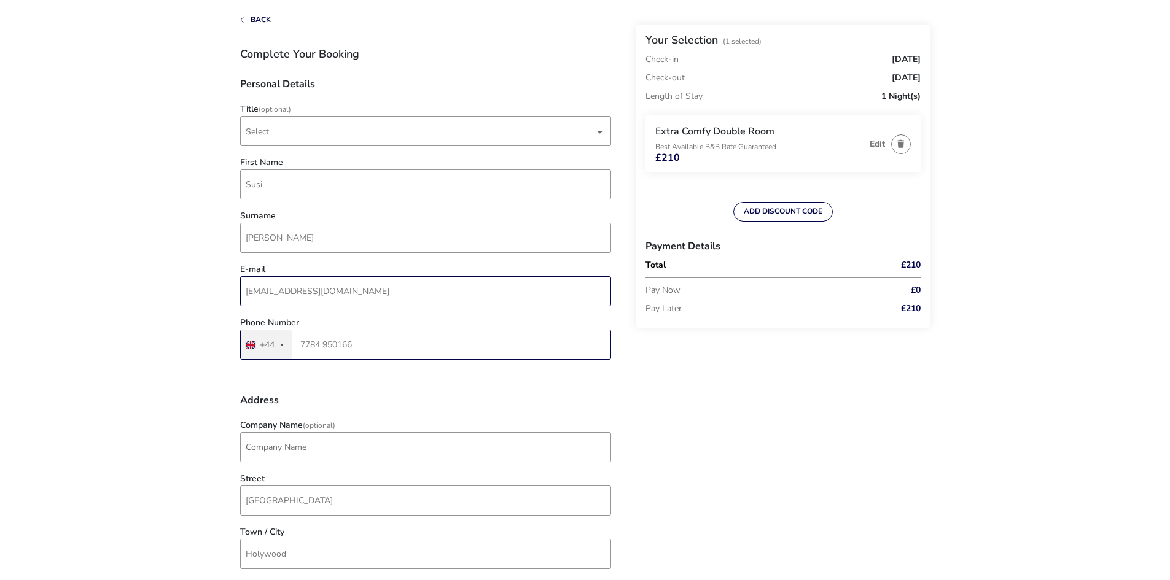
type input "7784 950166"
click at [388, 286] on input "[EMAIL_ADDRESS][DOMAIN_NAME]" at bounding box center [425, 291] width 371 height 30
type input "[EMAIL_ADDRESS][DOMAIN_NAME]"
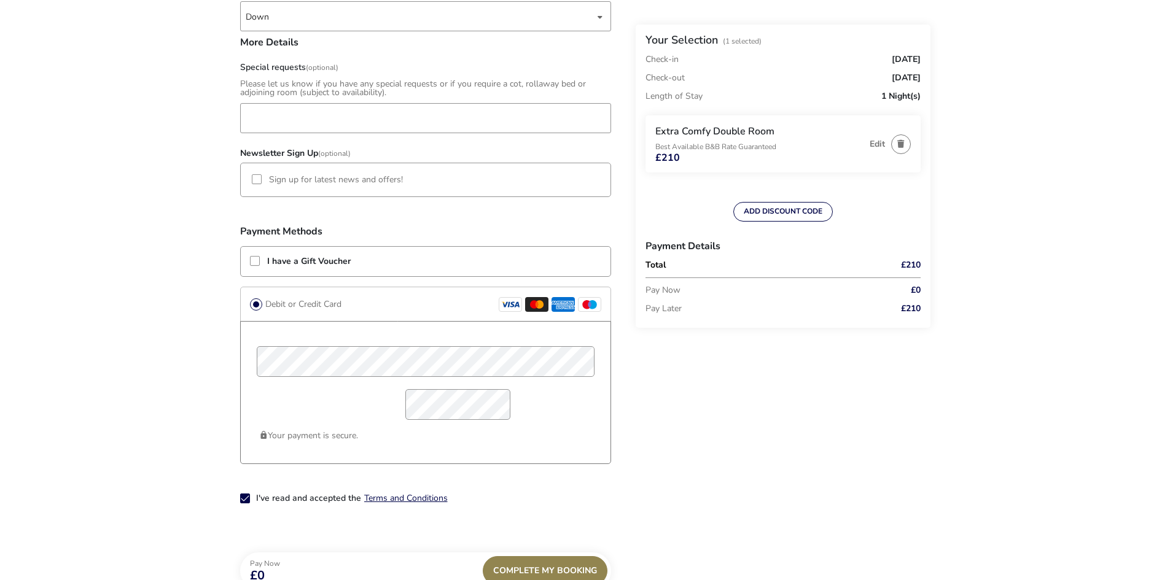
scroll to position [866, 0]
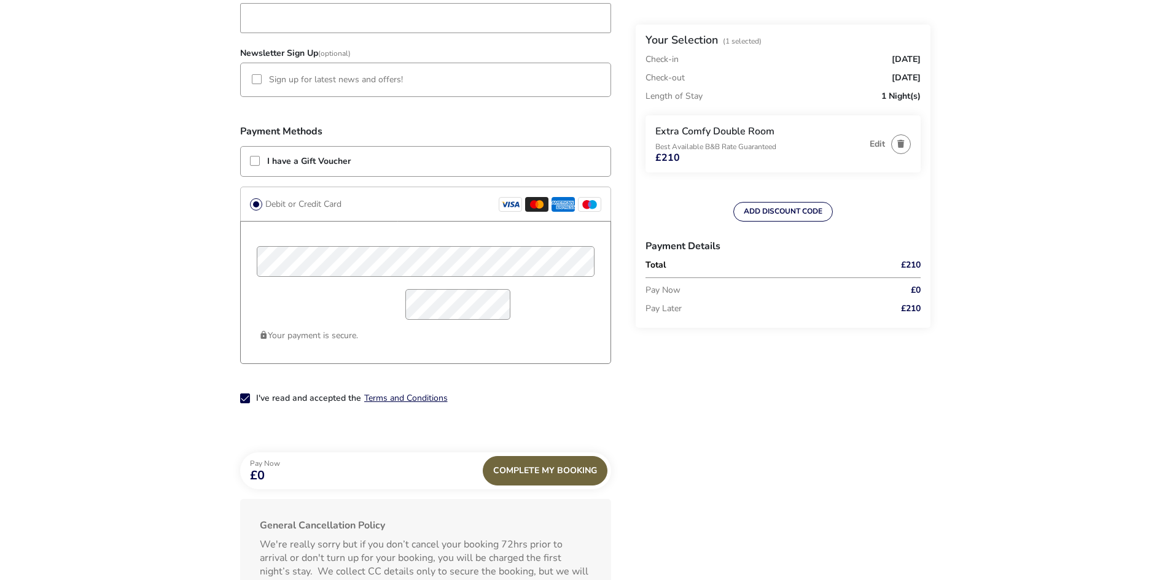
click at [555, 473] on div "Complete My Booking" at bounding box center [545, 470] width 125 height 29
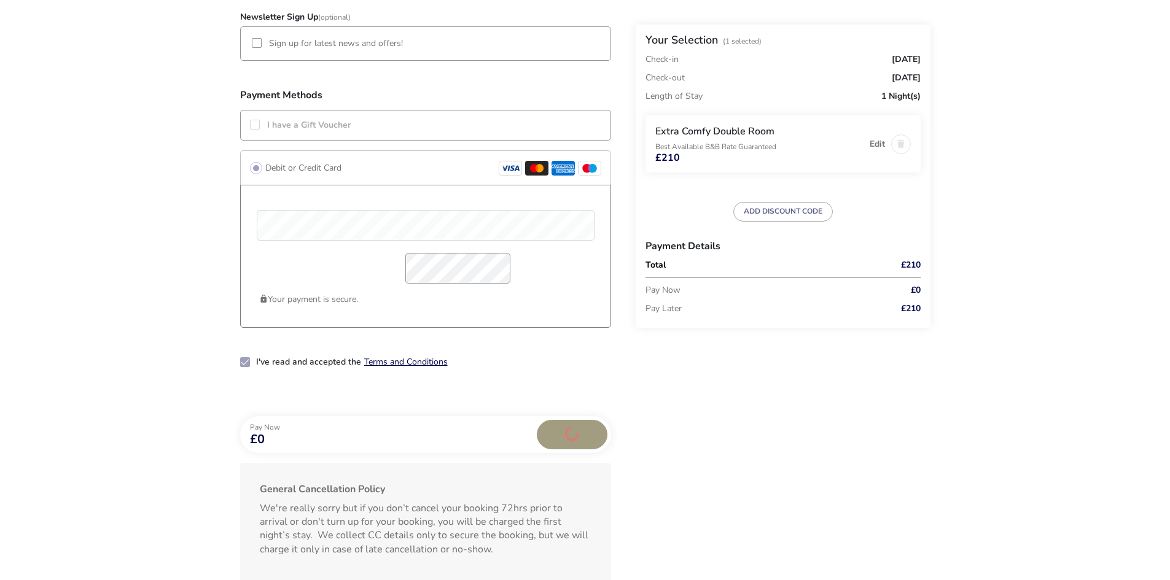
scroll to position [927, 0]
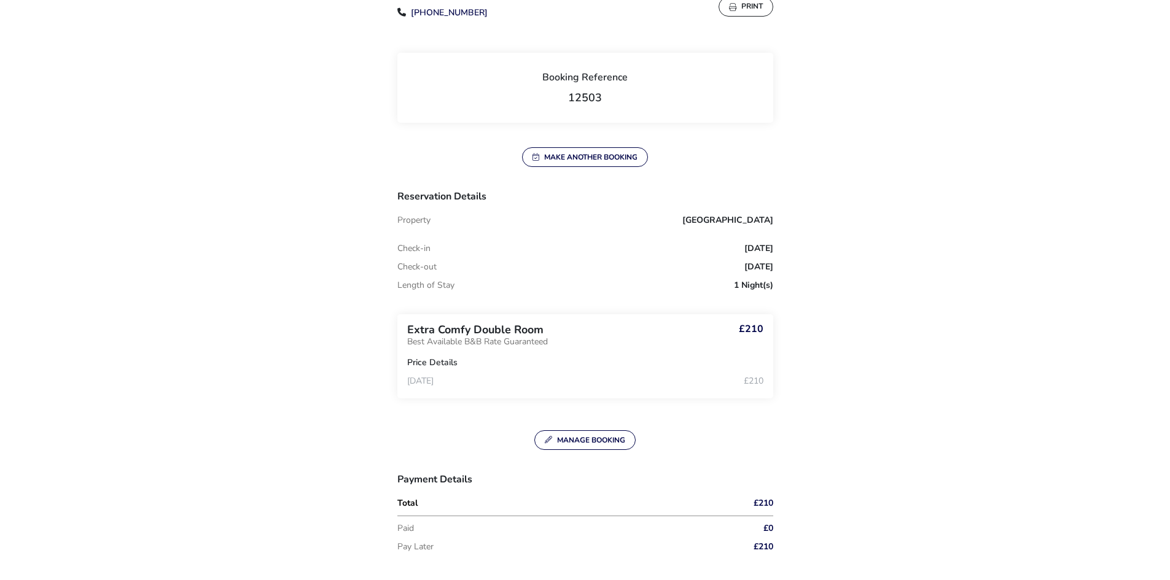
scroll to position [275, 0]
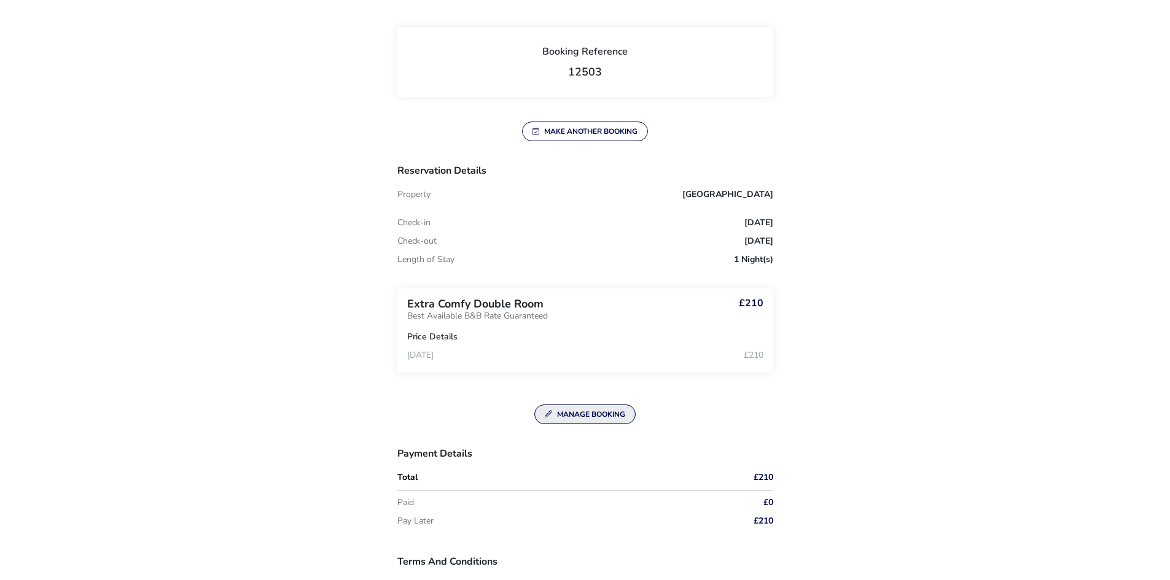
click at [585, 414] on button "Manage Booking" at bounding box center [584, 415] width 101 height 20
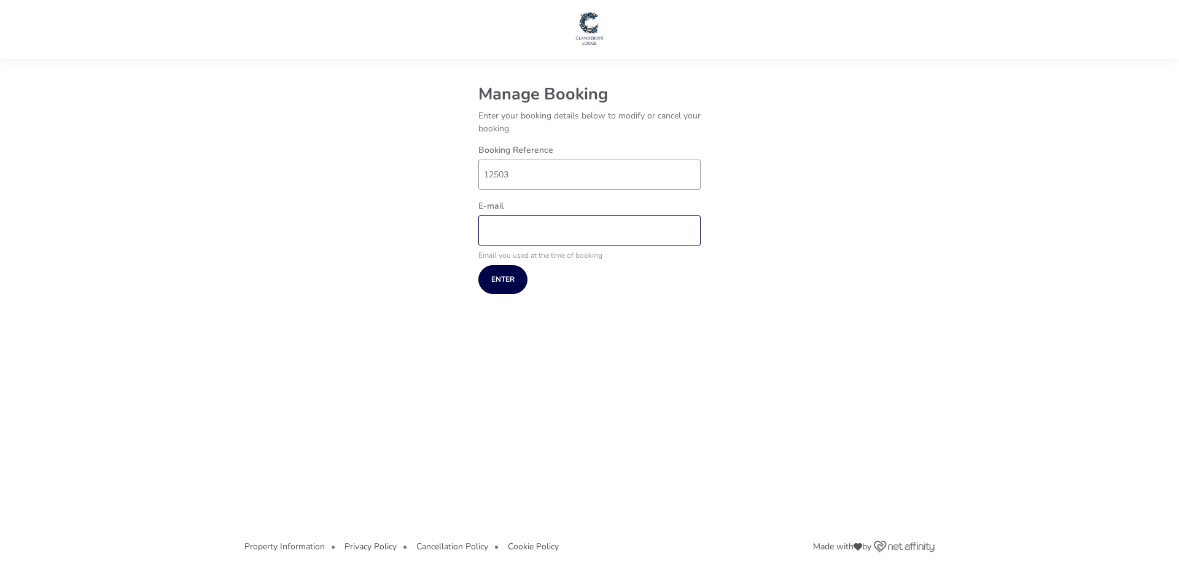
click at [527, 242] on input "E-mail" at bounding box center [589, 231] width 222 height 30
click at [517, 173] on input "12503" at bounding box center [589, 175] width 222 height 30
click at [549, 232] on input "E-mail" at bounding box center [589, 231] width 222 height 30
type input "[EMAIL_ADDRESS][DOMAIN_NAME]"
click at [513, 282] on button "Enter" at bounding box center [502, 279] width 49 height 29
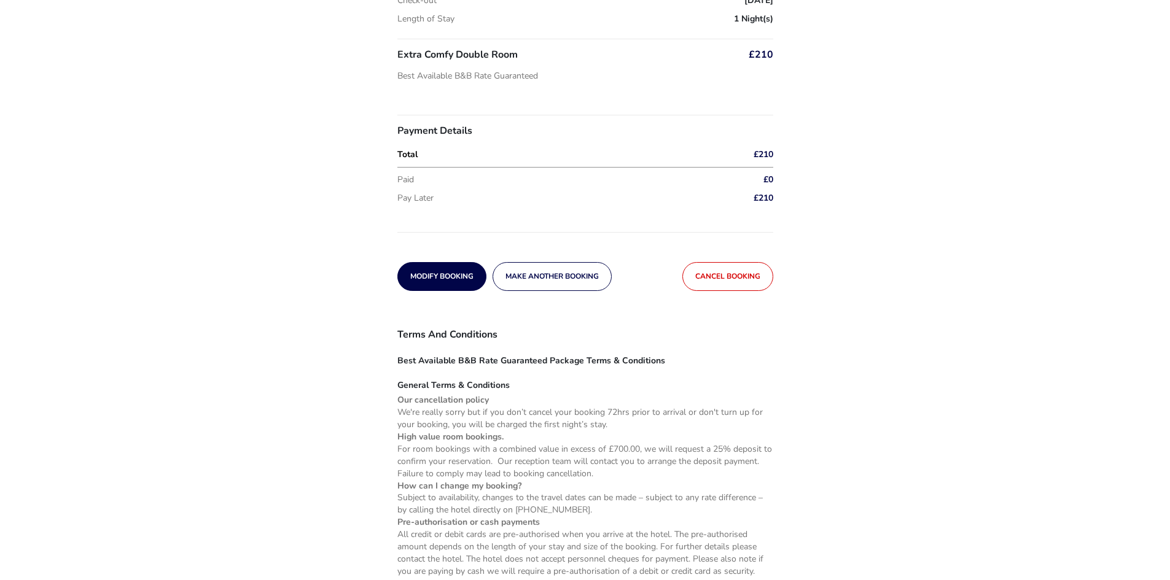
scroll to position [184, 0]
click at [444, 271] on span "Modify Booking" at bounding box center [441, 275] width 63 height 8
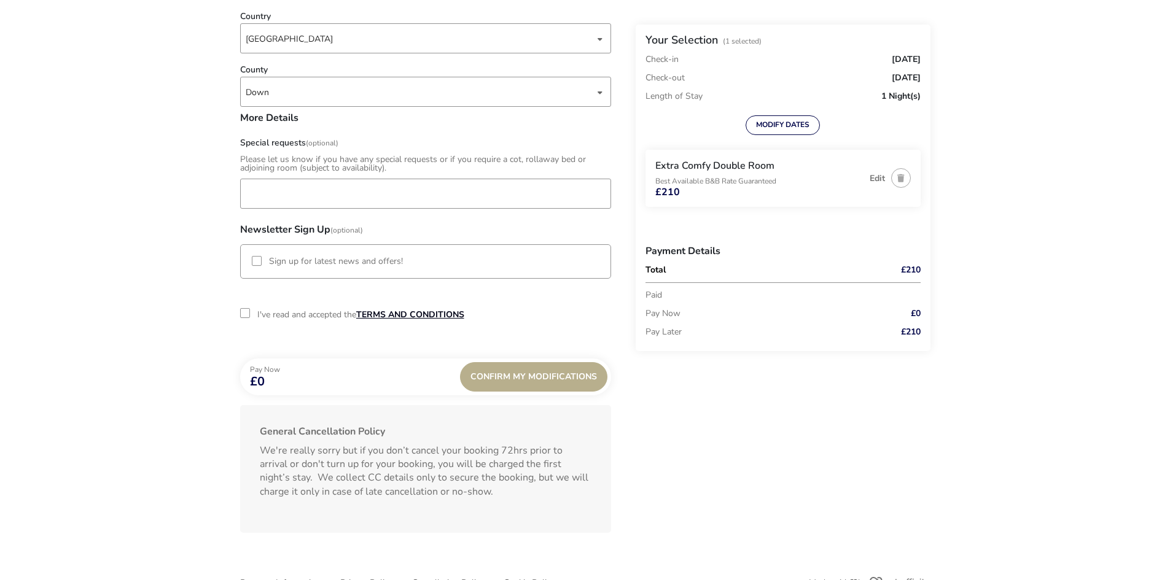
scroll to position [688, 0]
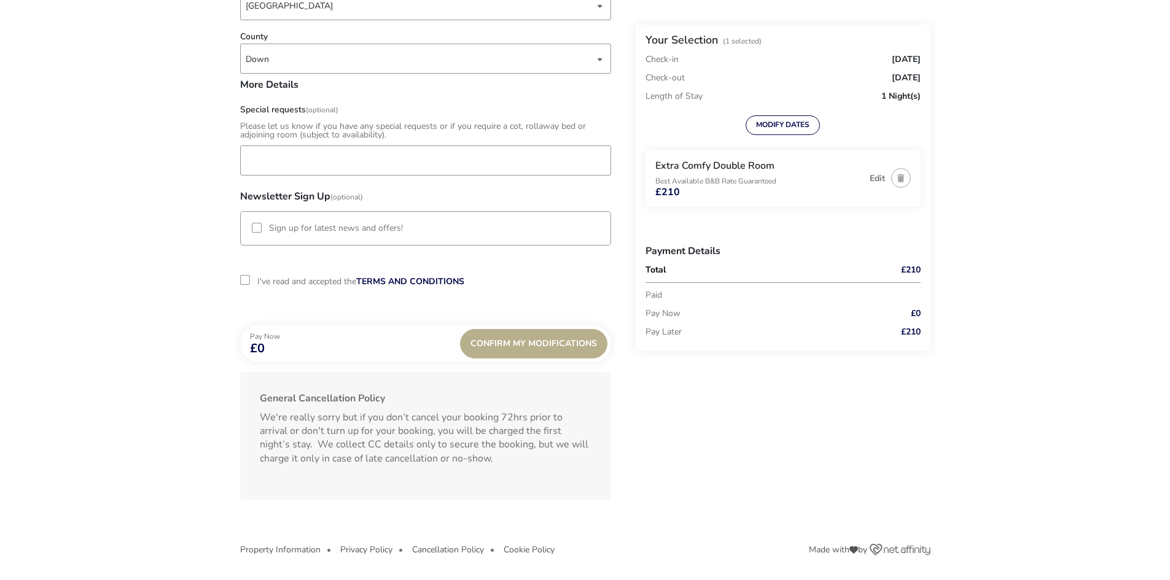
click at [244, 287] on span at bounding box center [245, 282] width 11 height 12
click at [244, 278] on div "2-term_condi" at bounding box center [245, 280] width 10 height 10
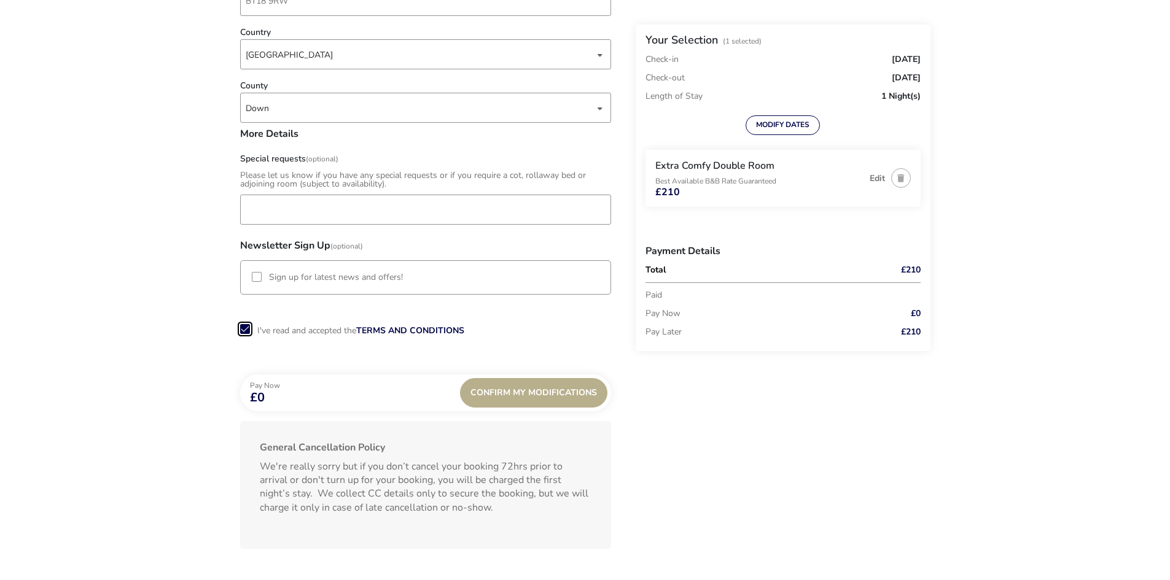
scroll to position [565, 0]
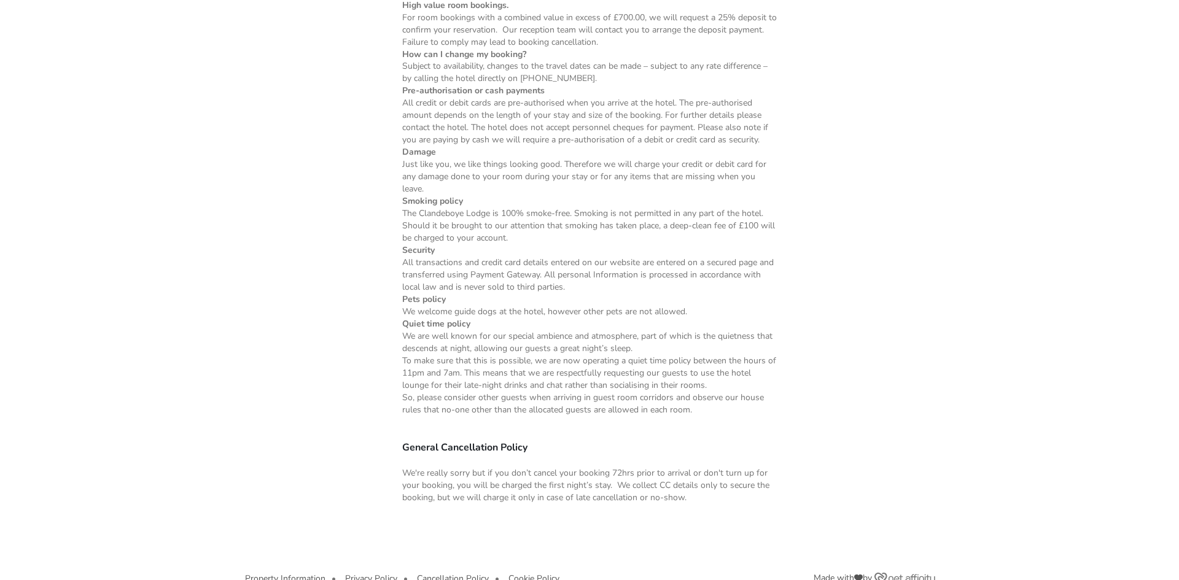
scroll to position [631, 0]
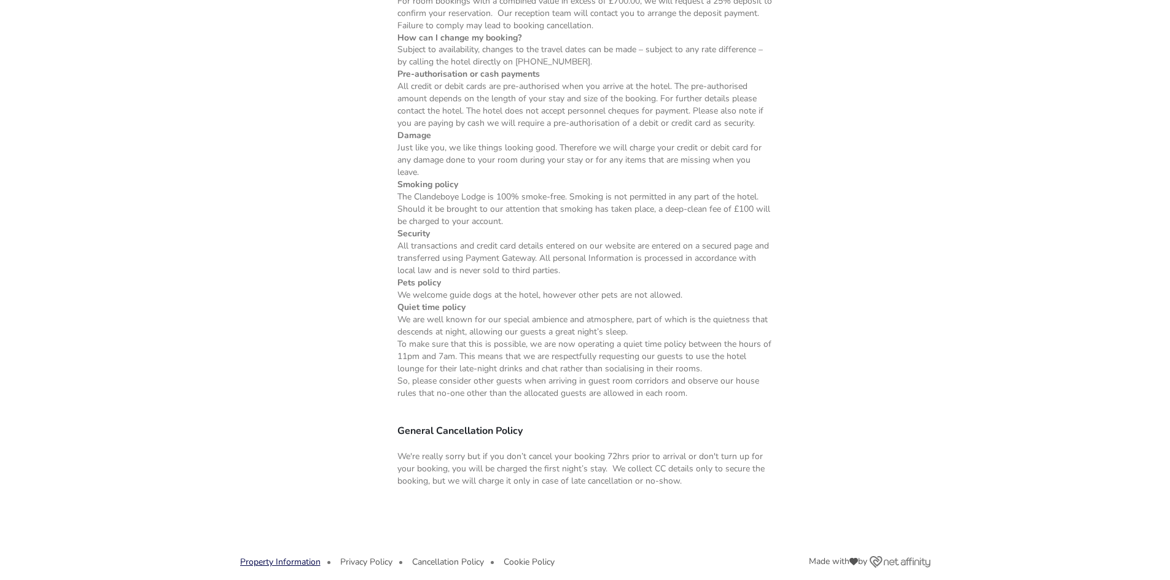
click at [291, 558] on button "Property Information" at bounding box center [280, 562] width 80 height 9
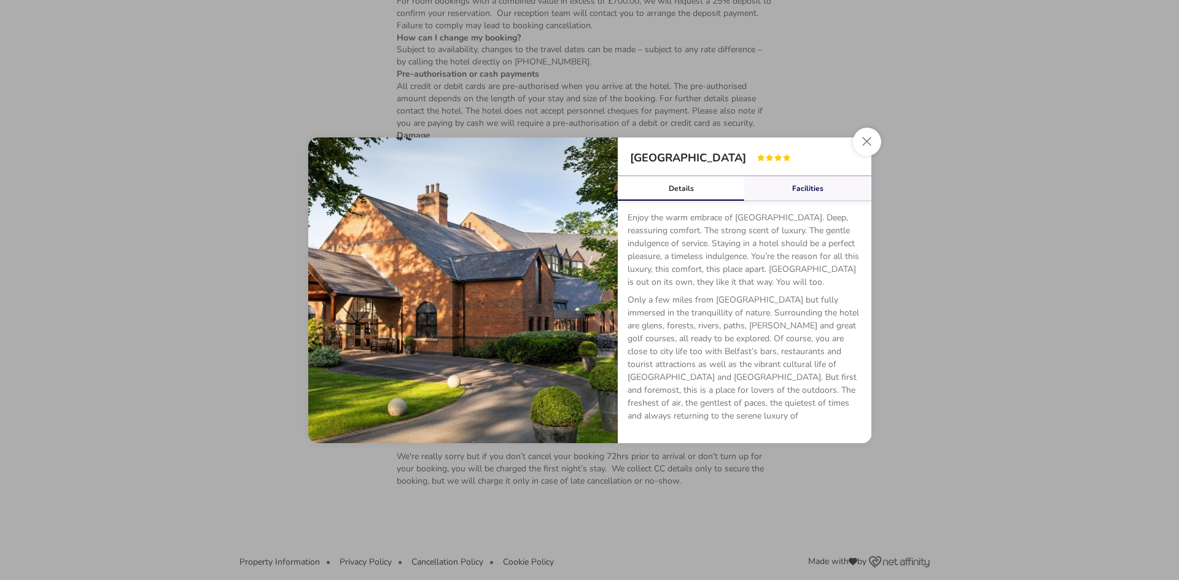
click at [800, 181] on link "Facilities" at bounding box center [807, 188] width 127 height 25
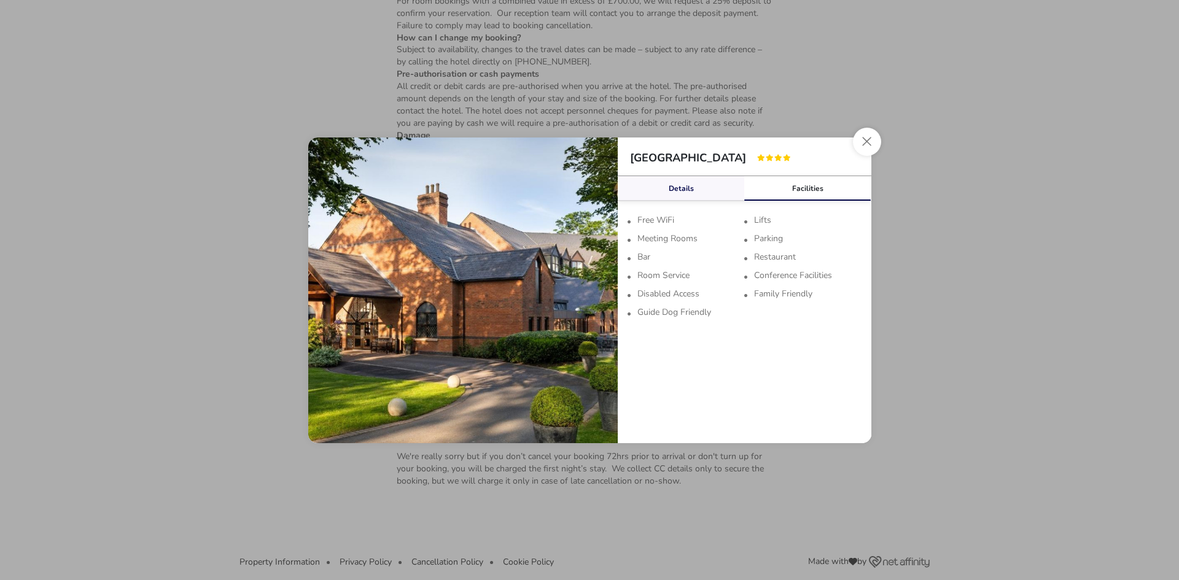
click at [668, 193] on link "Details" at bounding box center [681, 188] width 127 height 25
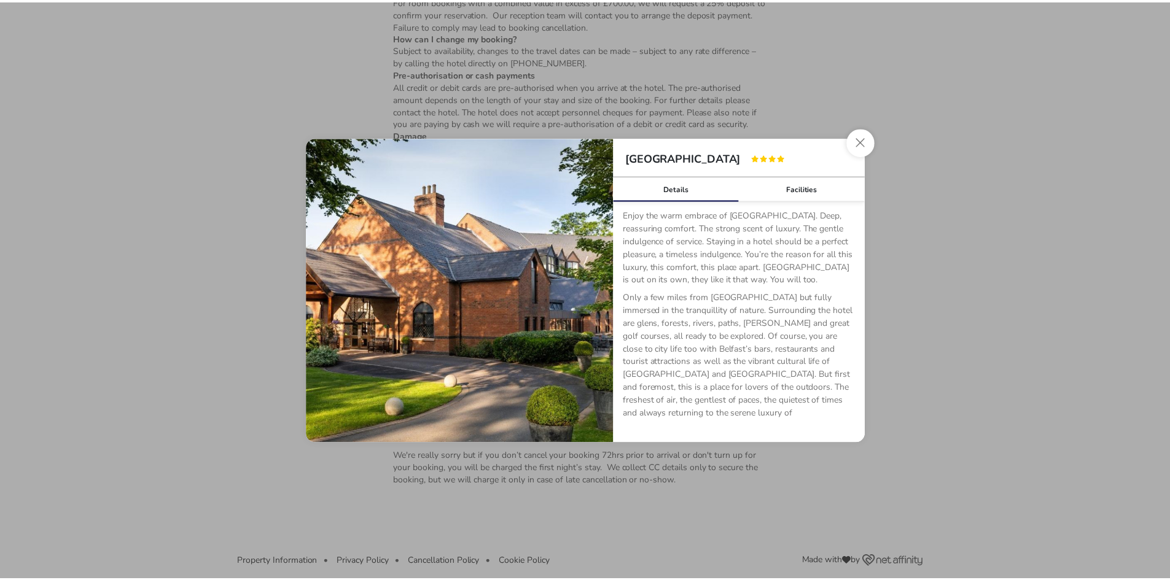
scroll to position [0, 0]
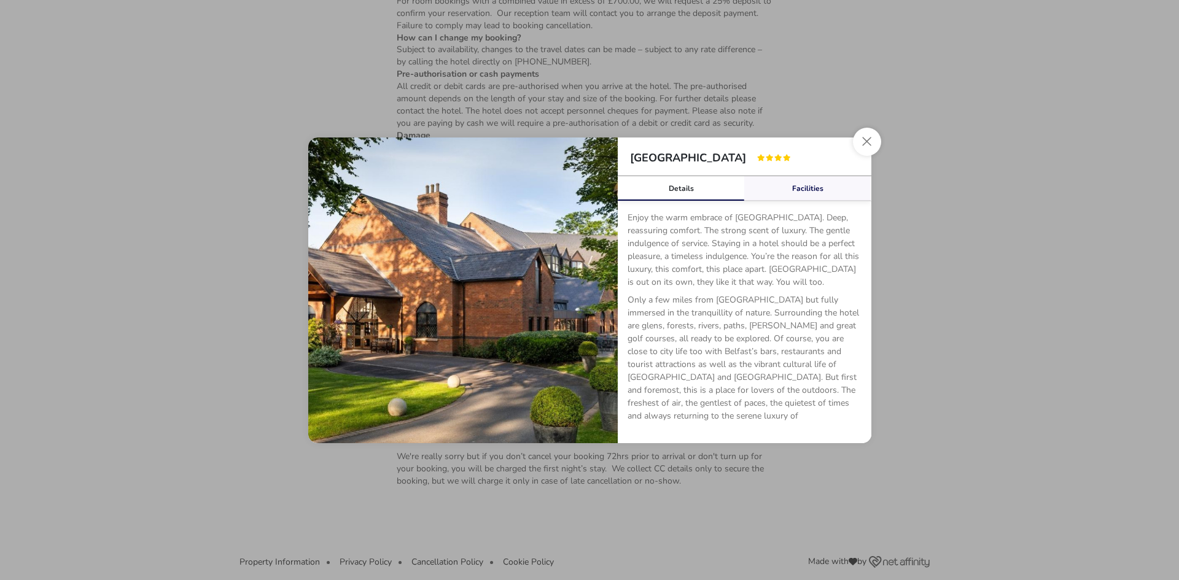
click at [784, 185] on link "Facilities" at bounding box center [807, 188] width 127 height 25
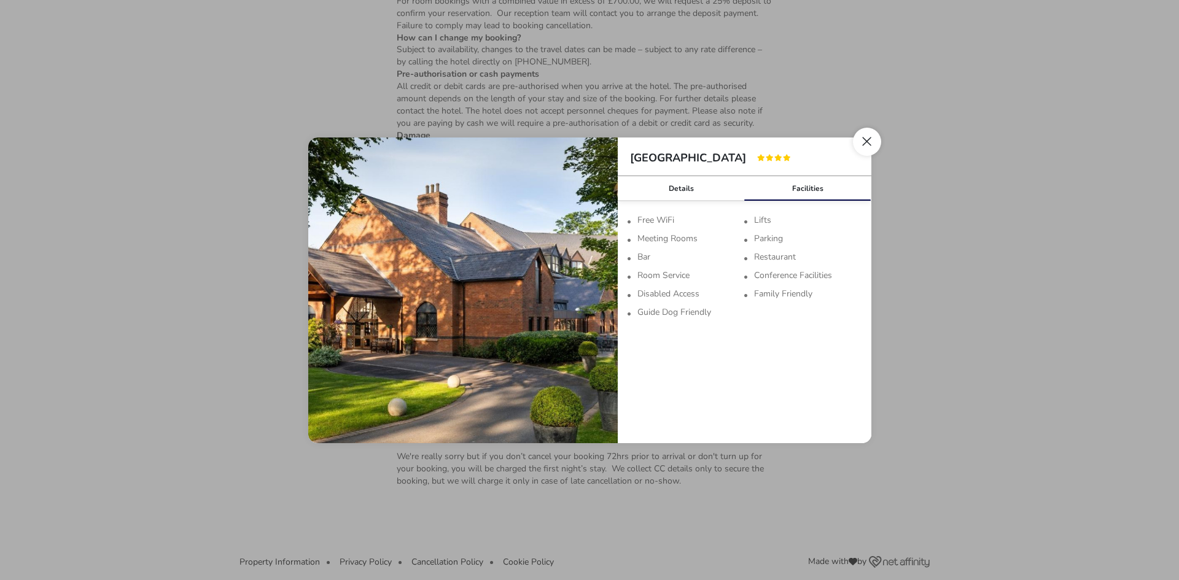
click at [872, 141] on button "Close" at bounding box center [867, 142] width 28 height 28
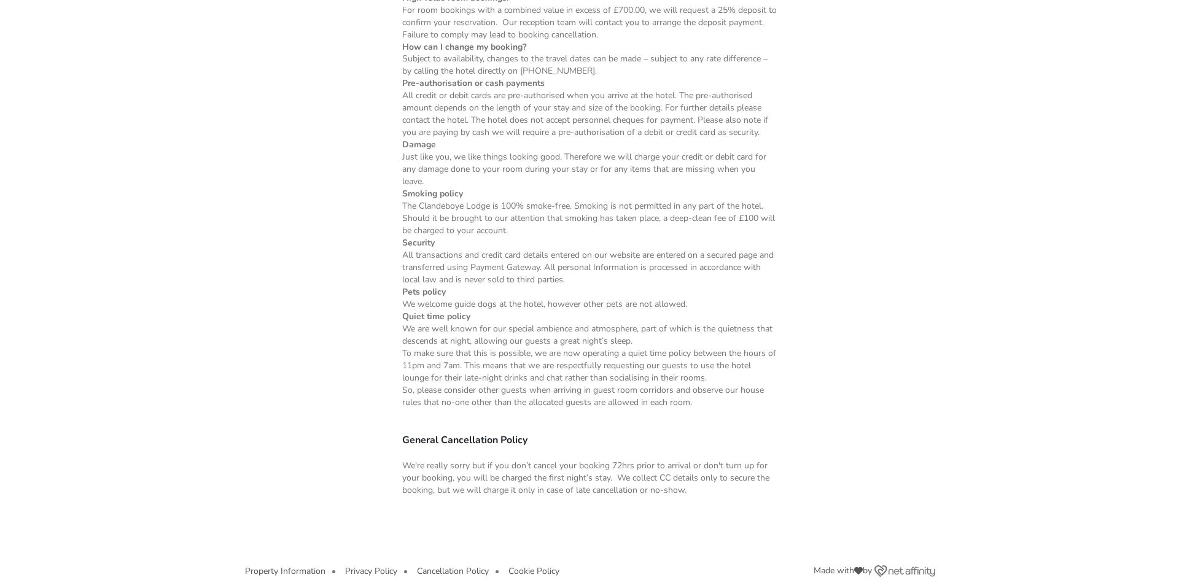
scroll to position [631, 0]
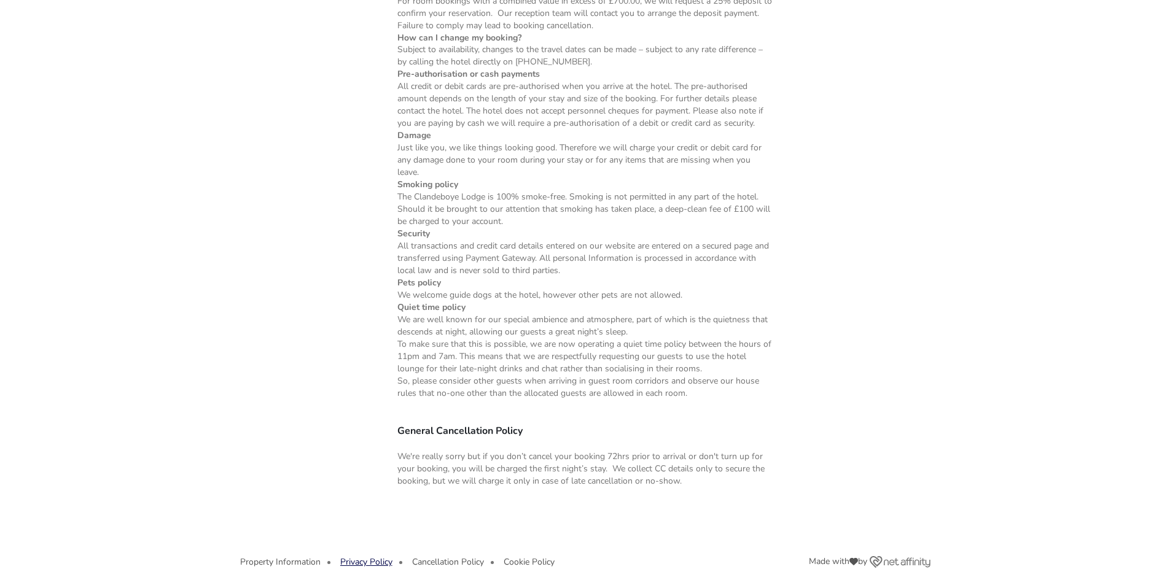
click at [364, 558] on button "Privacy Policy" at bounding box center [366, 562] width 52 height 9
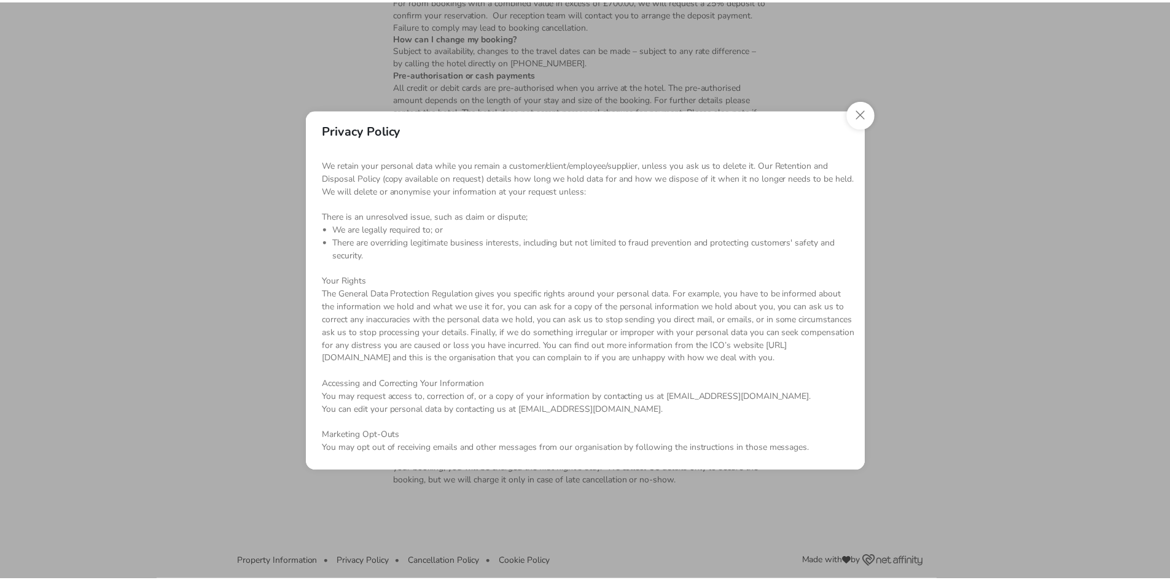
scroll to position [1322, 0]
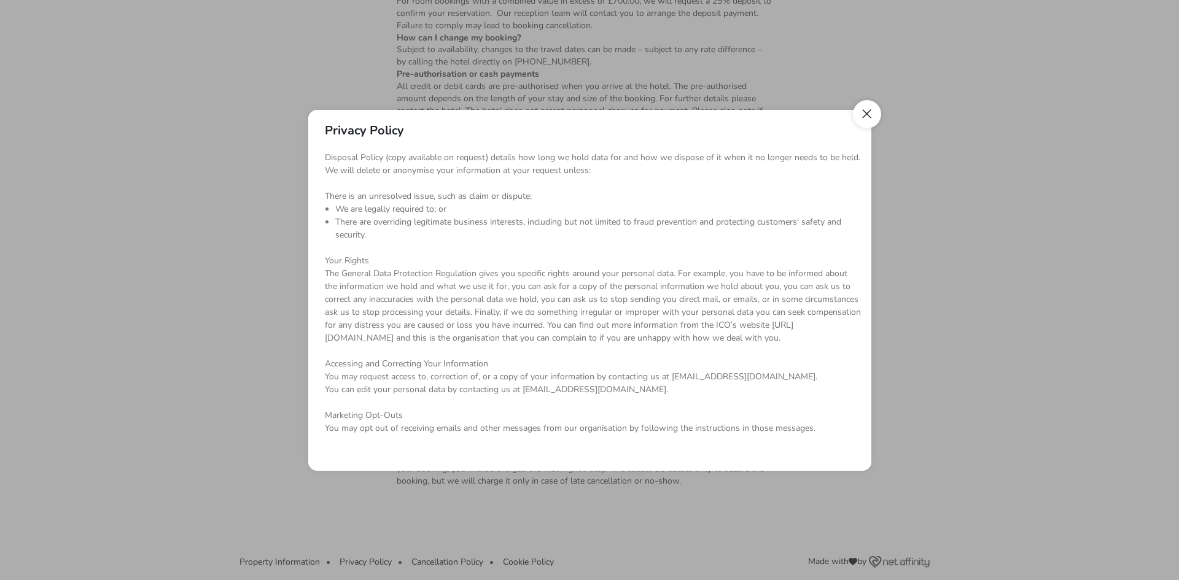
click at [863, 117] on button "Close" at bounding box center [867, 114] width 28 height 28
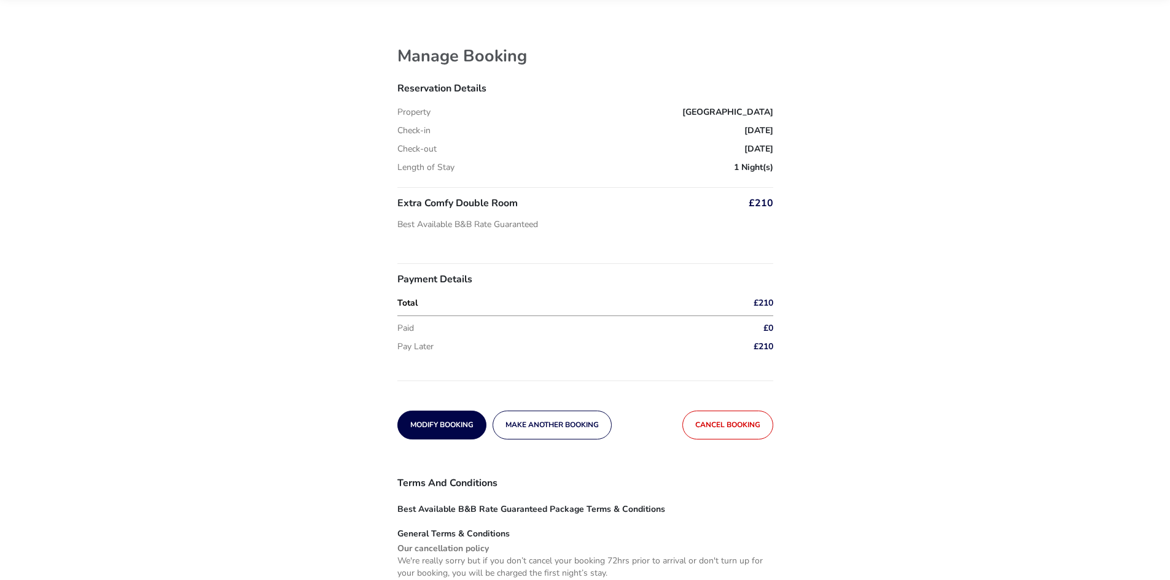
scroll to position [0, 0]
